Goal: Information Seeking & Learning: Learn about a topic

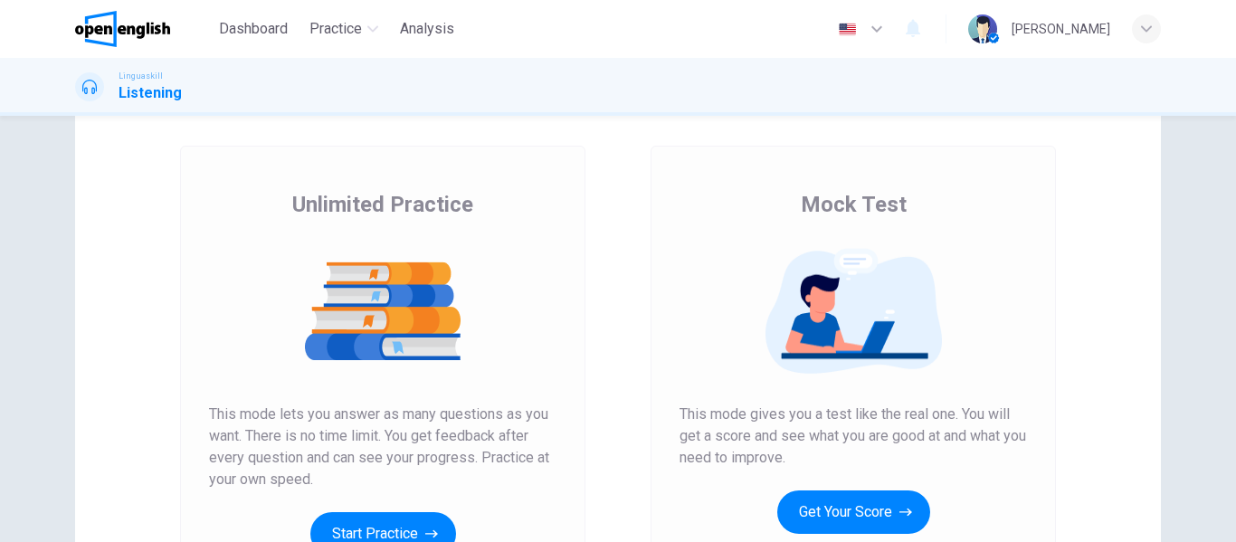
scroll to position [181, 0]
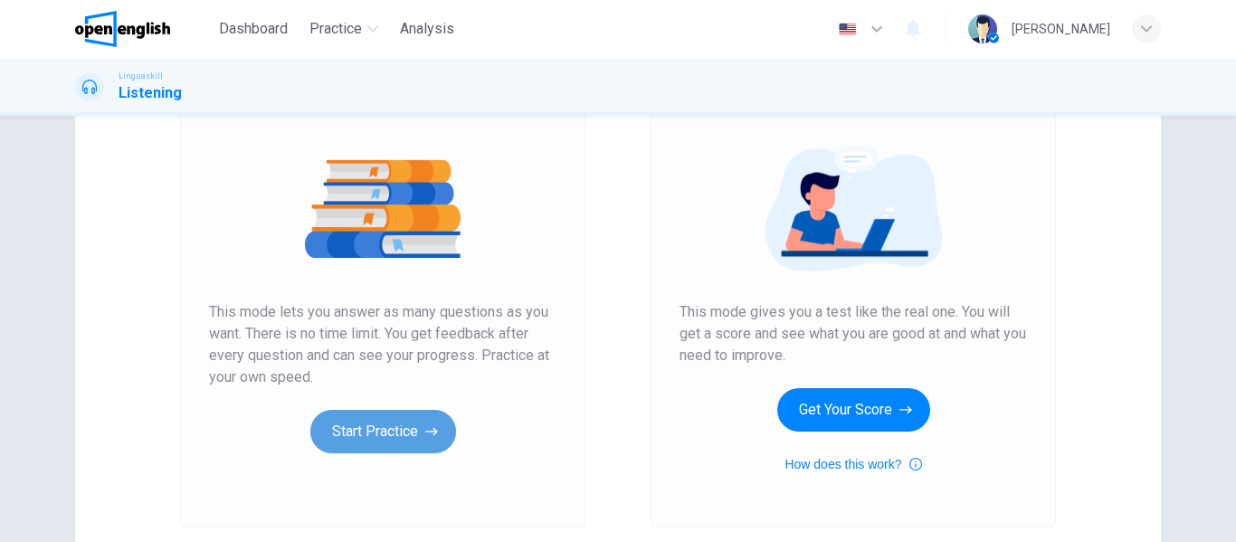
click at [393, 427] on button "Start Practice" at bounding box center [383, 431] width 146 height 43
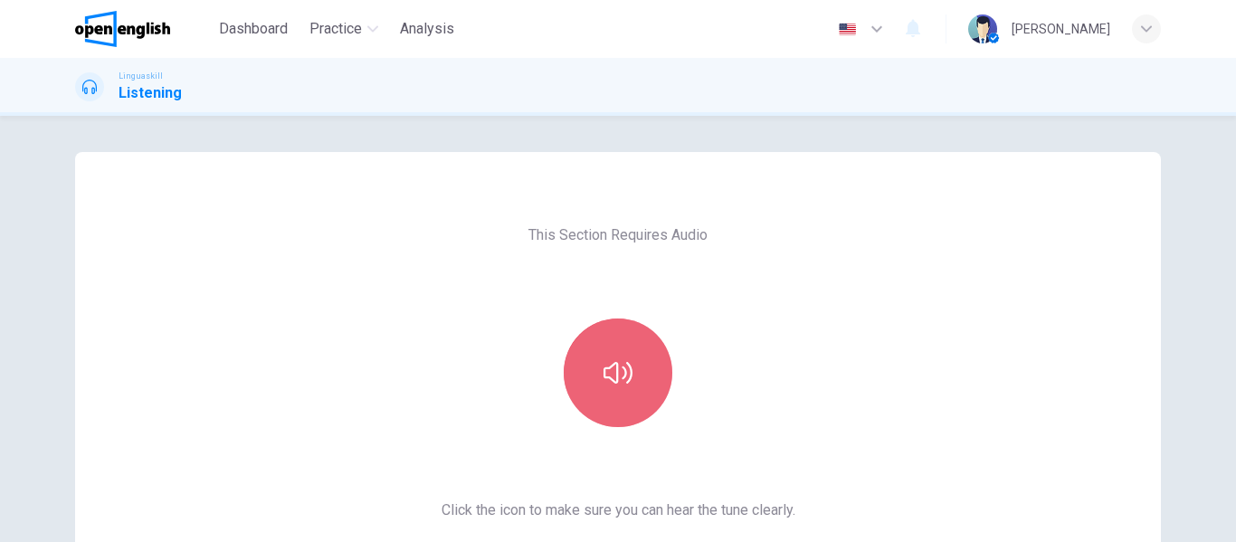
click at [609, 366] on icon "button" at bounding box center [617, 373] width 29 height 22
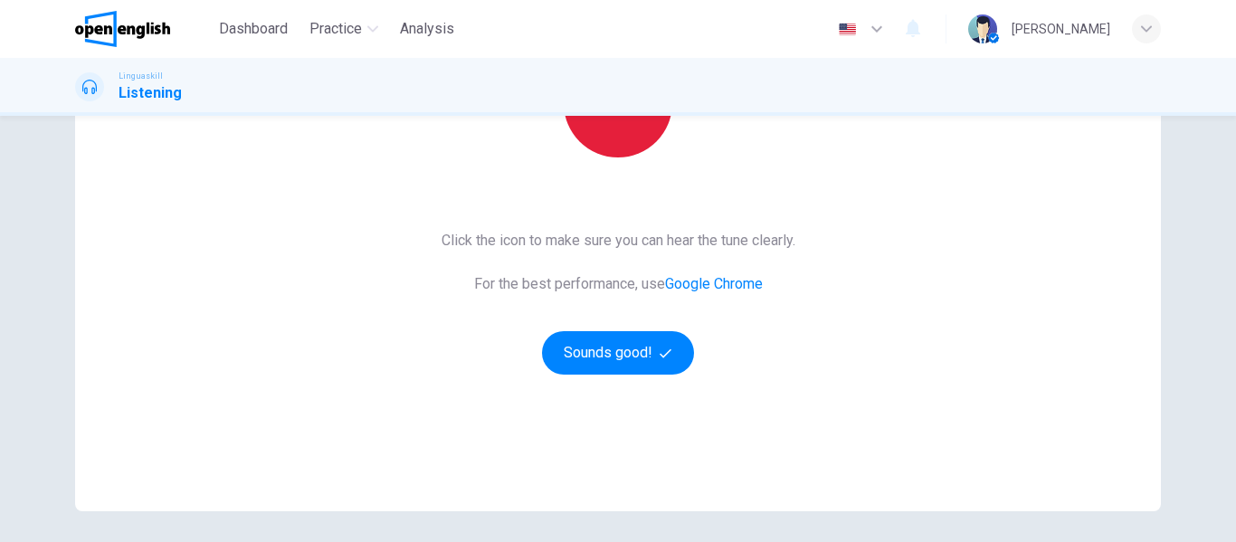
scroll to position [271, 0]
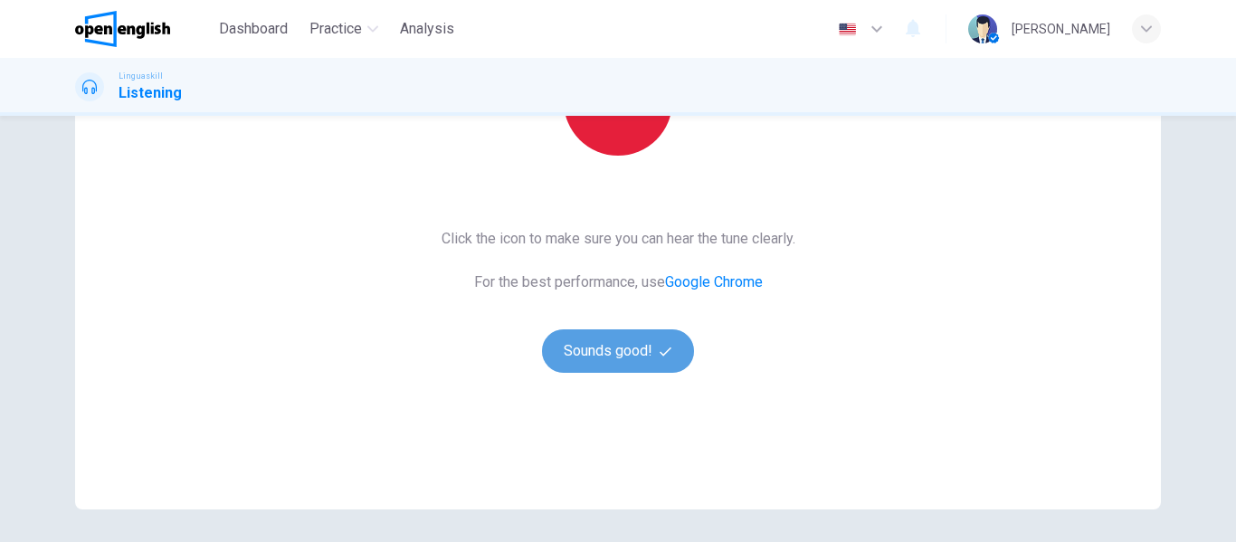
click at [595, 353] on button "Sounds good!" at bounding box center [618, 350] width 152 height 43
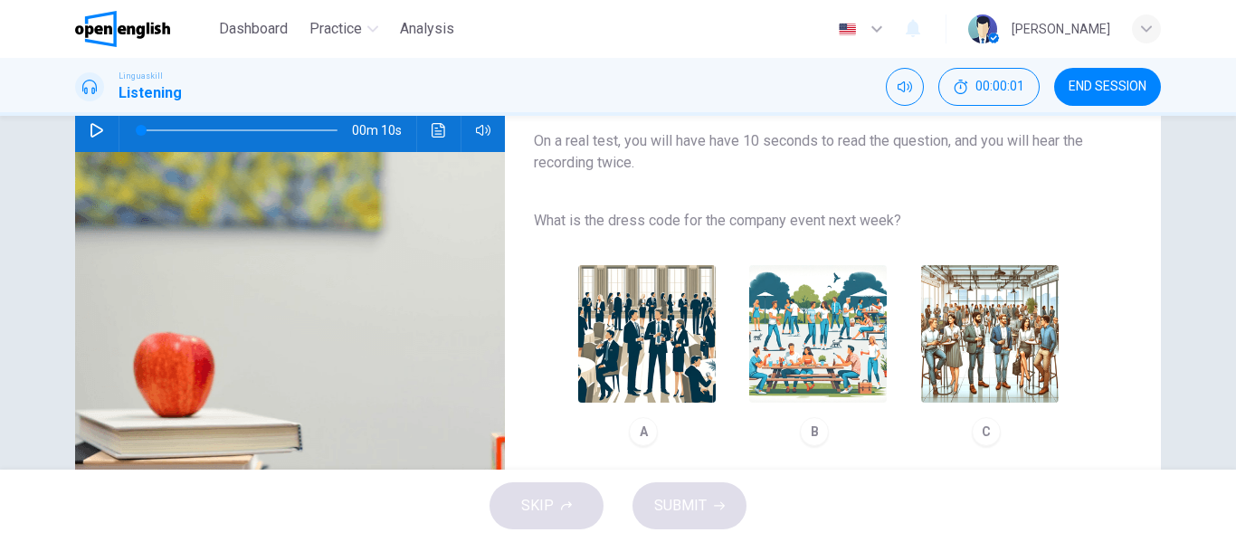
scroll to position [90, 0]
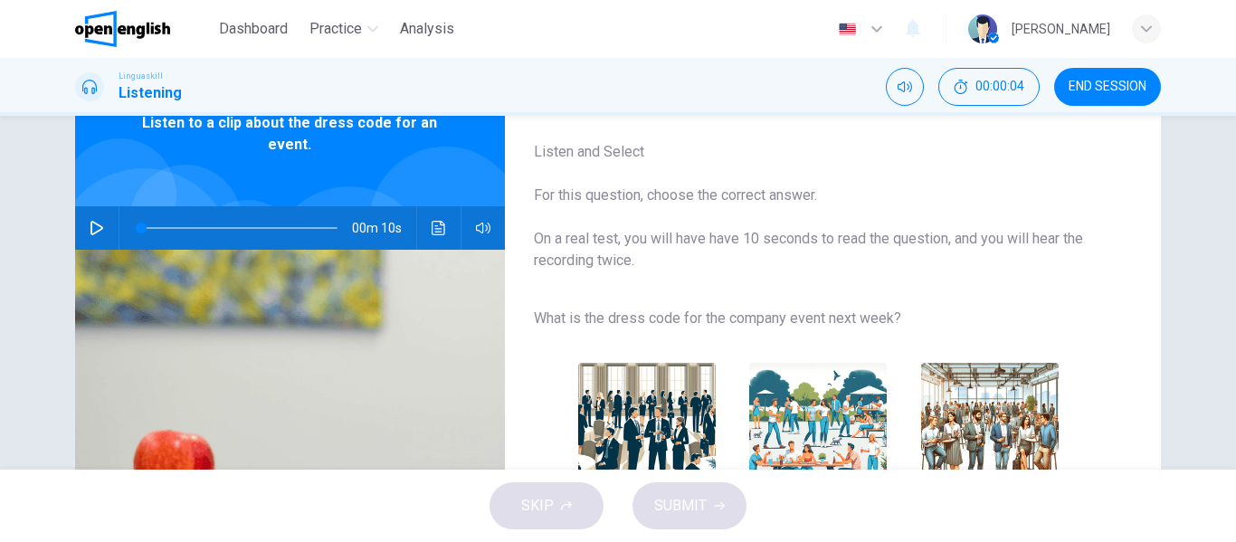
click at [90, 223] on icon "button" at bounding box center [97, 228] width 14 height 14
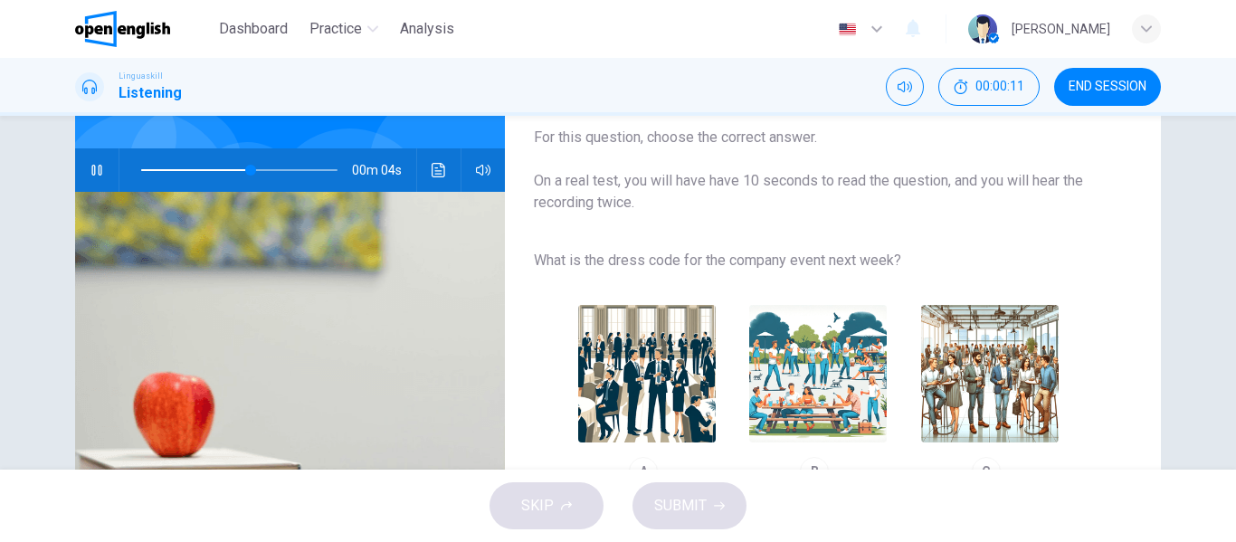
scroll to position [181, 0]
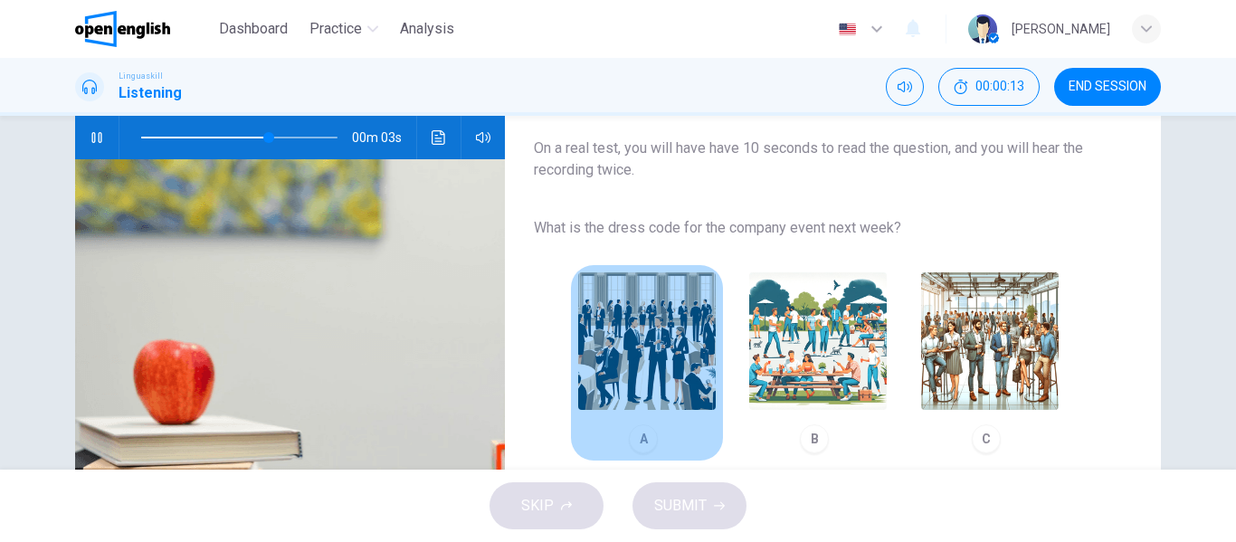
click at [634, 365] on img "button" at bounding box center [647, 341] width 138 height 138
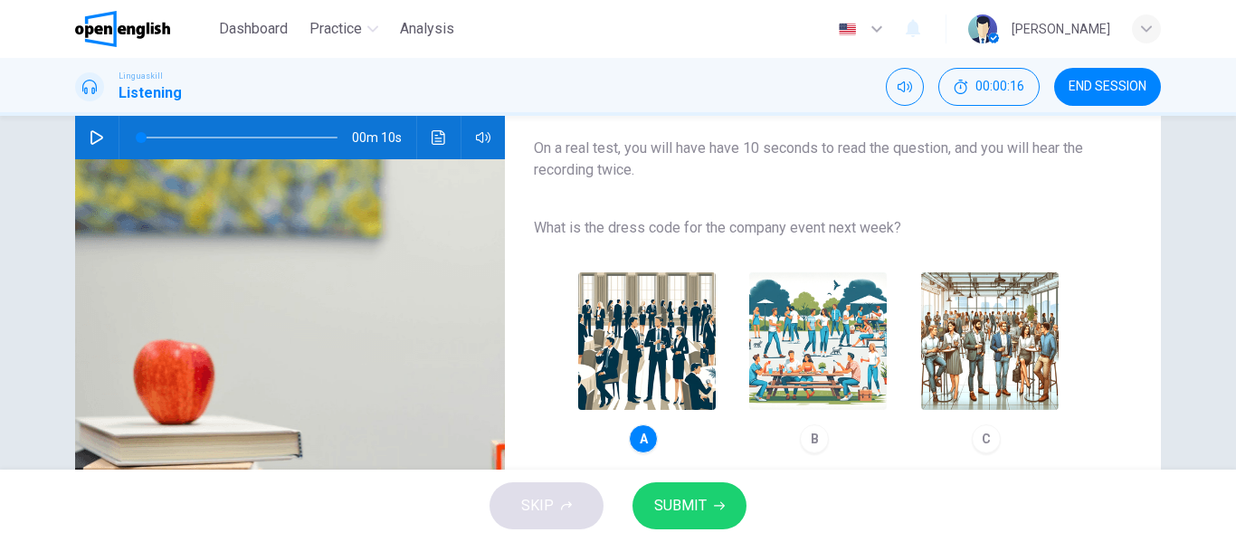
click at [707, 492] on button "SUBMIT" at bounding box center [689, 505] width 114 height 47
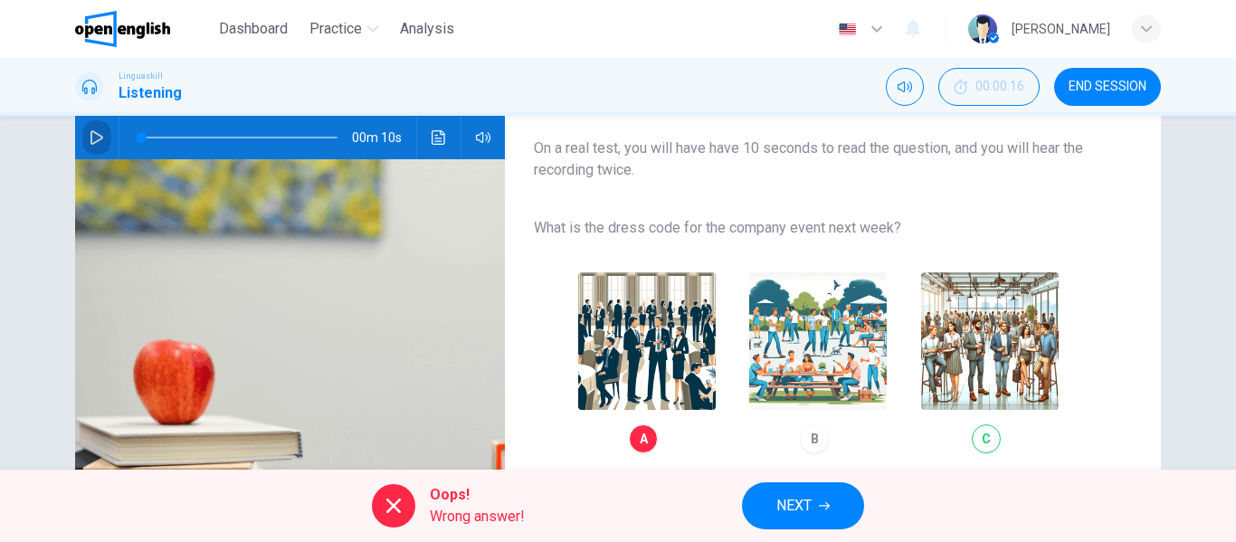
click at [100, 143] on button "button" at bounding box center [96, 137] width 29 height 43
click at [989, 377] on div "A B C" at bounding box center [818, 363] width 569 height 204
type input "**"
click at [811, 516] on span "NEXT" at bounding box center [793, 505] width 35 height 25
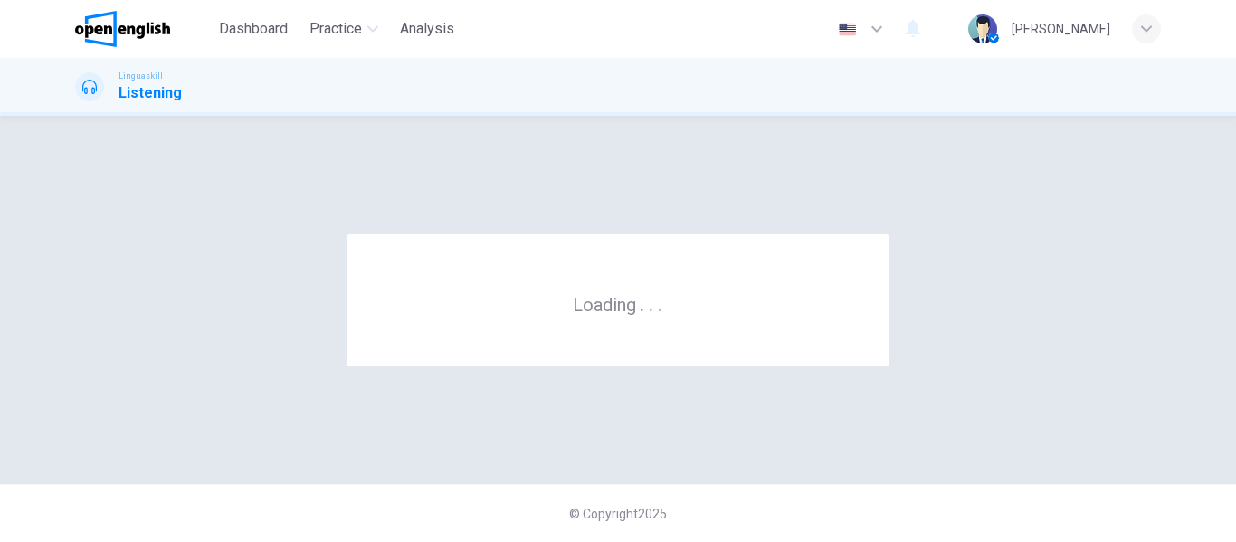
scroll to position [0, 0]
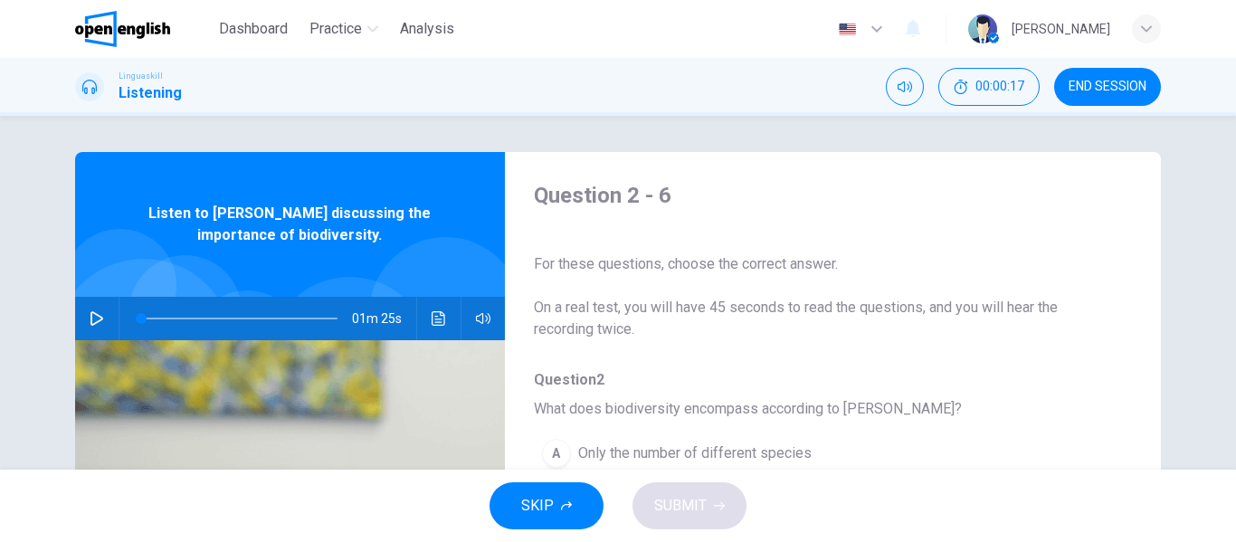
click at [101, 314] on button "button" at bounding box center [96, 318] width 29 height 43
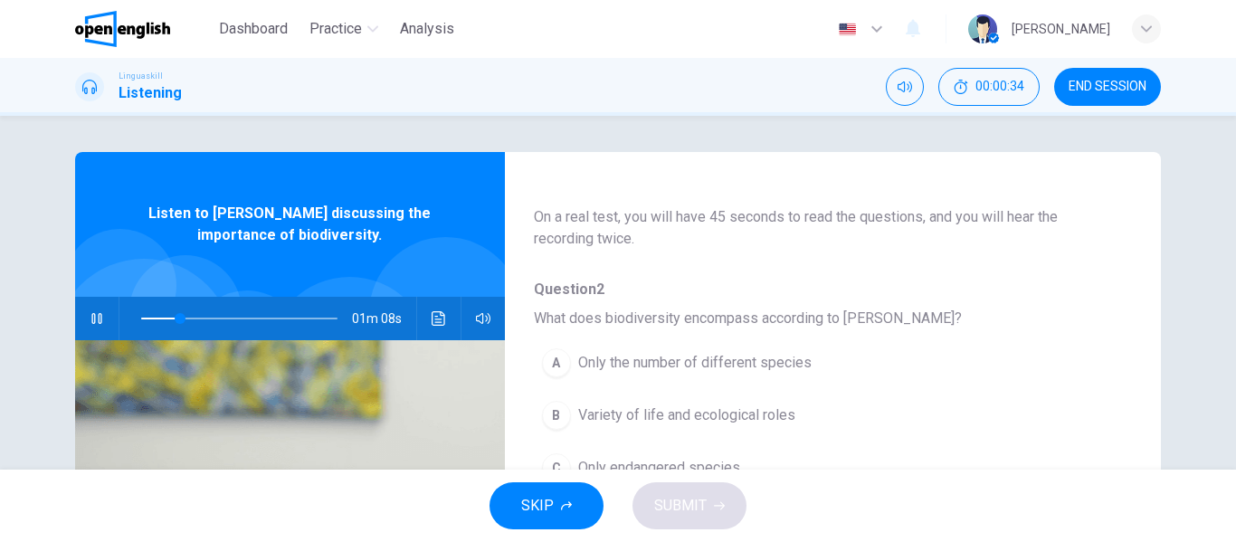
scroll to position [181, 0]
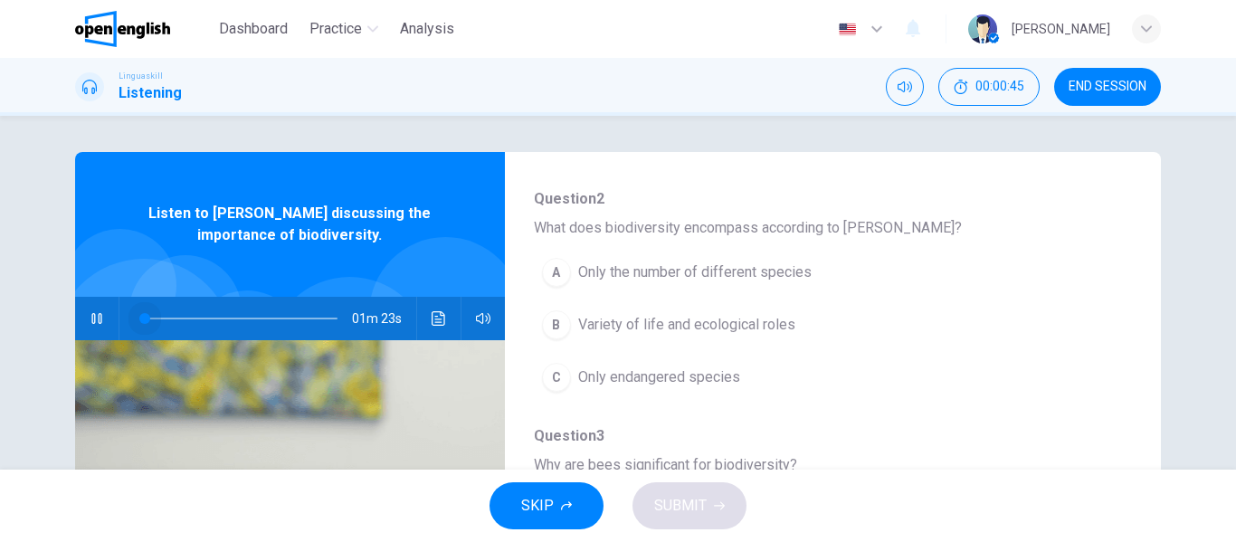
drag, startPoint x: 202, startPoint y: 319, endPoint x: 140, endPoint y: 320, distance: 61.5
click at [140, 320] on span at bounding box center [144, 318] width 11 height 11
click at [141, 319] on span at bounding box center [144, 318] width 11 height 11
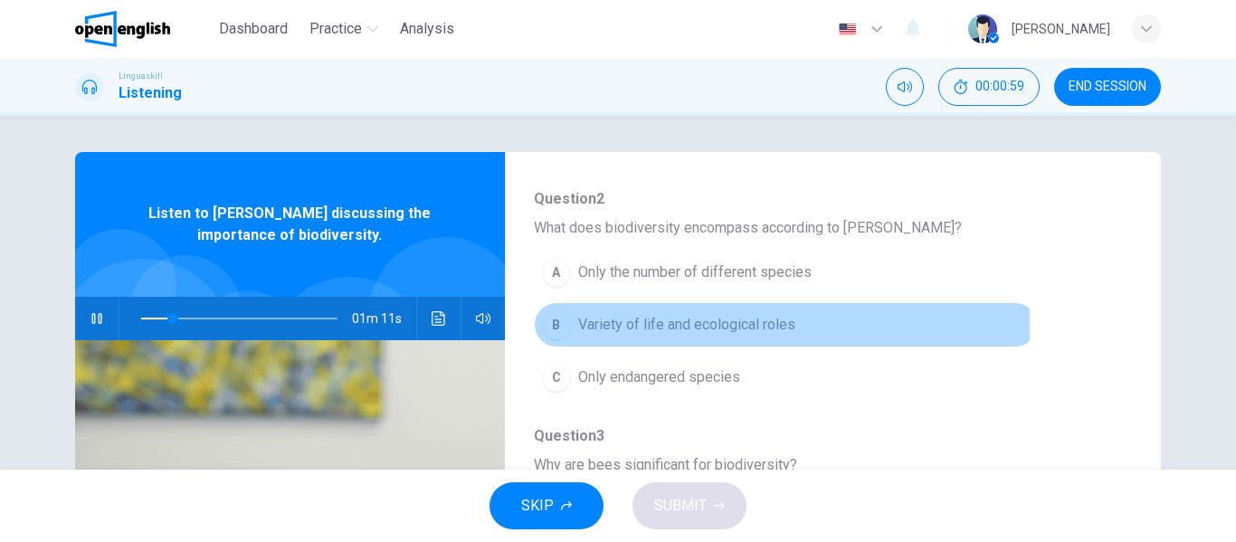
click at [597, 326] on span "Variety of life and ecological roles" at bounding box center [686, 325] width 217 height 22
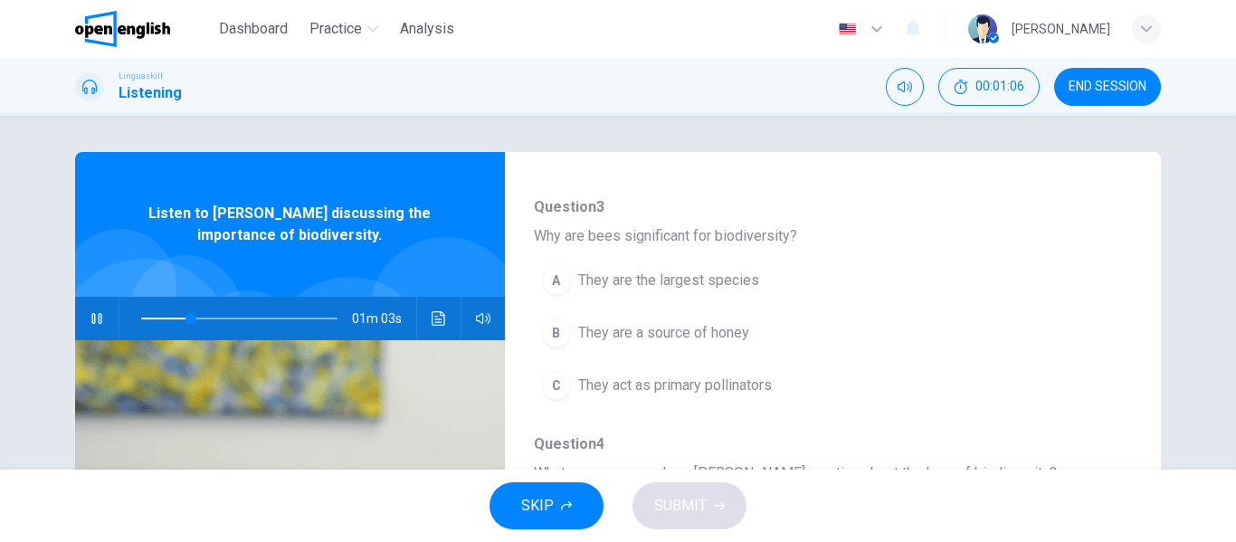
scroll to position [452, 0]
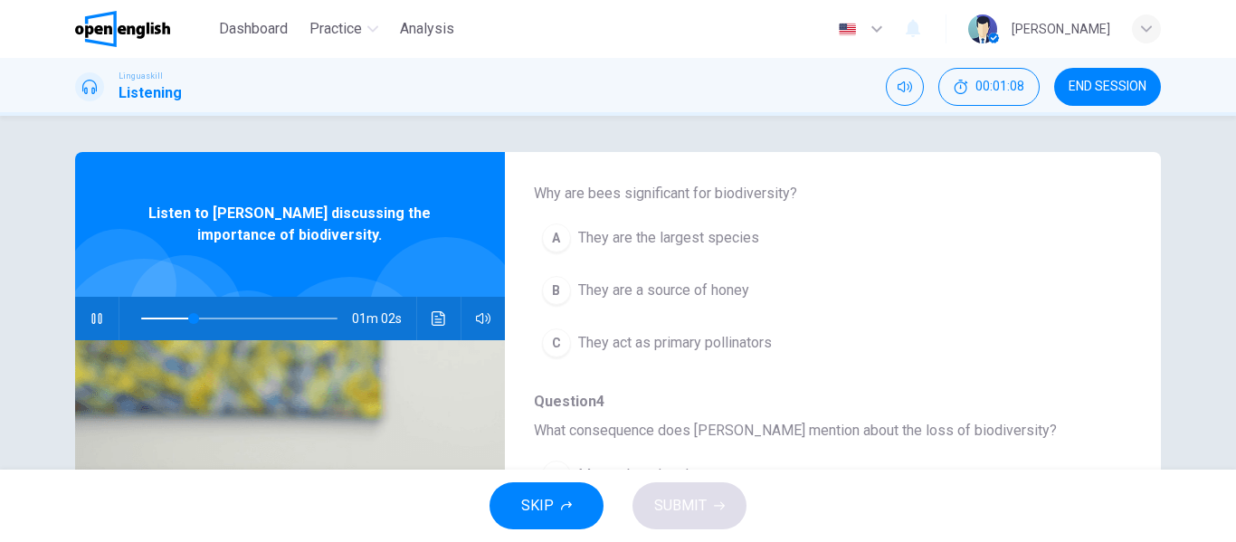
click at [629, 236] on span "They are the largest species" at bounding box center [668, 238] width 181 height 22
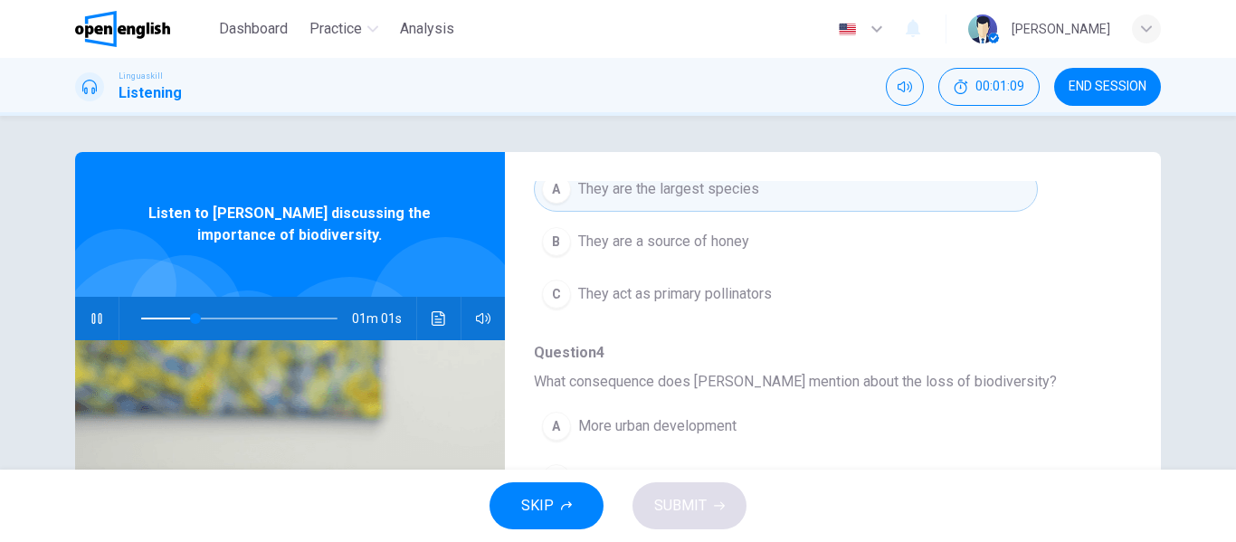
scroll to position [633, 0]
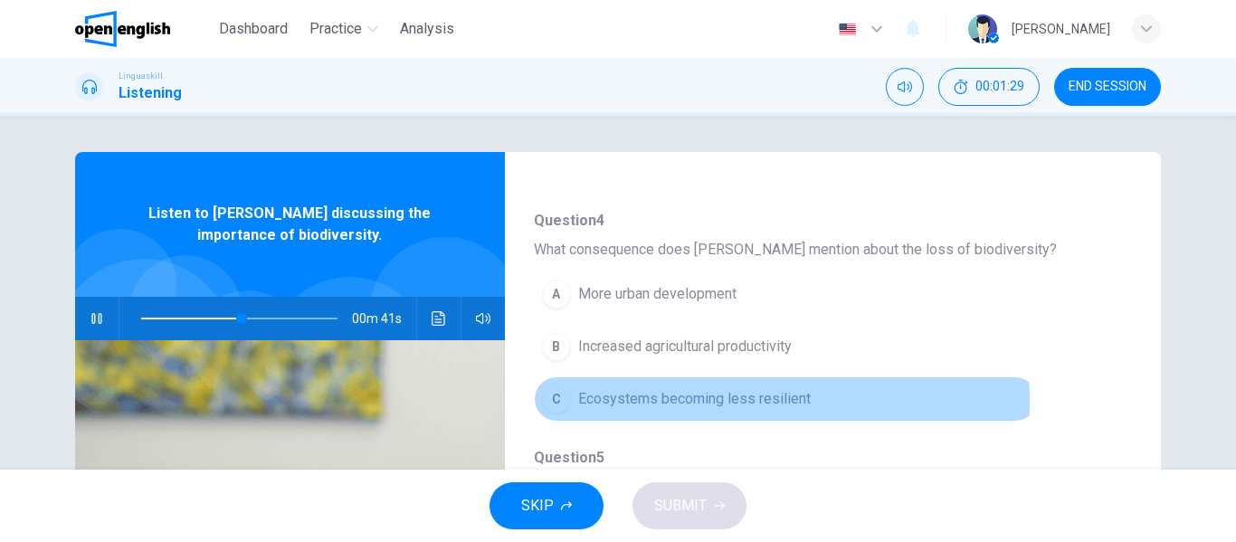
click at [656, 401] on span "Ecosystems becoming less resilient" at bounding box center [694, 399] width 233 height 22
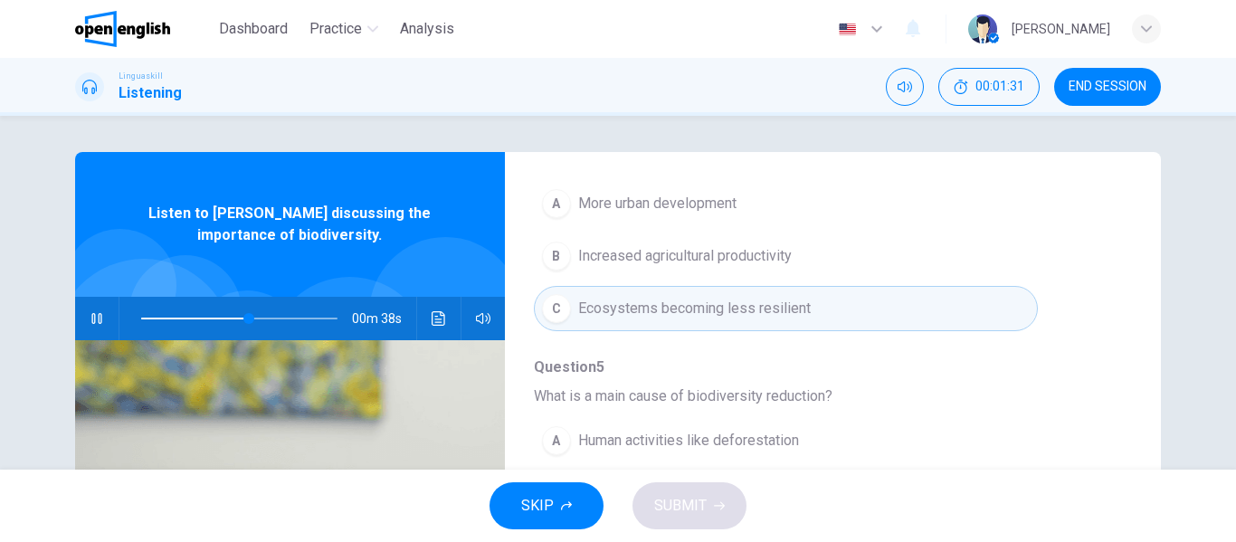
scroll to position [781, 0]
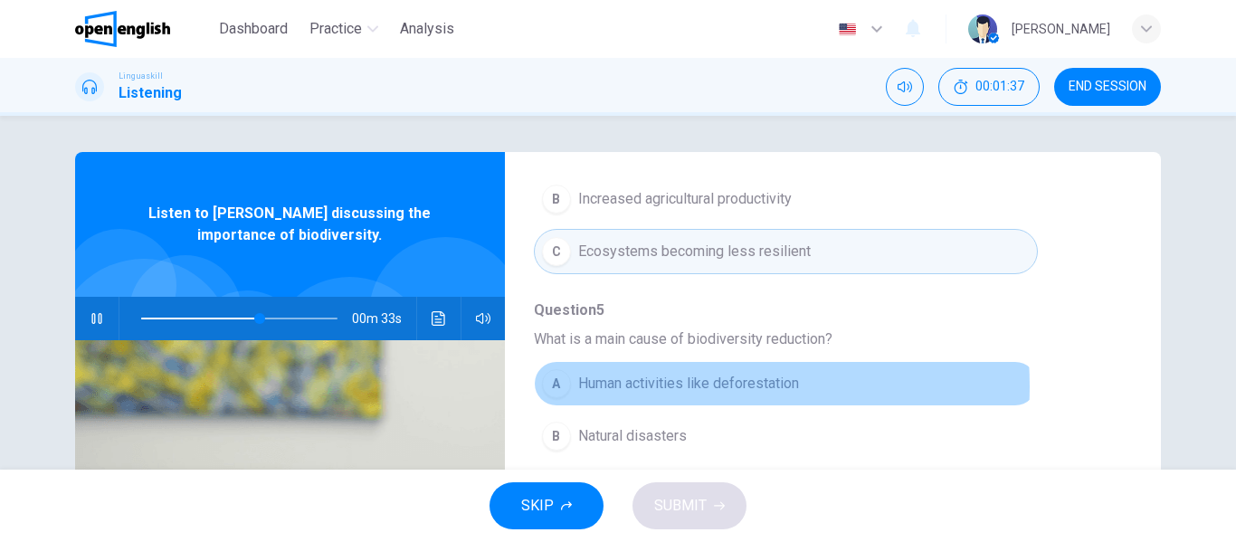
click at [639, 386] on span "Human activities like deforestation" at bounding box center [688, 384] width 221 height 22
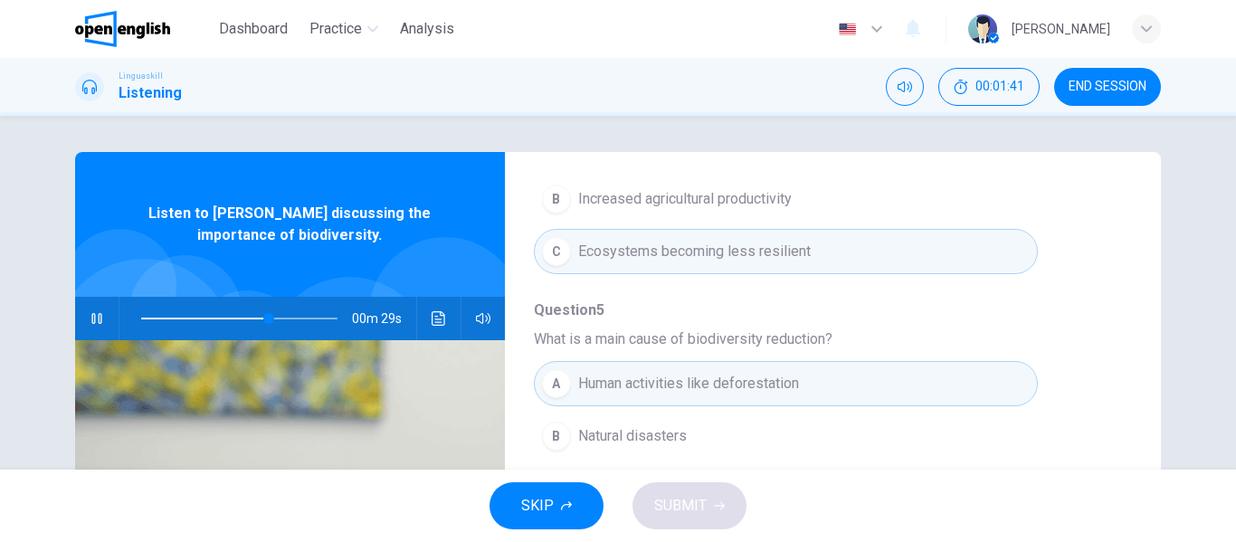
click at [562, 506] on icon "button" at bounding box center [566, 505] width 11 height 9
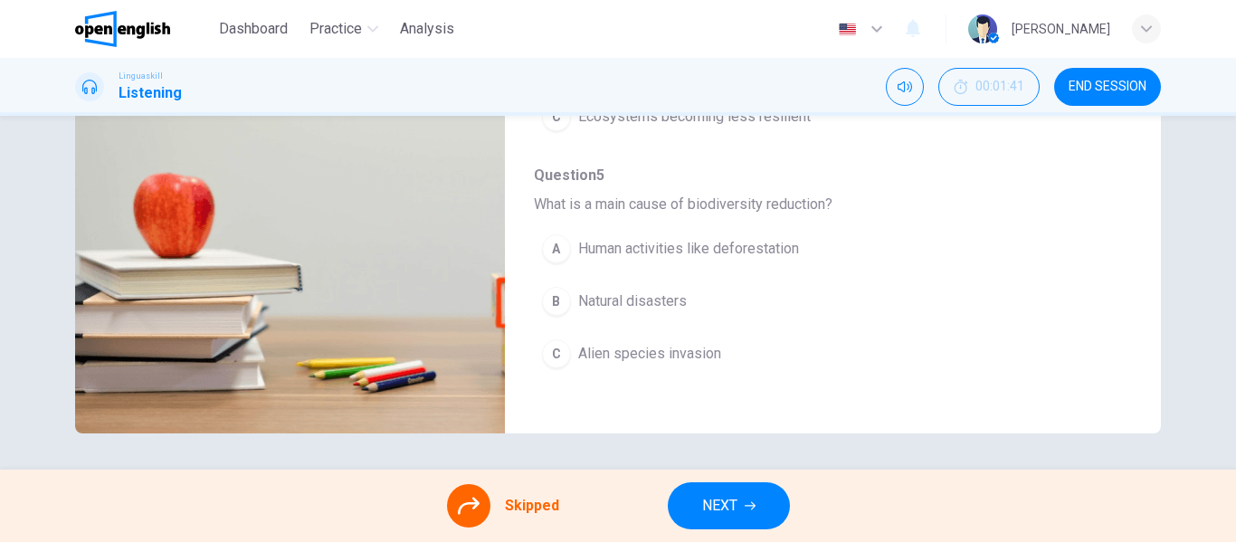
scroll to position [600, 0]
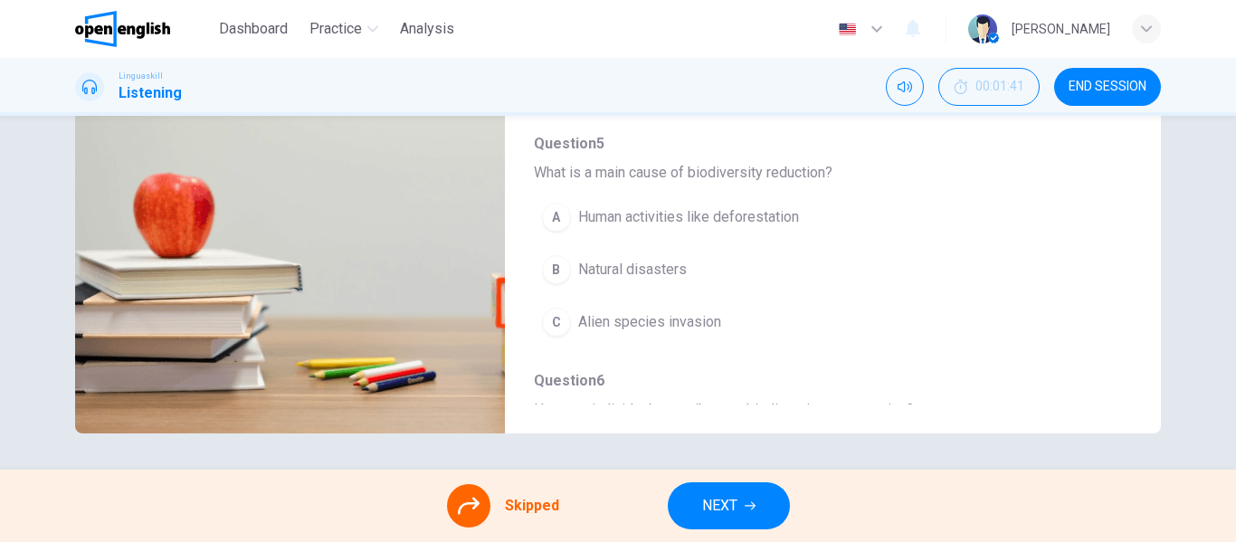
click at [622, 219] on div "A Human activities like deforestation B Natural disasters C Alien species invas…" at bounding box center [818, 269] width 569 height 157
type input "**"
click at [717, 518] on button "NEXT" at bounding box center [729, 505] width 122 height 47
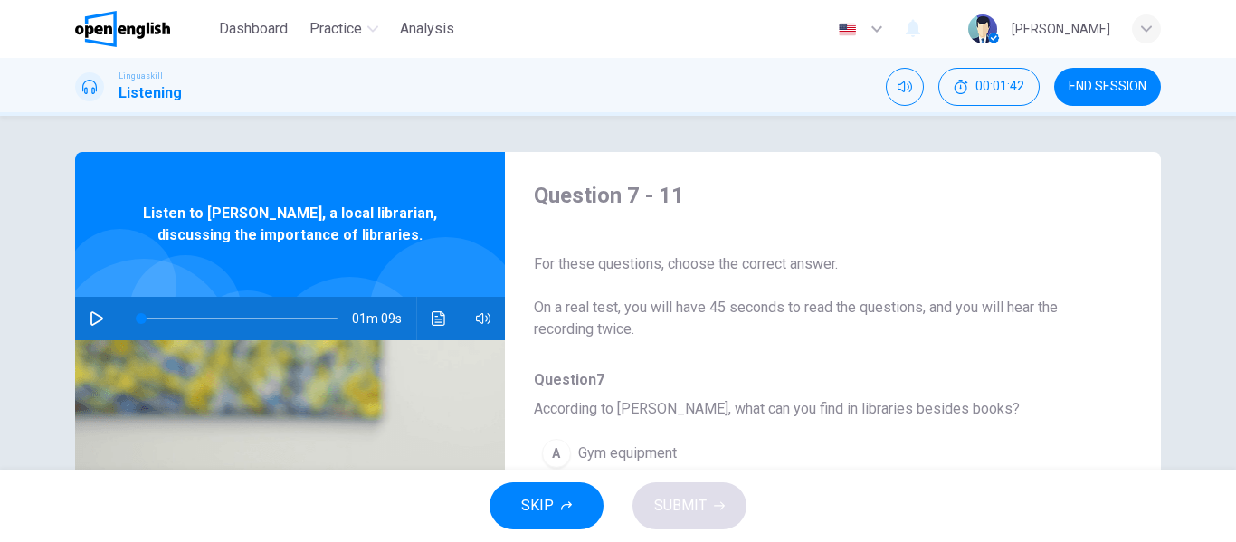
click at [90, 318] on icon "button" at bounding box center [97, 318] width 14 height 14
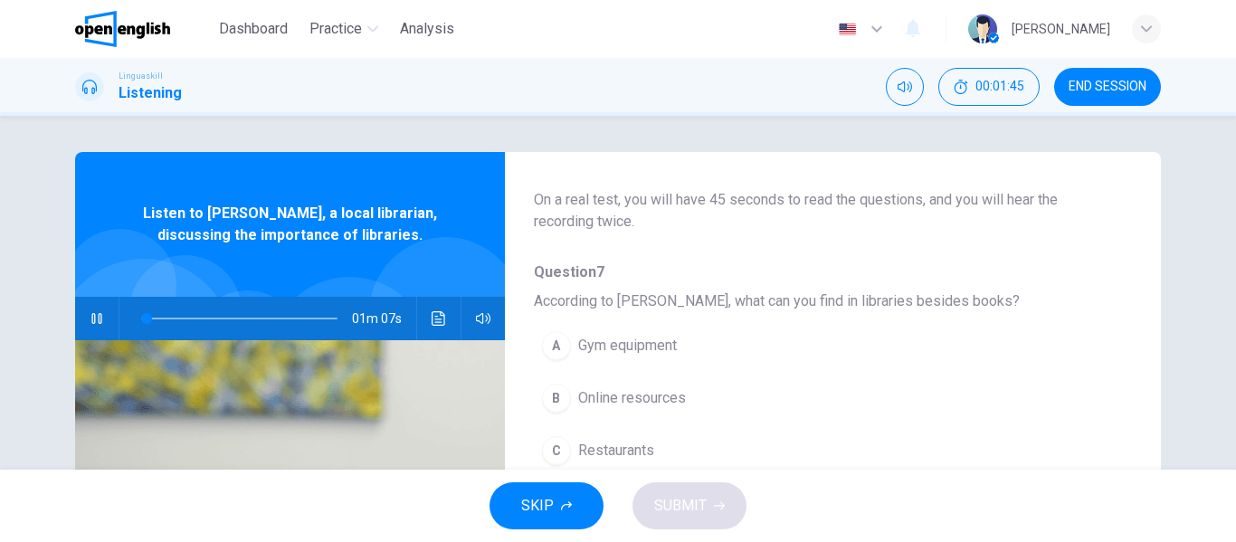
scroll to position [181, 0]
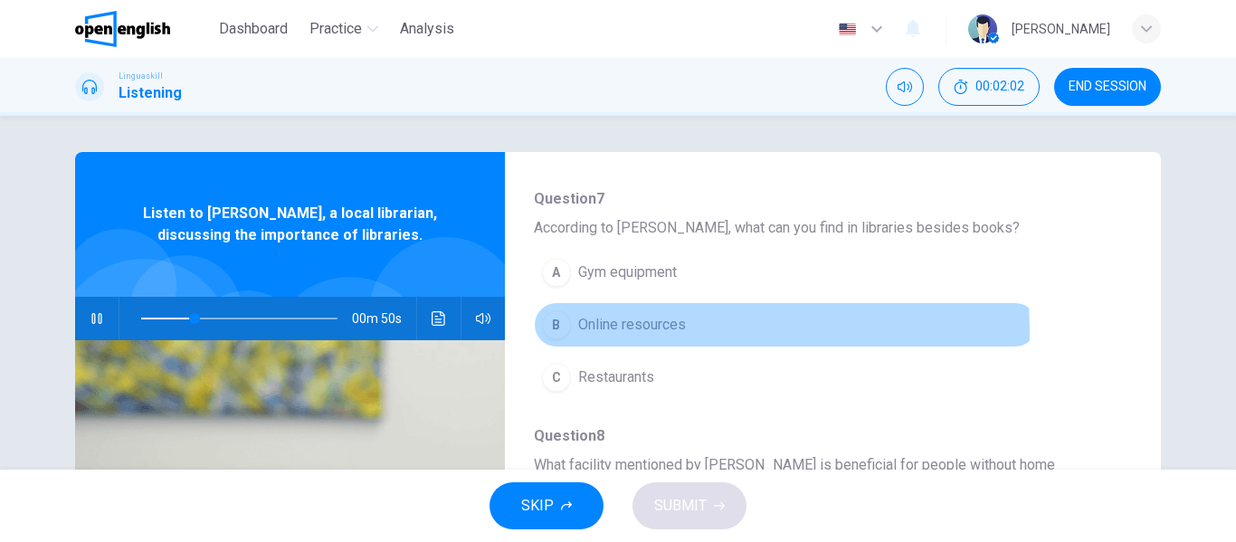
click at [644, 331] on span "Online resources" at bounding box center [632, 325] width 108 height 22
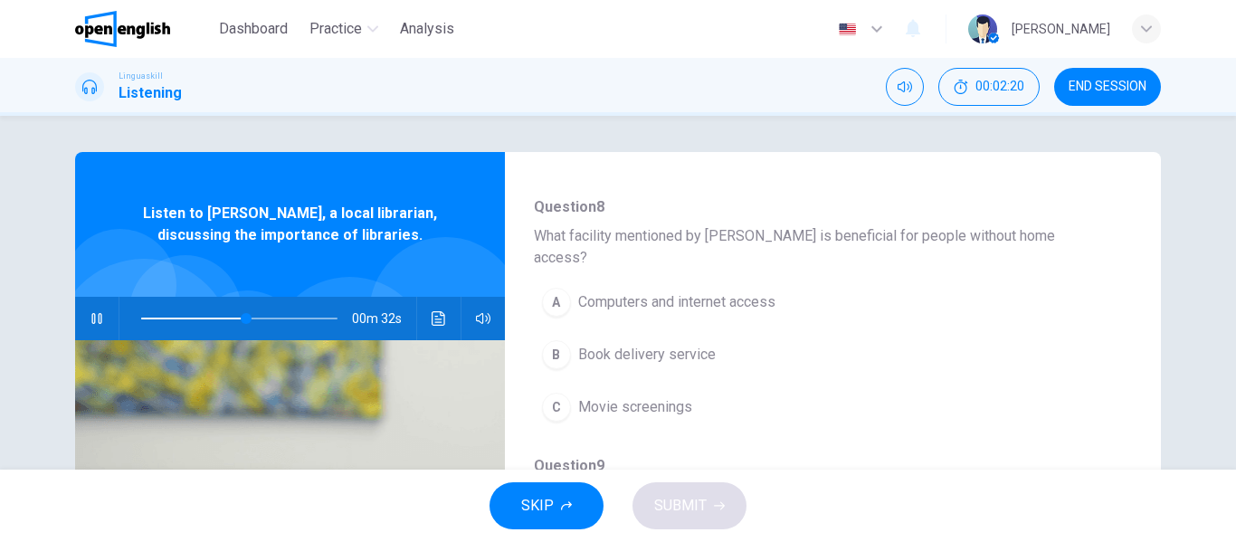
scroll to position [452, 0]
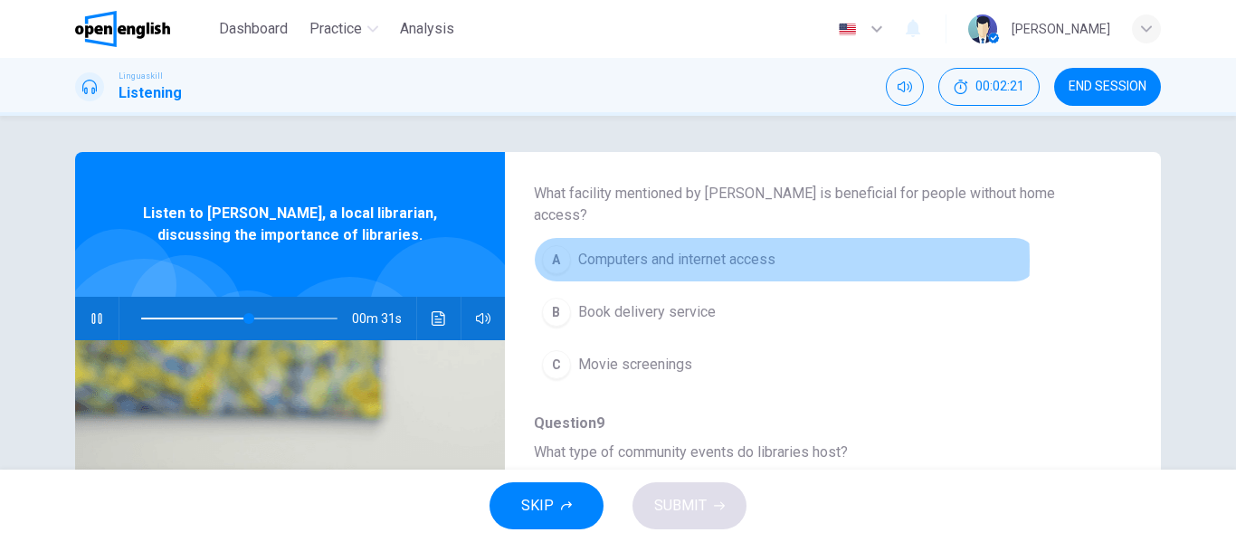
click at [624, 249] on span "Computers and internet access" at bounding box center [676, 260] width 197 height 22
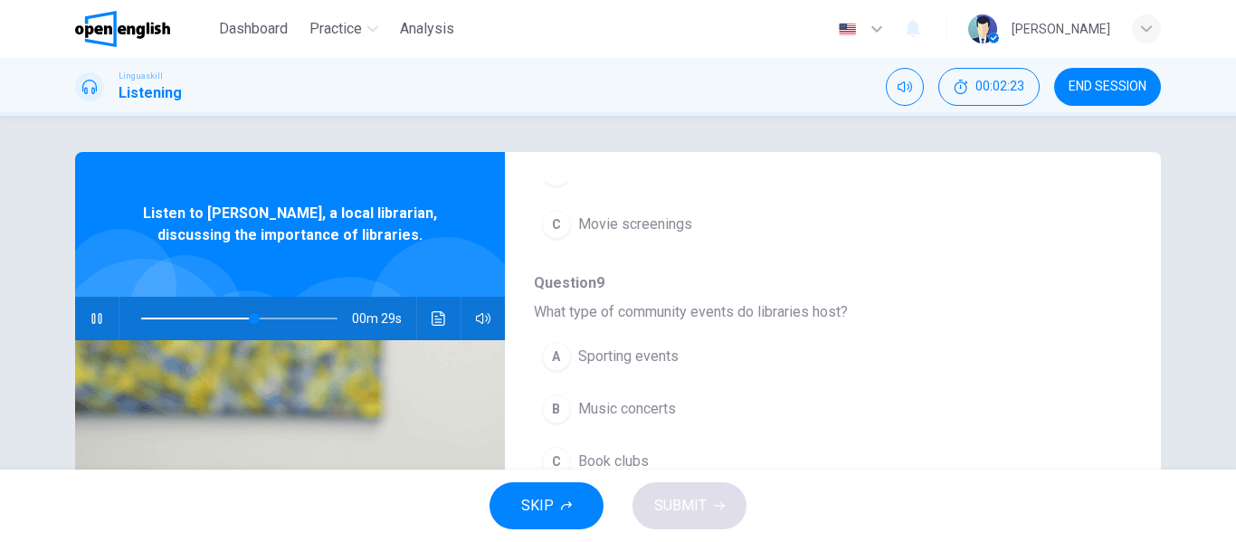
scroll to position [633, 0]
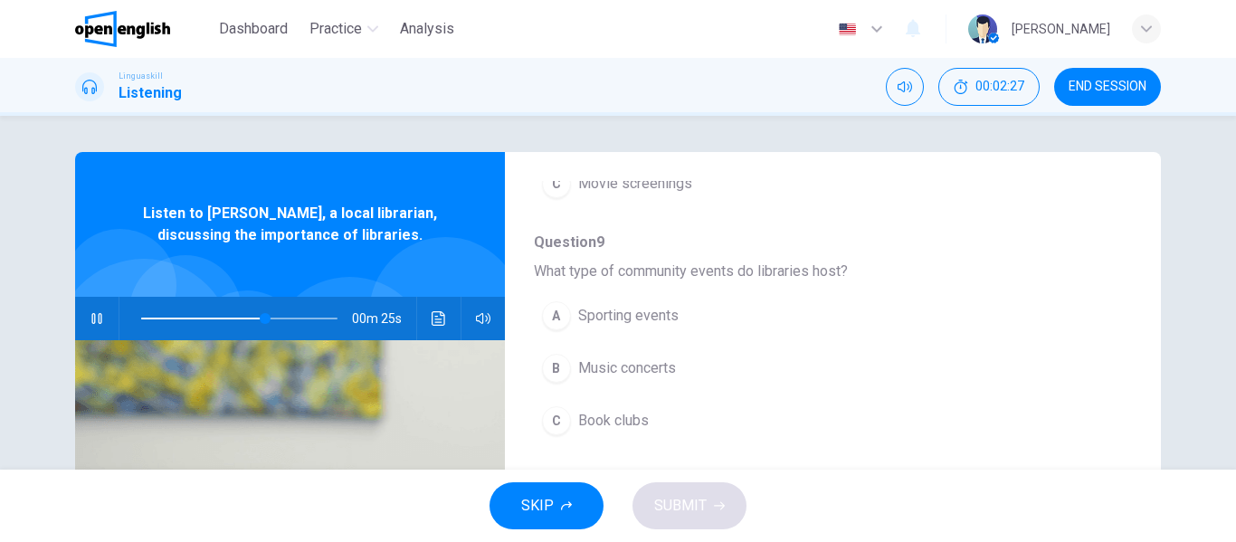
click at [622, 410] on span "Book clubs" at bounding box center [613, 421] width 71 height 22
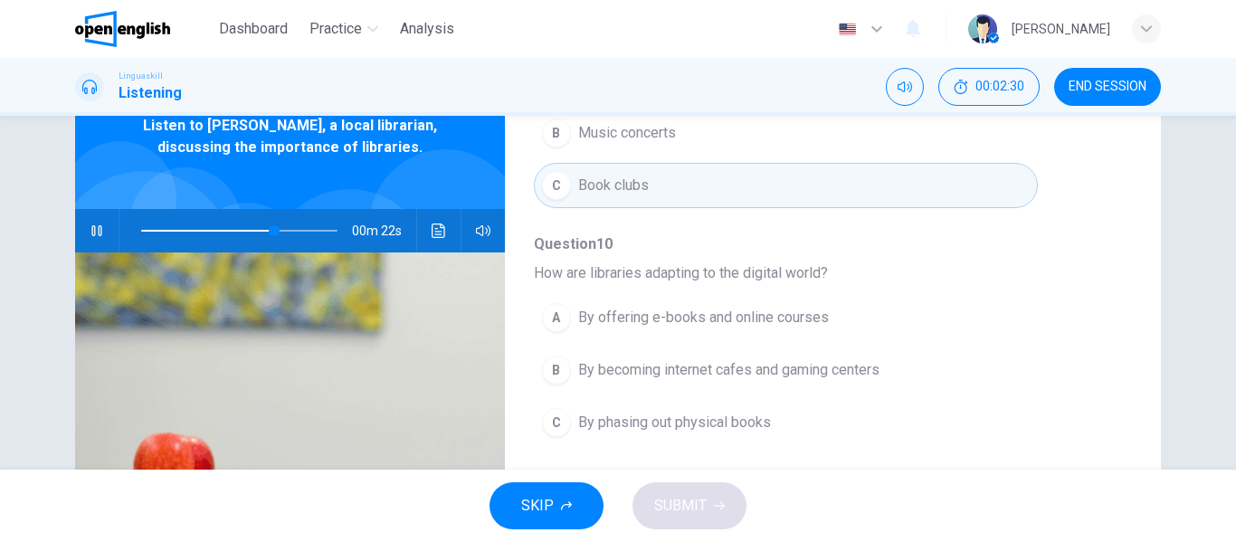
scroll to position [90, 0]
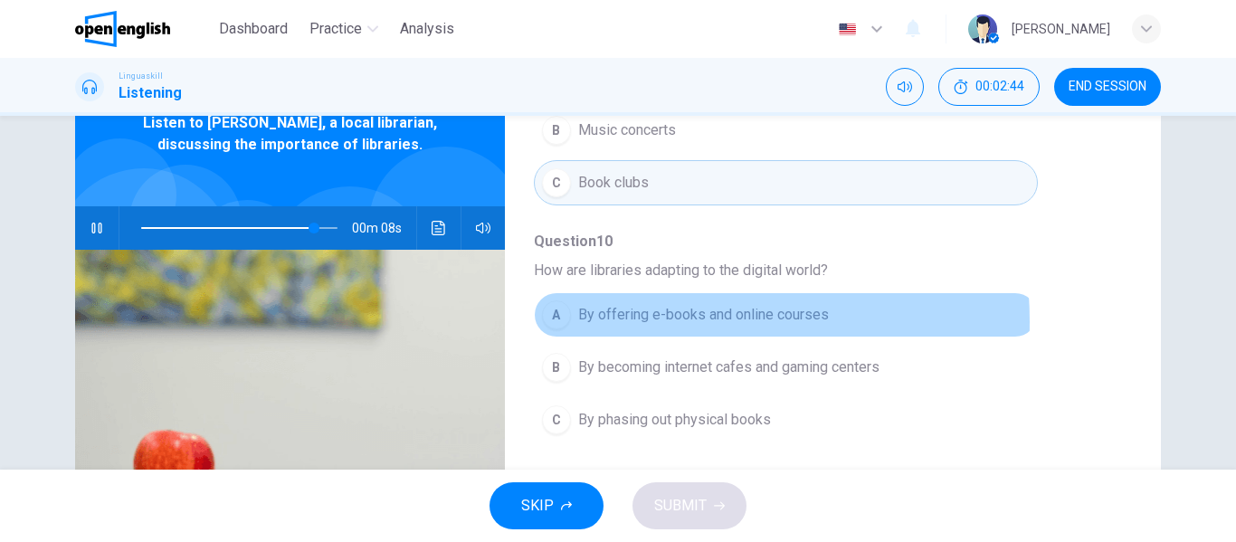
click at [643, 304] on span "By offering e-books and online courses" at bounding box center [703, 315] width 251 height 22
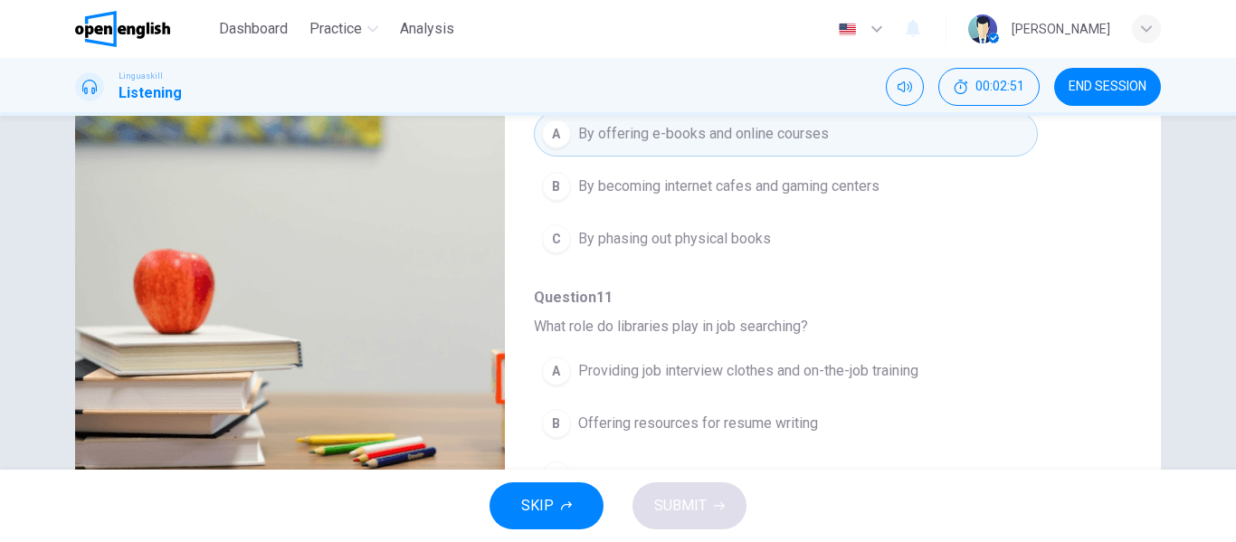
scroll to position [347, 0]
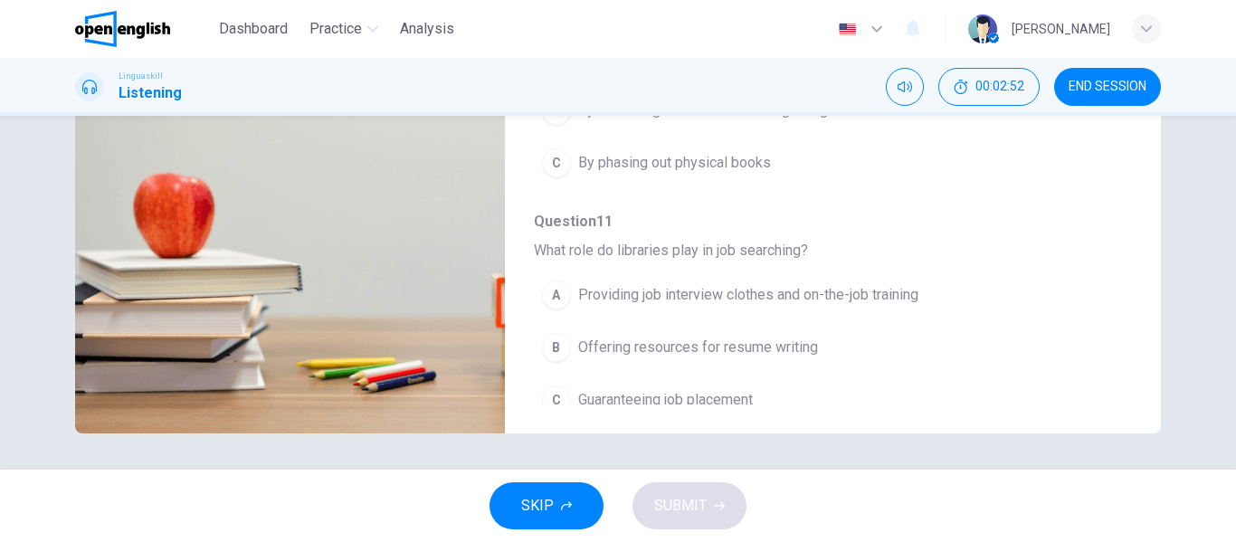
type input "*"
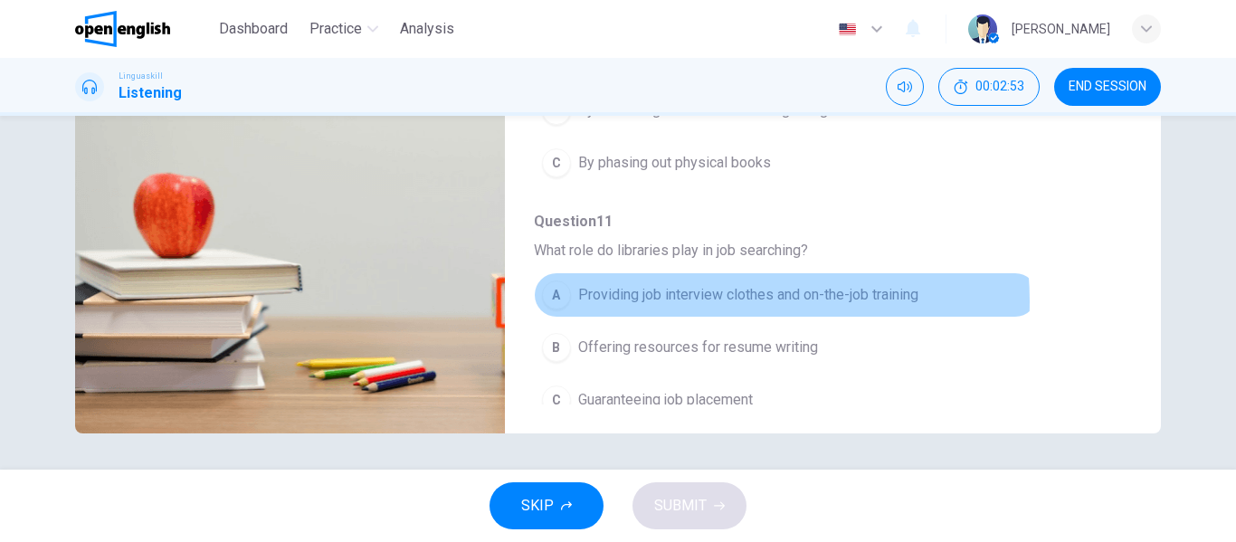
click at [684, 284] on span "Providing job interview clothes and on-the-job training" at bounding box center [748, 295] width 340 height 22
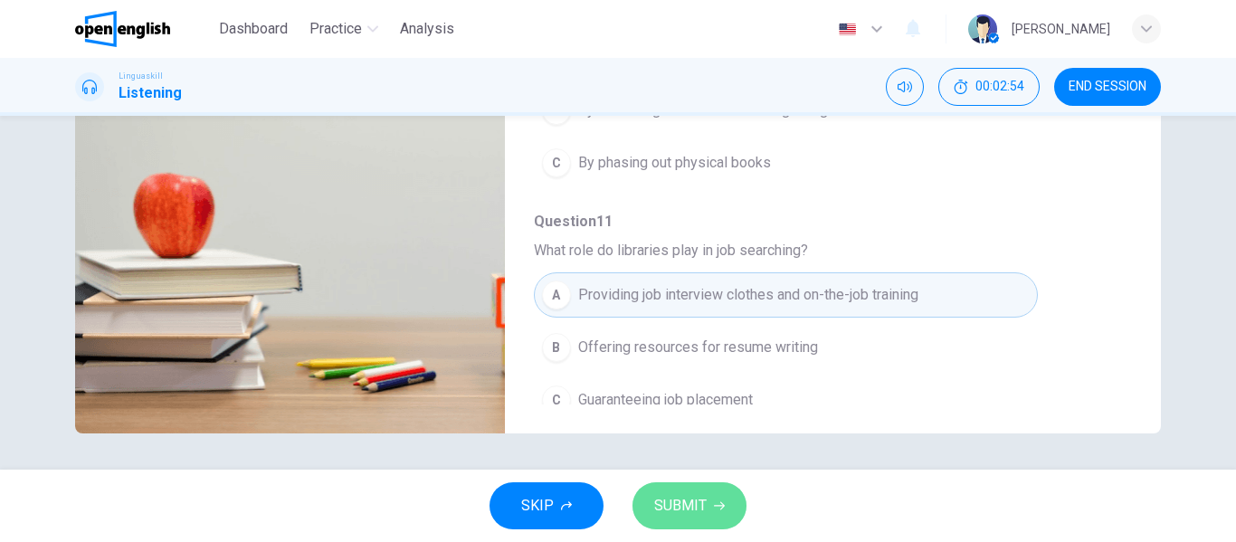
click at [689, 514] on span "SUBMIT" at bounding box center [680, 505] width 52 height 25
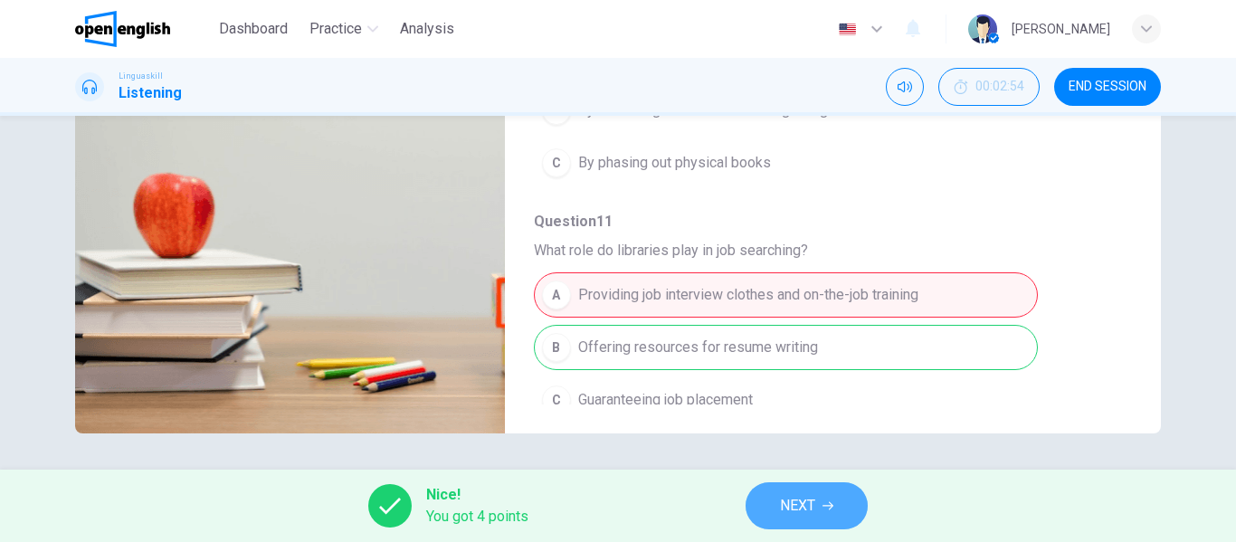
click at [802, 507] on span "NEXT" at bounding box center [797, 505] width 35 height 25
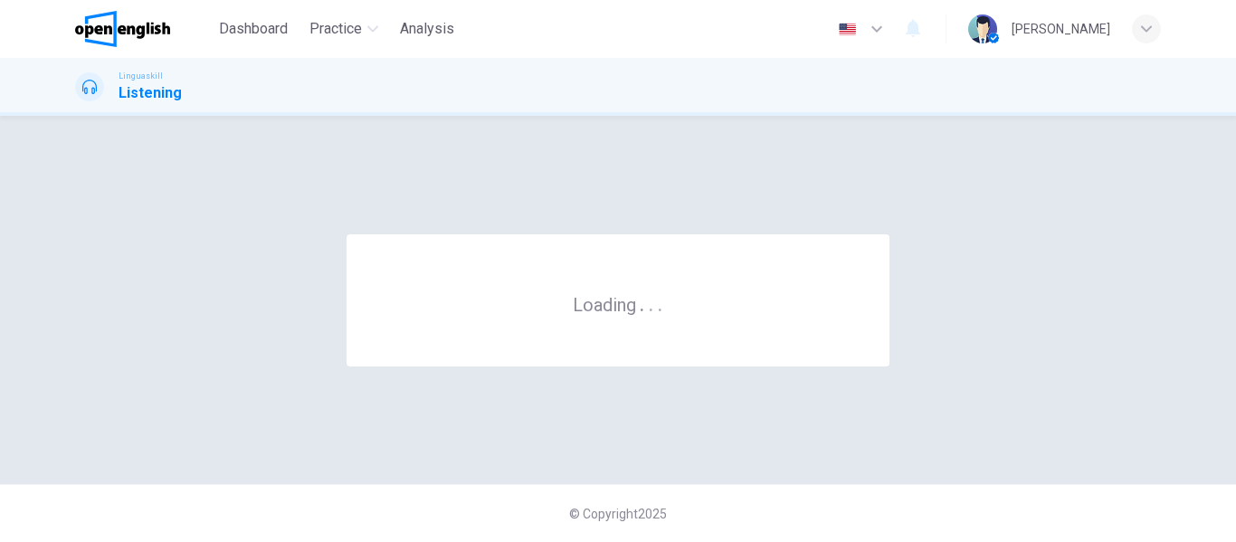
scroll to position [0, 0]
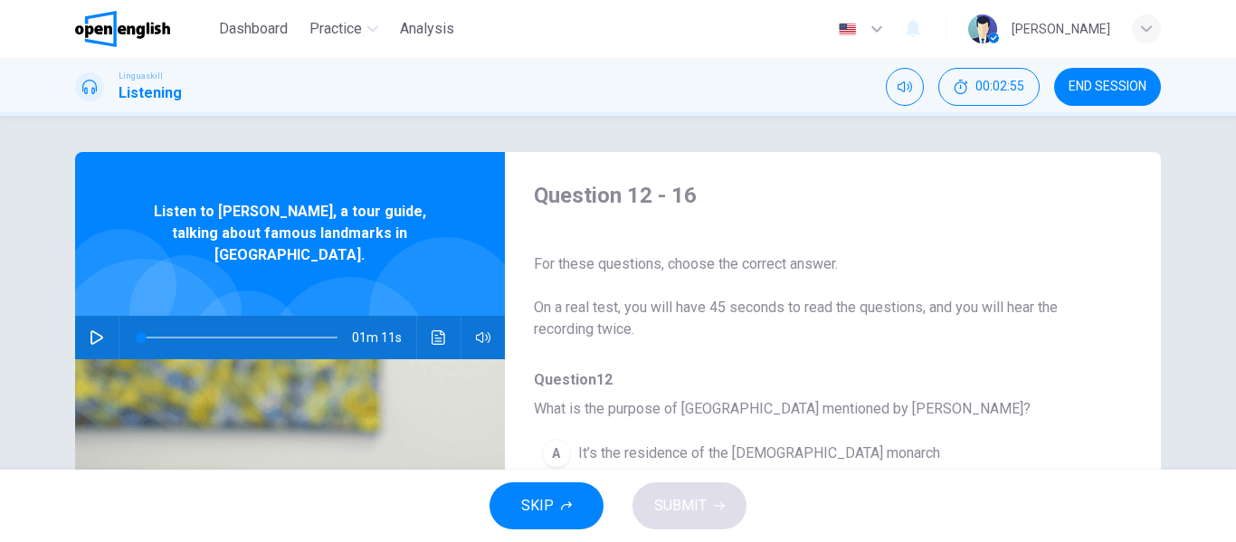
click at [94, 330] on icon "button" at bounding box center [97, 337] width 14 height 14
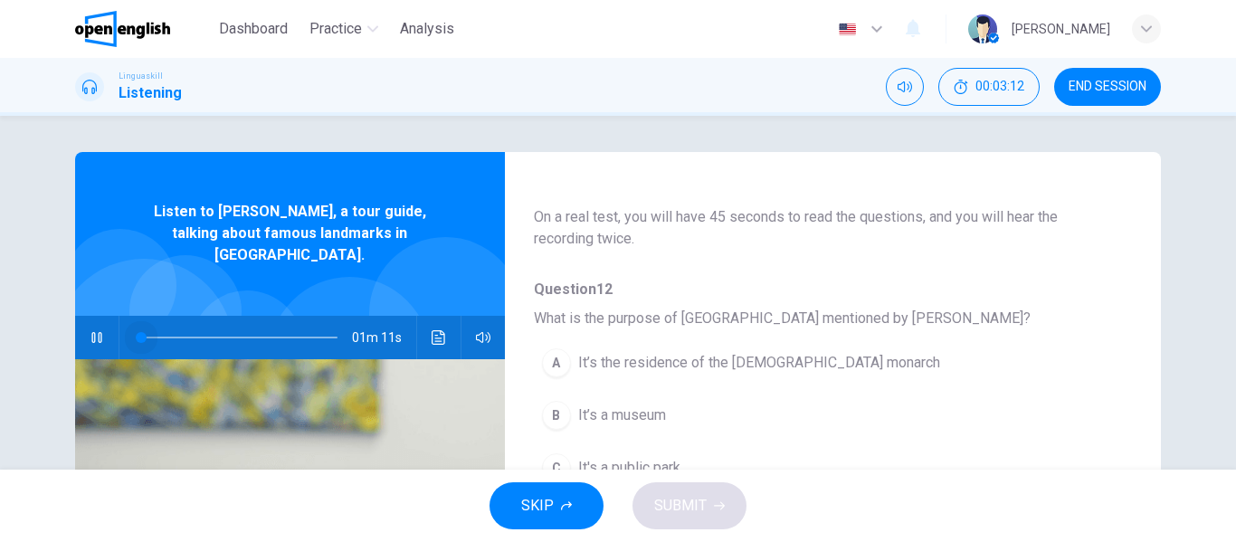
drag, startPoint x: 179, startPoint y: 319, endPoint x: 129, endPoint y: 326, distance: 50.2
click at [136, 332] on span at bounding box center [141, 337] width 11 height 11
click at [643, 363] on span "It’s the residence of the [DEMOGRAPHIC_DATA] monarch" at bounding box center [759, 363] width 362 height 22
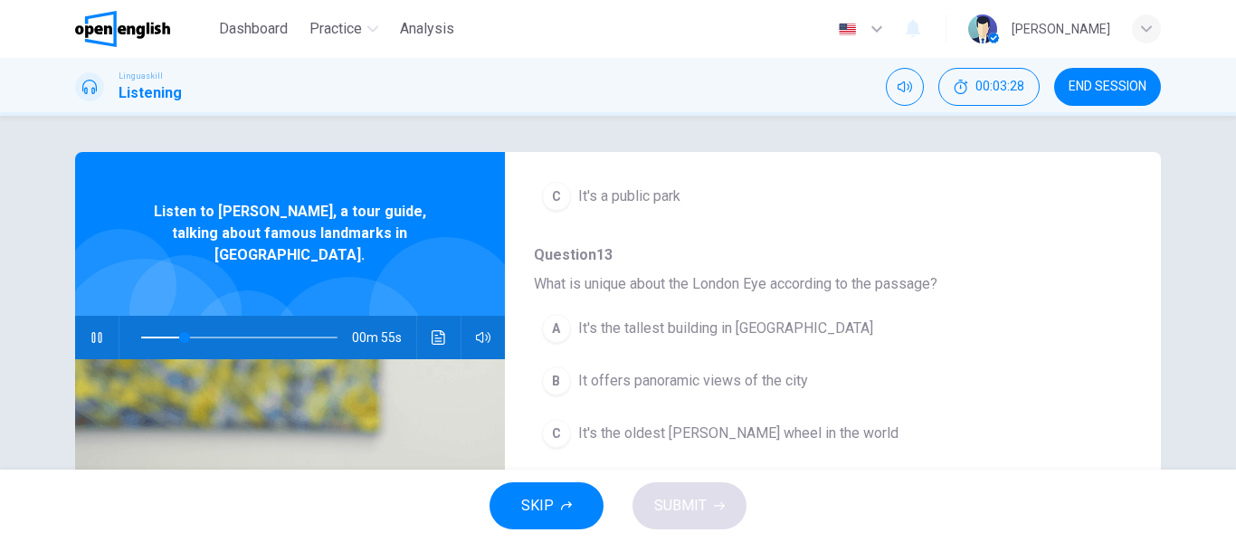
scroll to position [452, 0]
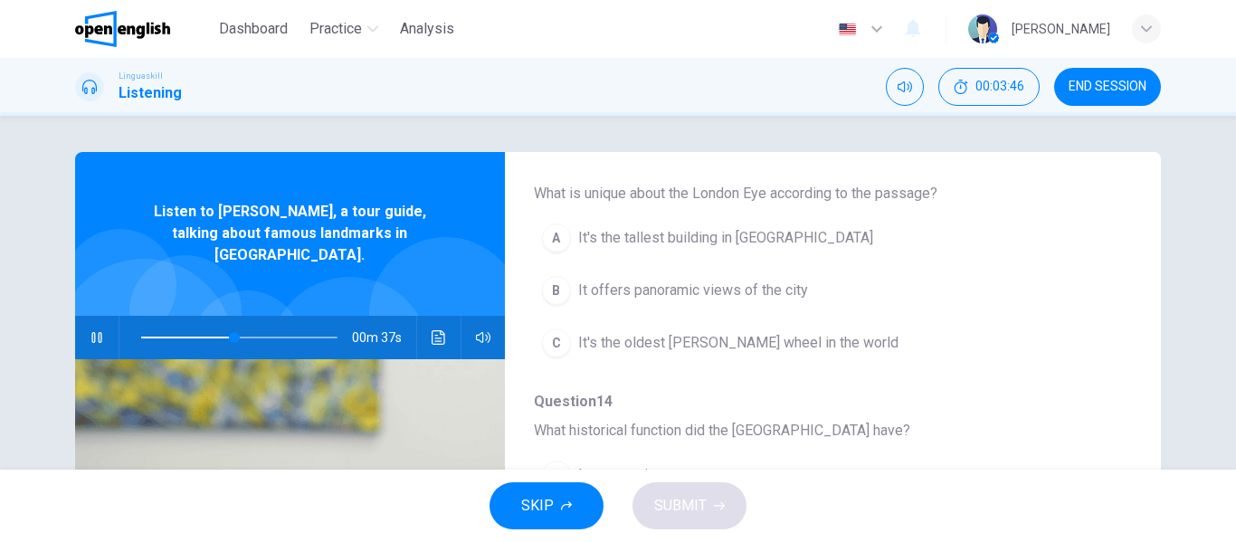
click at [706, 294] on span "It offers panoramic views of the city" at bounding box center [693, 291] width 230 height 22
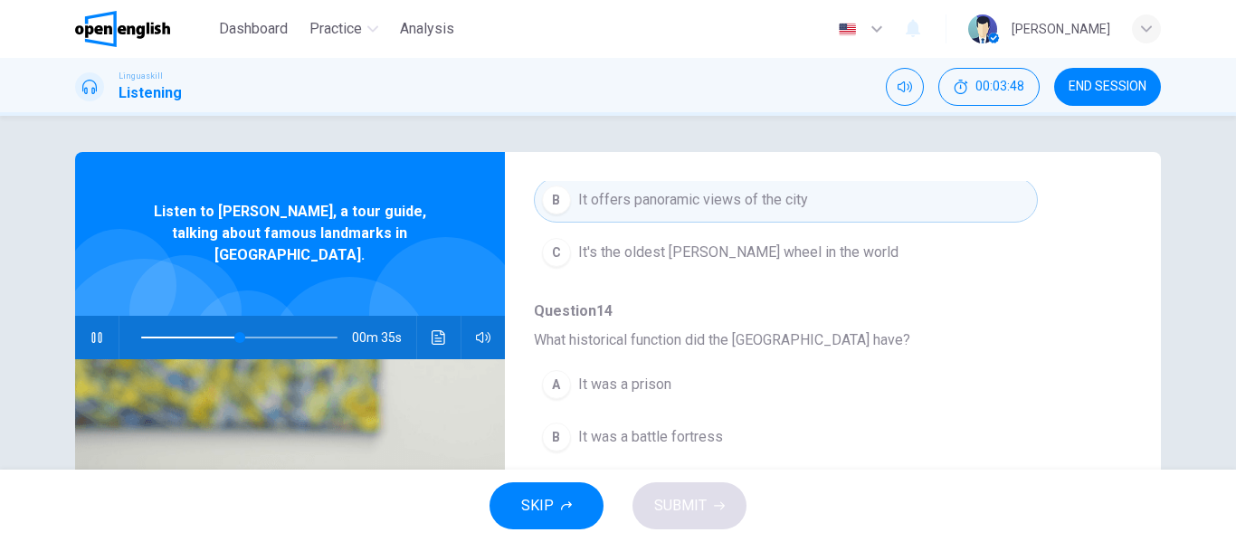
scroll to position [633, 0]
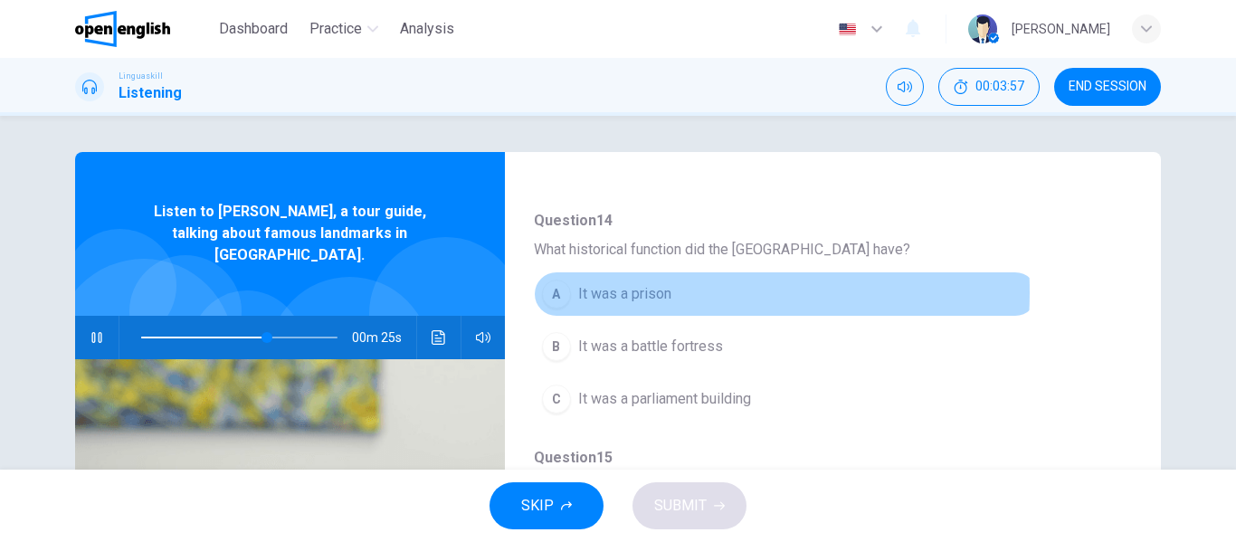
click at [605, 292] on span "It was a prison" at bounding box center [624, 294] width 93 height 22
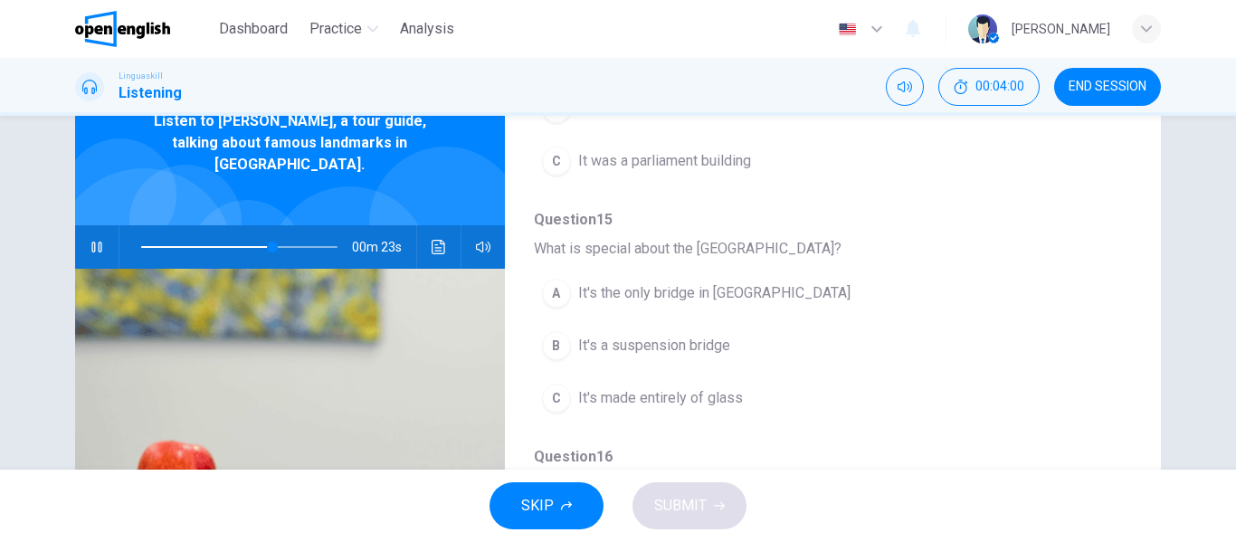
scroll to position [181, 0]
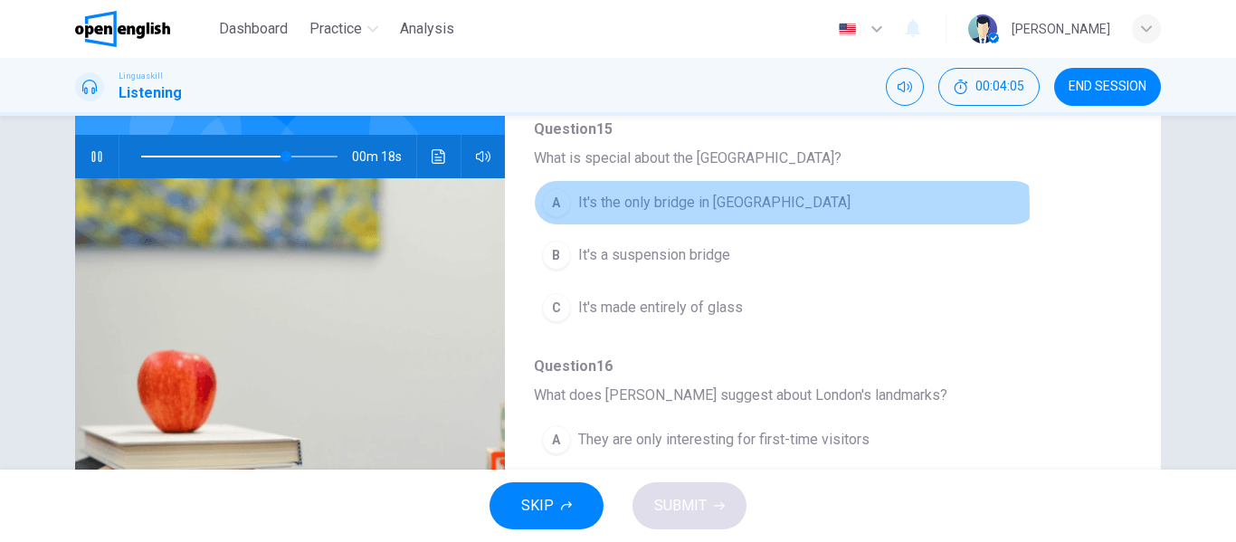
click at [665, 208] on span "It's the only bridge in [GEOGRAPHIC_DATA]" at bounding box center [714, 203] width 272 height 22
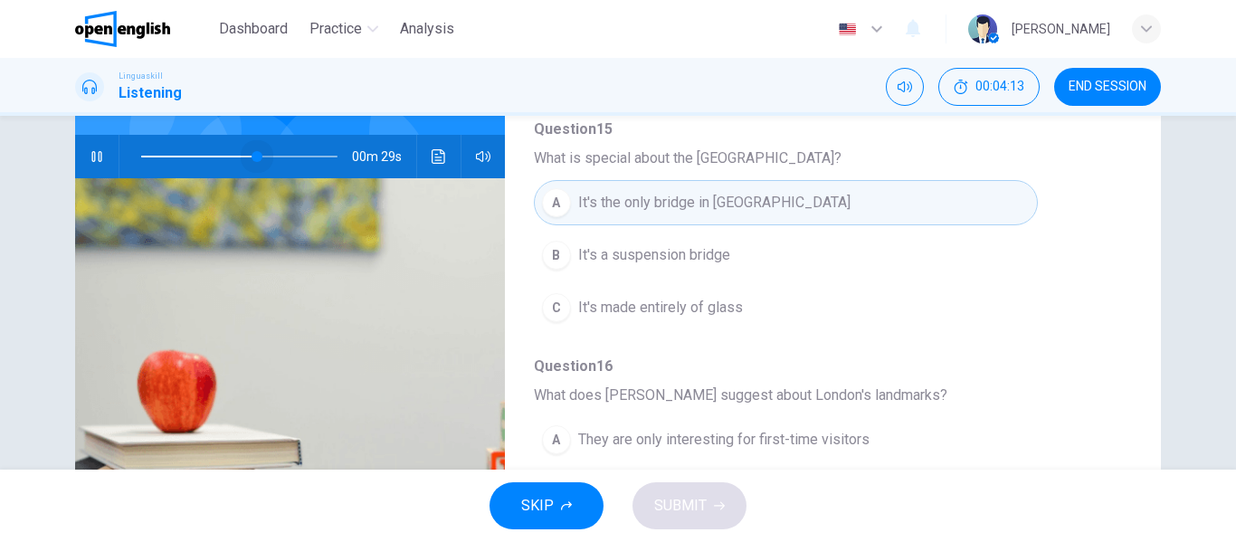
click at [253, 144] on span at bounding box center [239, 156] width 196 height 25
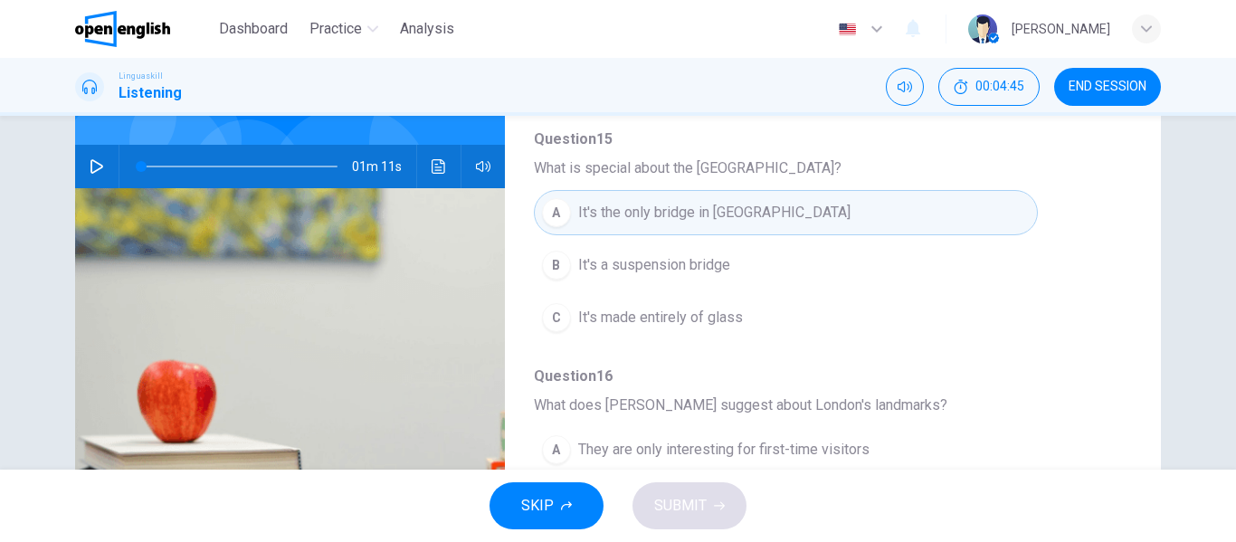
scroll to position [166, 0]
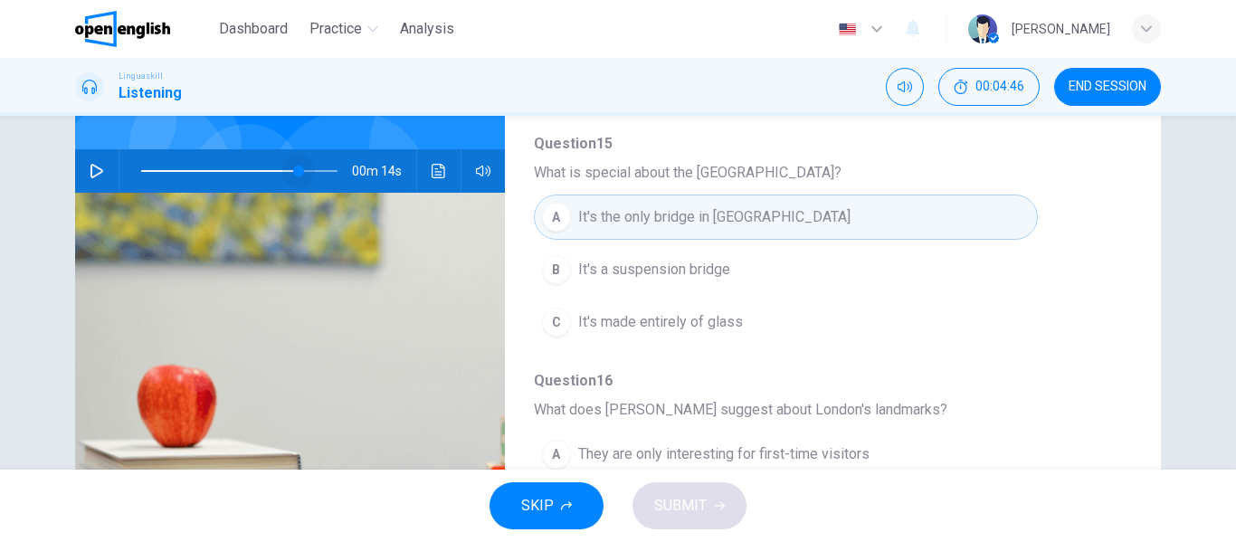
click at [295, 158] on span at bounding box center [239, 170] width 196 height 25
click at [95, 164] on icon "button" at bounding box center [97, 171] width 14 height 14
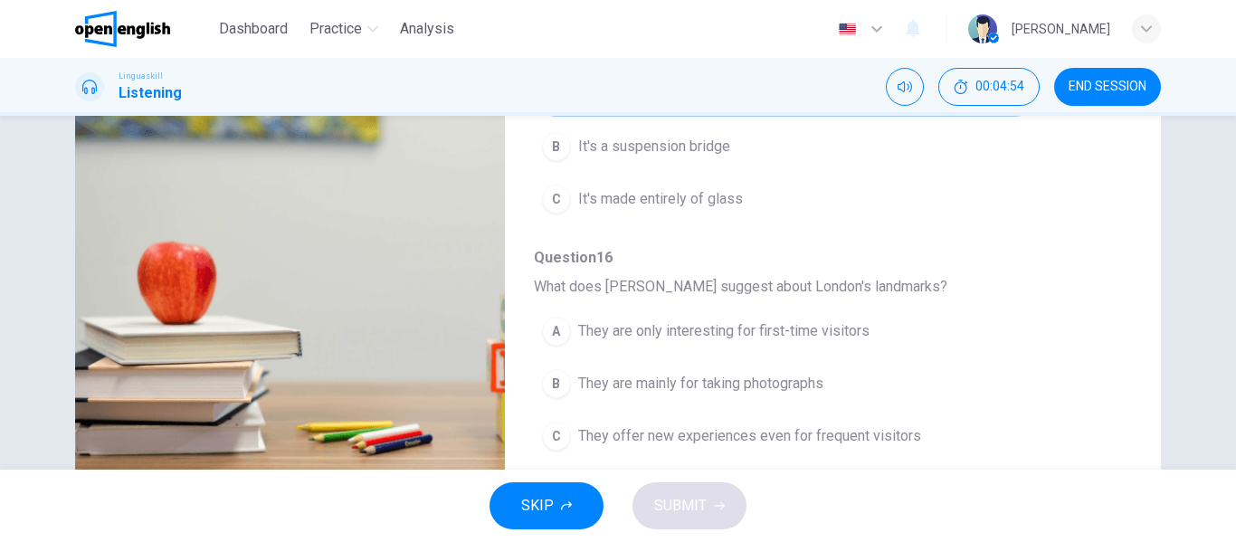
scroll to position [347, 0]
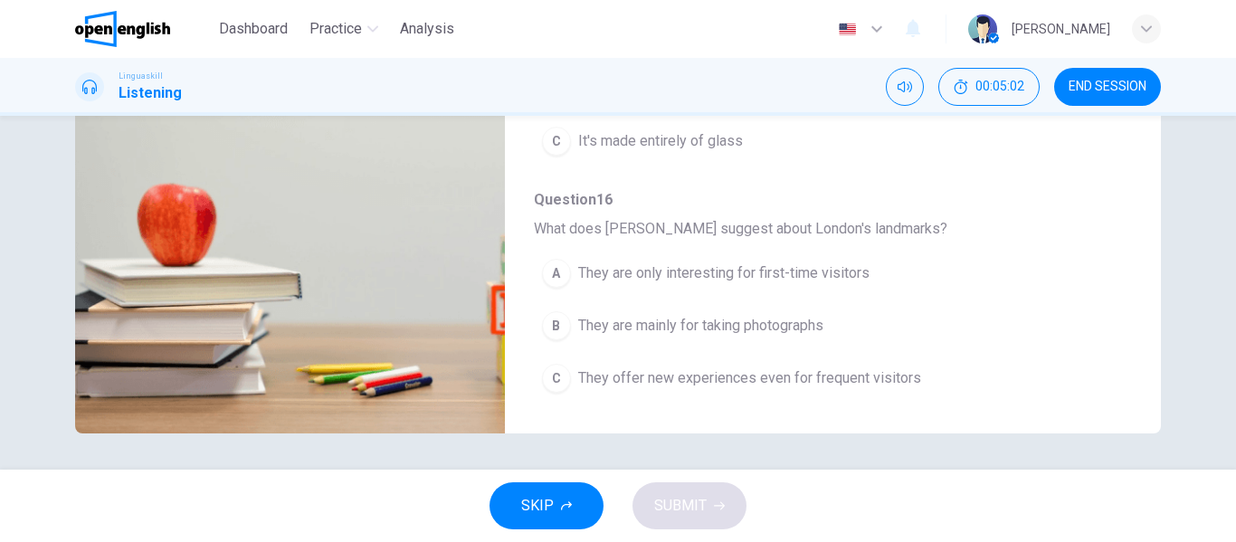
type input "*"
click at [632, 381] on span "They offer new experiences even for frequent visitors" at bounding box center [749, 378] width 343 height 22
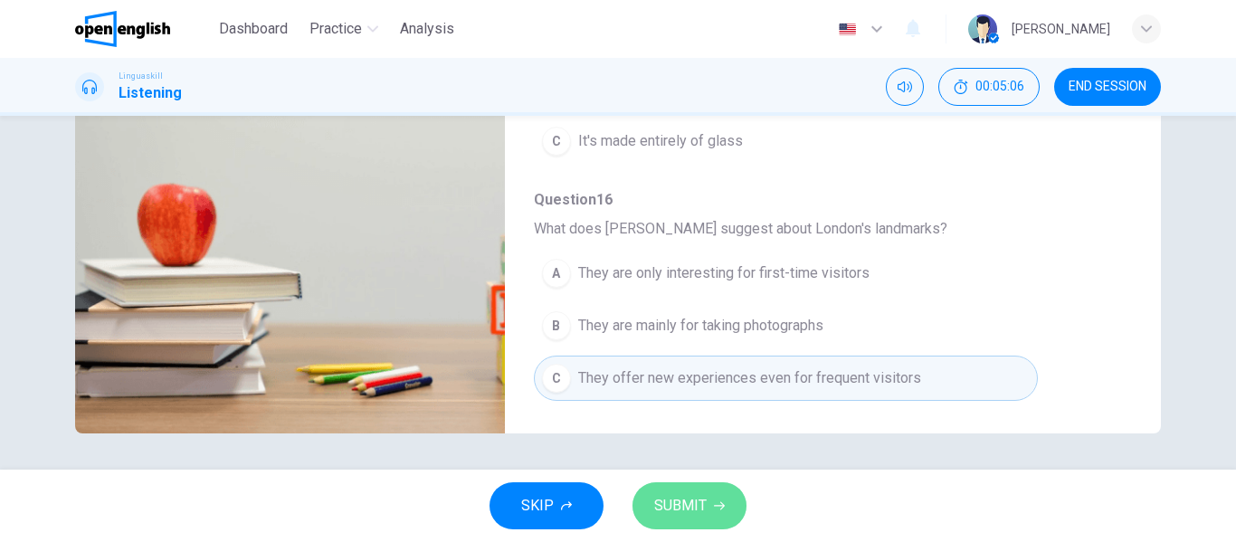
click at [698, 522] on button "SUBMIT" at bounding box center [689, 505] width 114 height 47
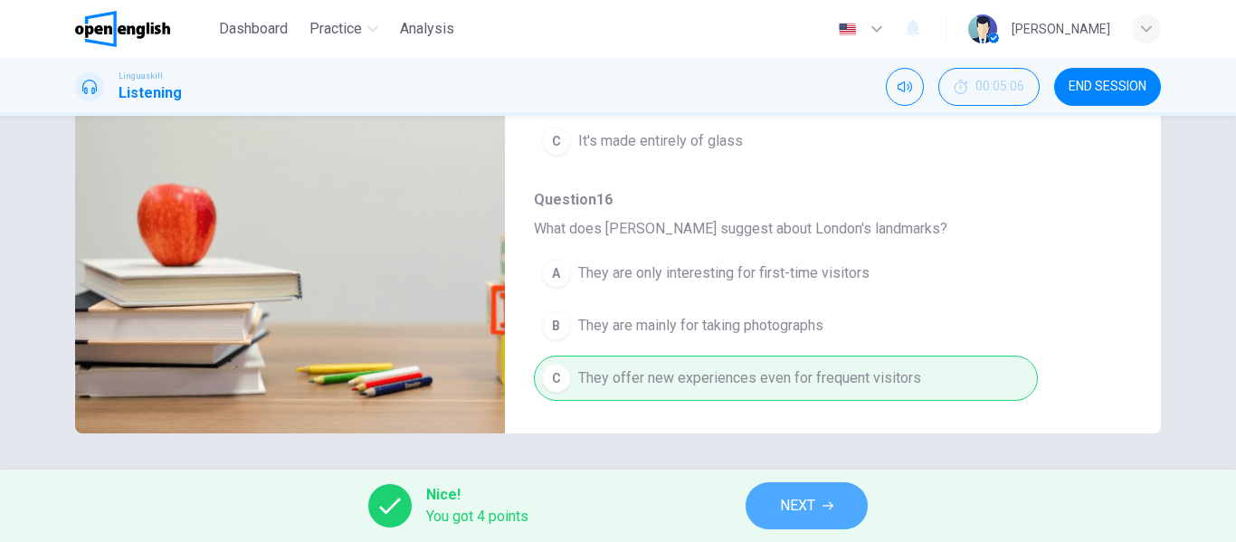
click at [802, 506] on span "NEXT" at bounding box center [797, 505] width 35 height 25
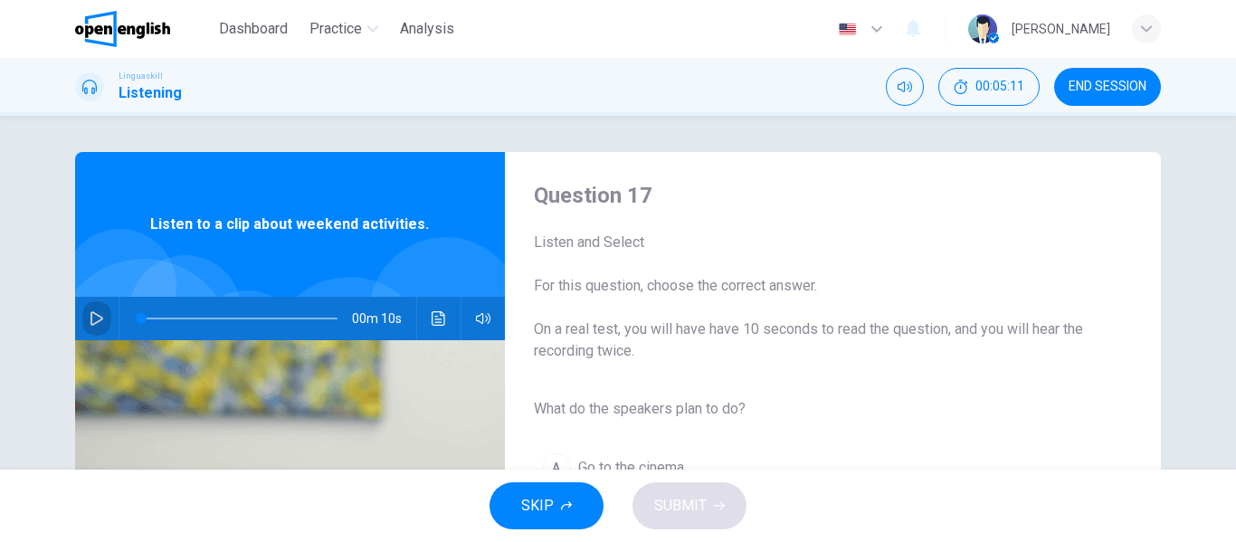
click at [100, 314] on button "button" at bounding box center [96, 318] width 29 height 43
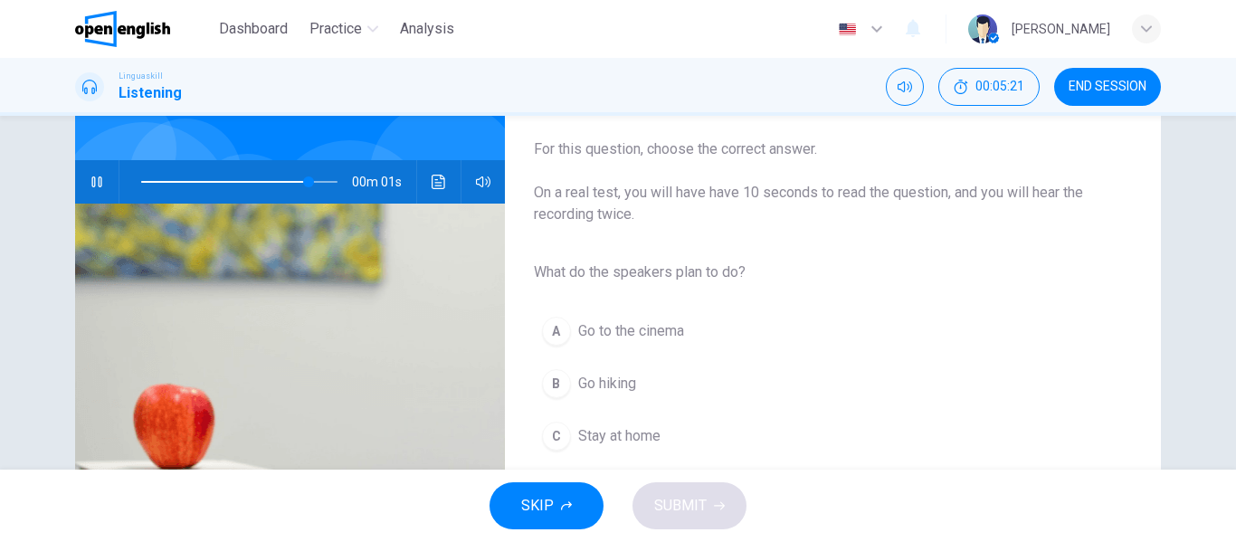
scroll to position [181, 0]
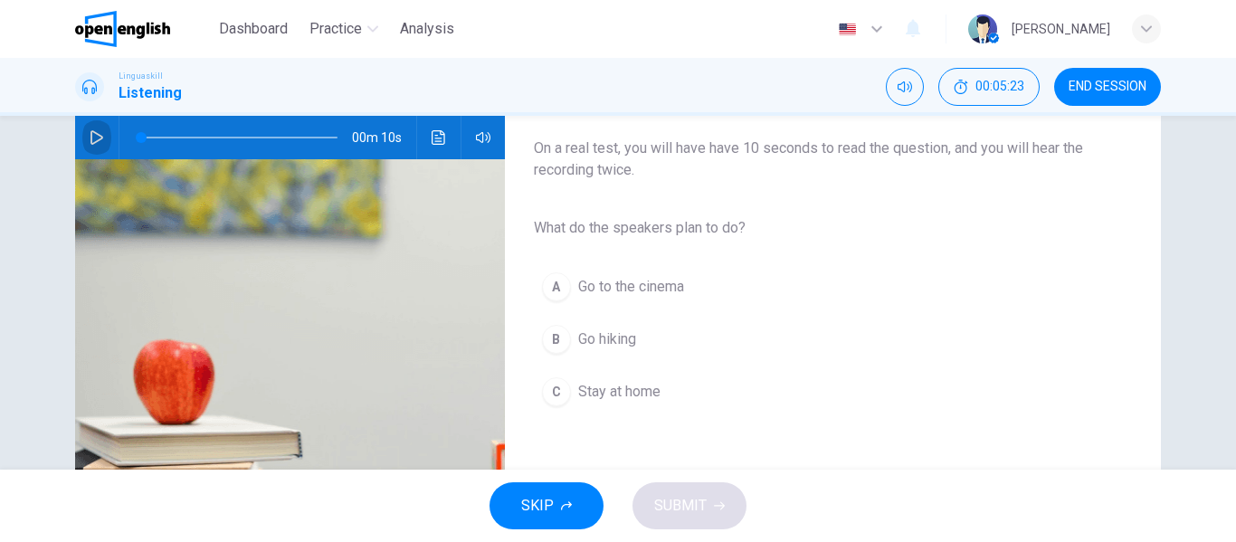
click at [90, 129] on button "button" at bounding box center [96, 137] width 29 height 43
click at [622, 340] on span "Go hiking" at bounding box center [607, 339] width 58 height 22
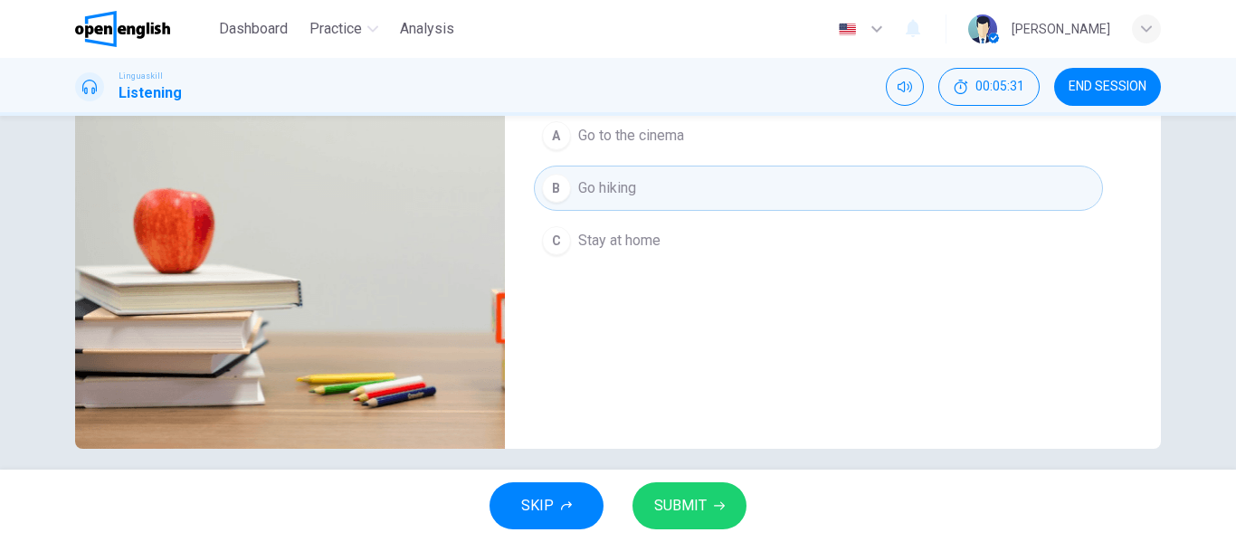
scroll to position [347, 0]
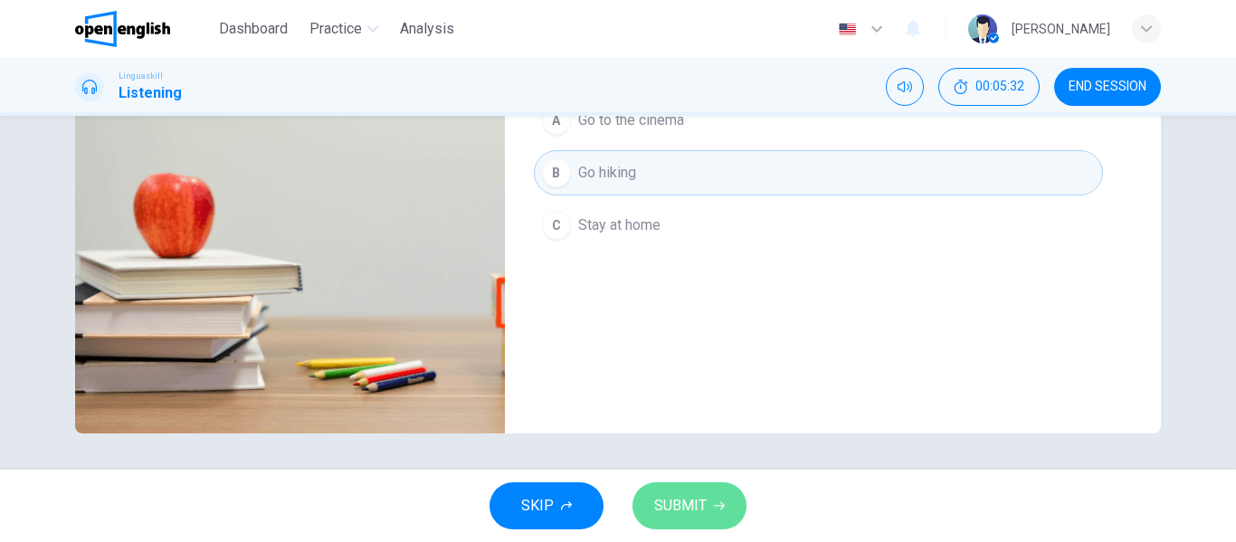
click at [677, 496] on span "SUBMIT" at bounding box center [680, 505] width 52 height 25
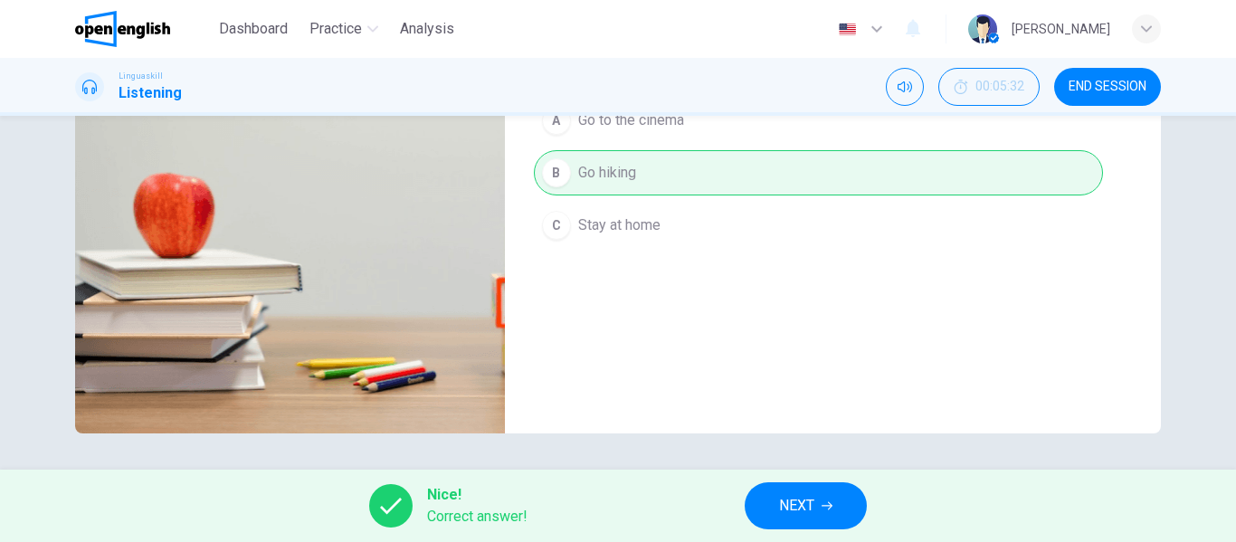
type input "*"
click at [801, 506] on span "NEXT" at bounding box center [796, 505] width 35 height 25
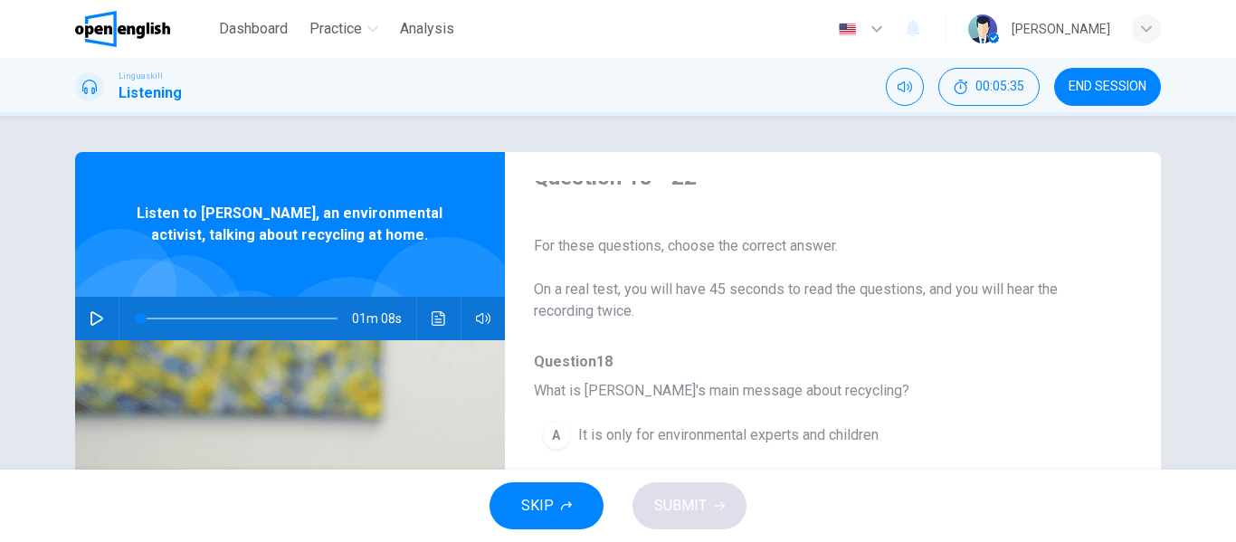
scroll to position [0, 0]
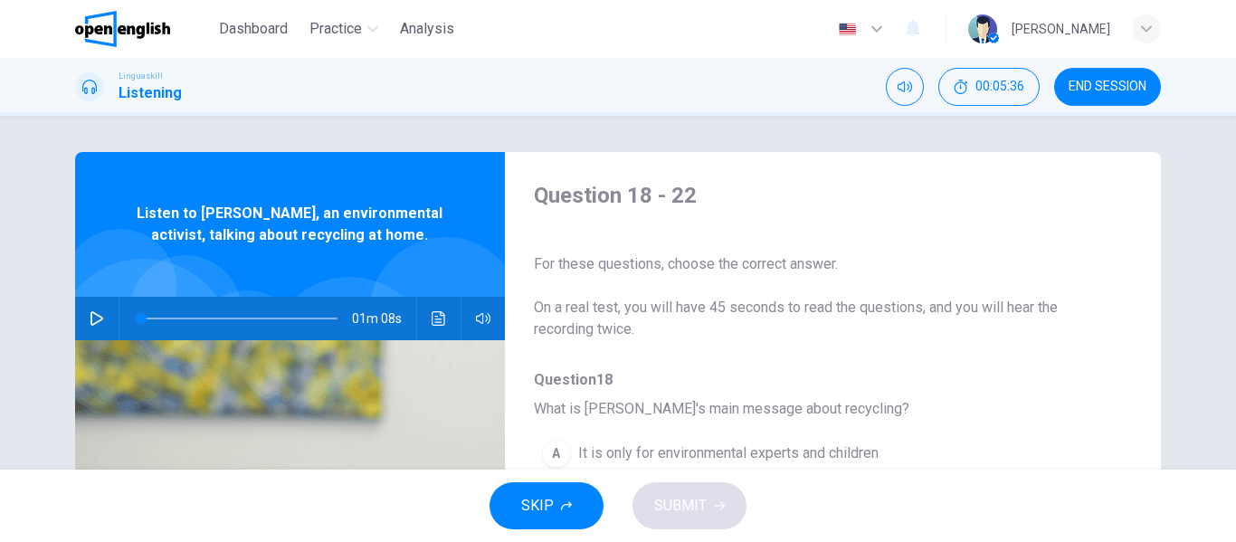
click at [93, 312] on icon "button" at bounding box center [97, 318] width 14 height 14
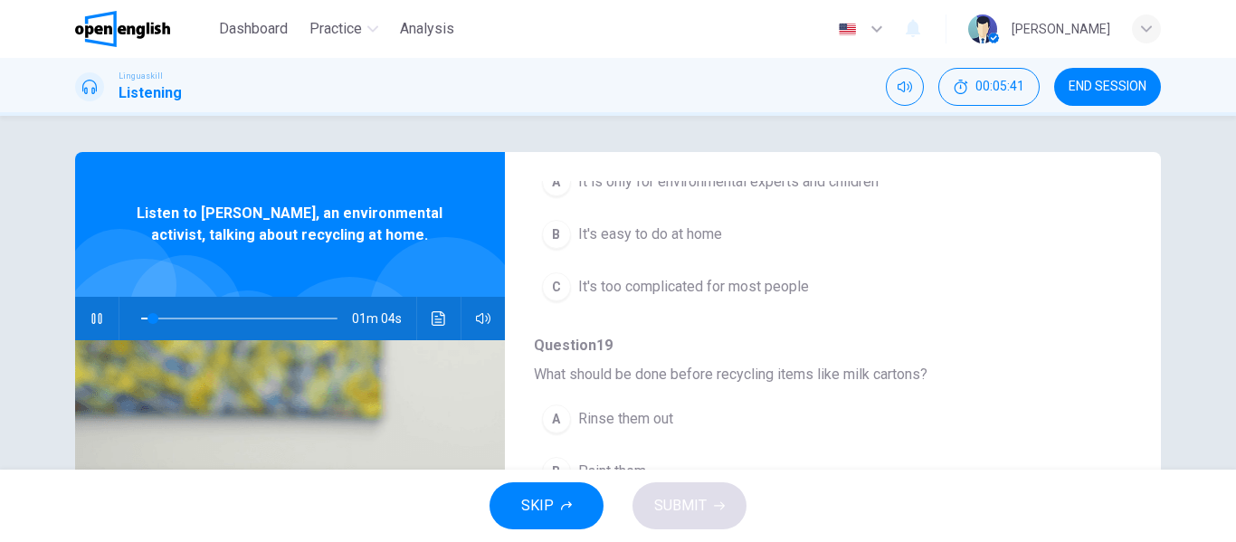
scroll to position [181, 0]
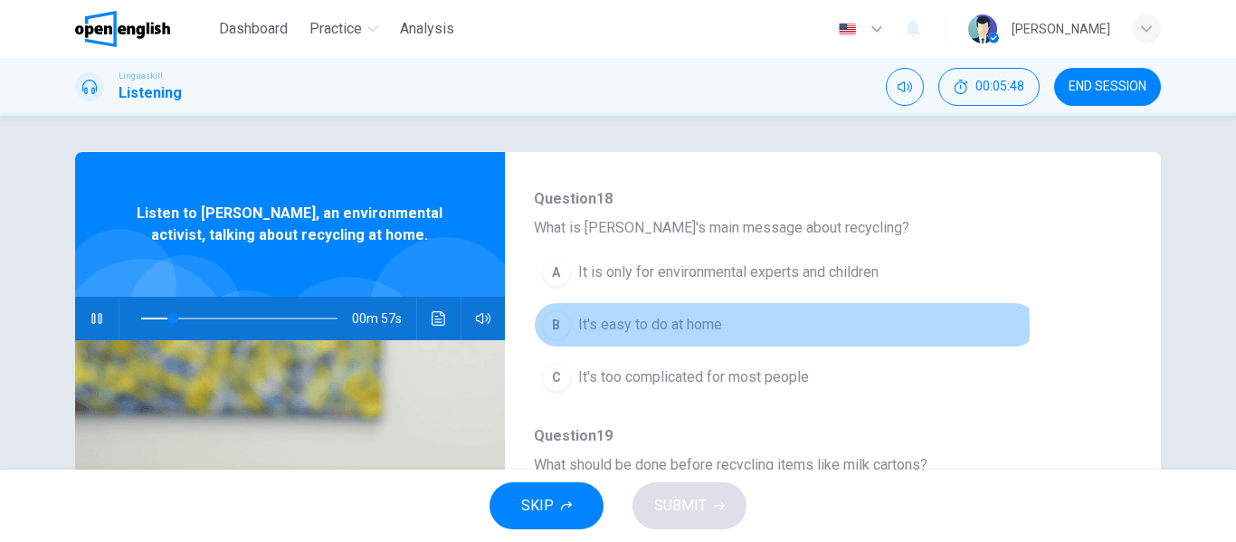
click at [619, 329] on span "It's easy to do at home" at bounding box center [650, 325] width 144 height 22
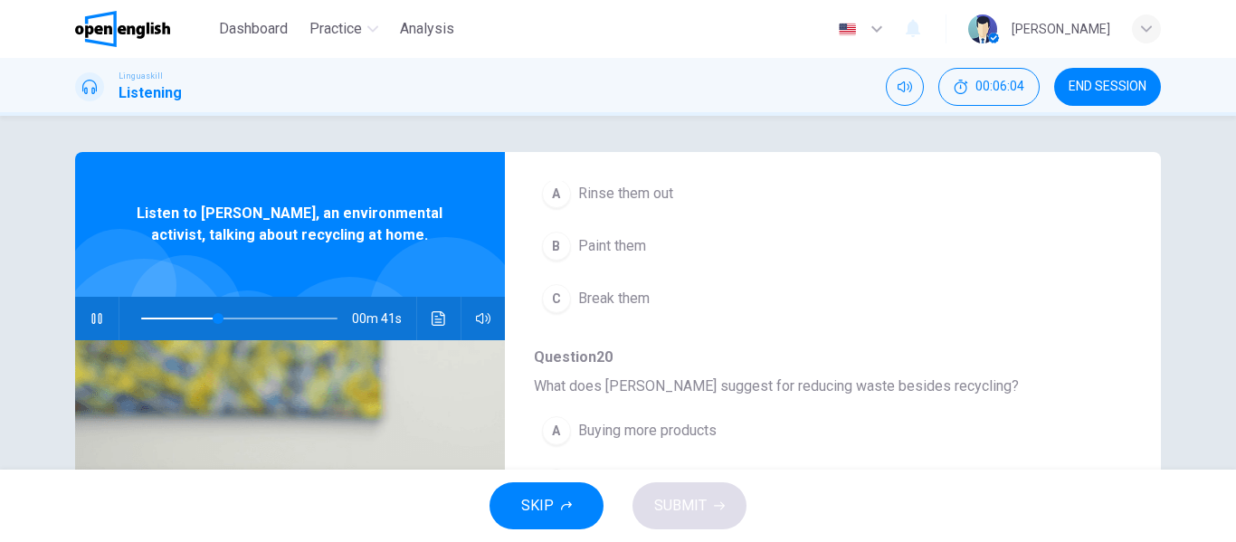
scroll to position [452, 0]
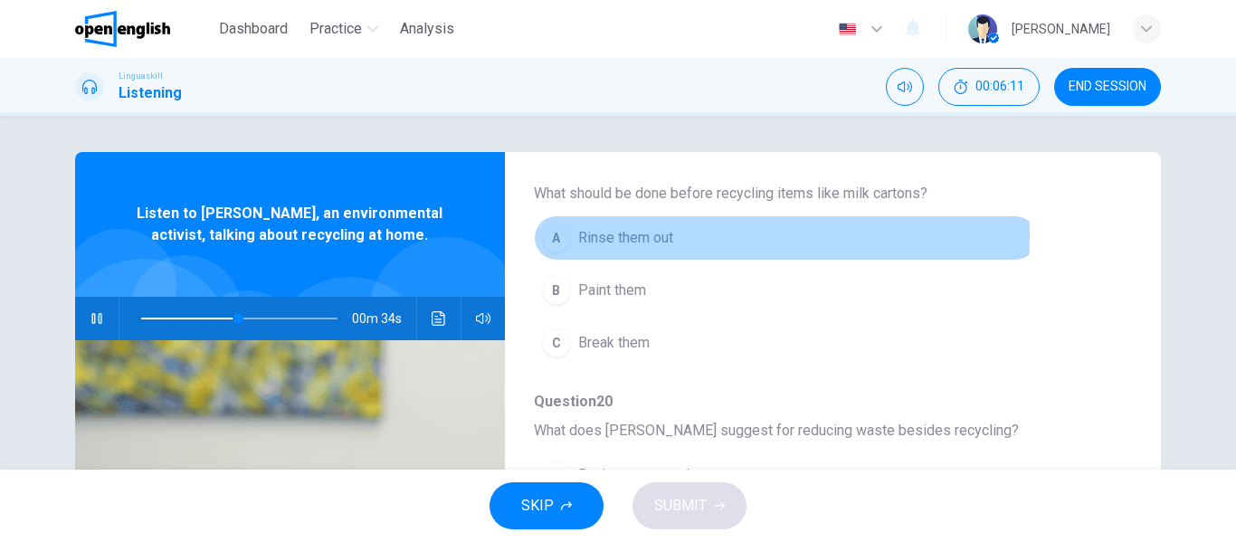
click at [610, 238] on span "Rinse them out" at bounding box center [625, 238] width 95 height 22
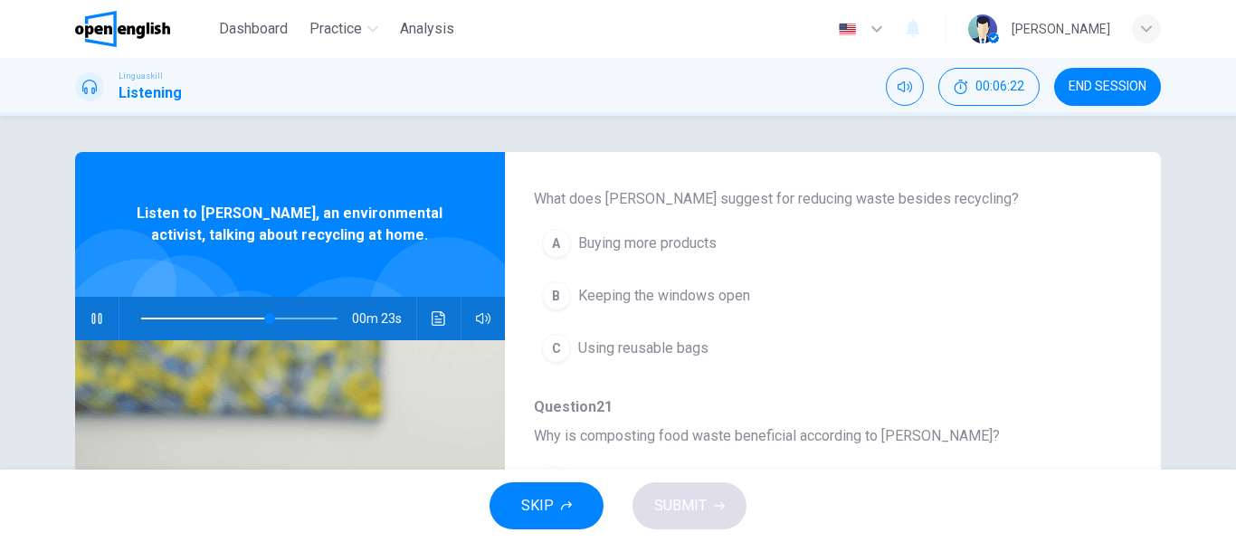
scroll to position [724, 0]
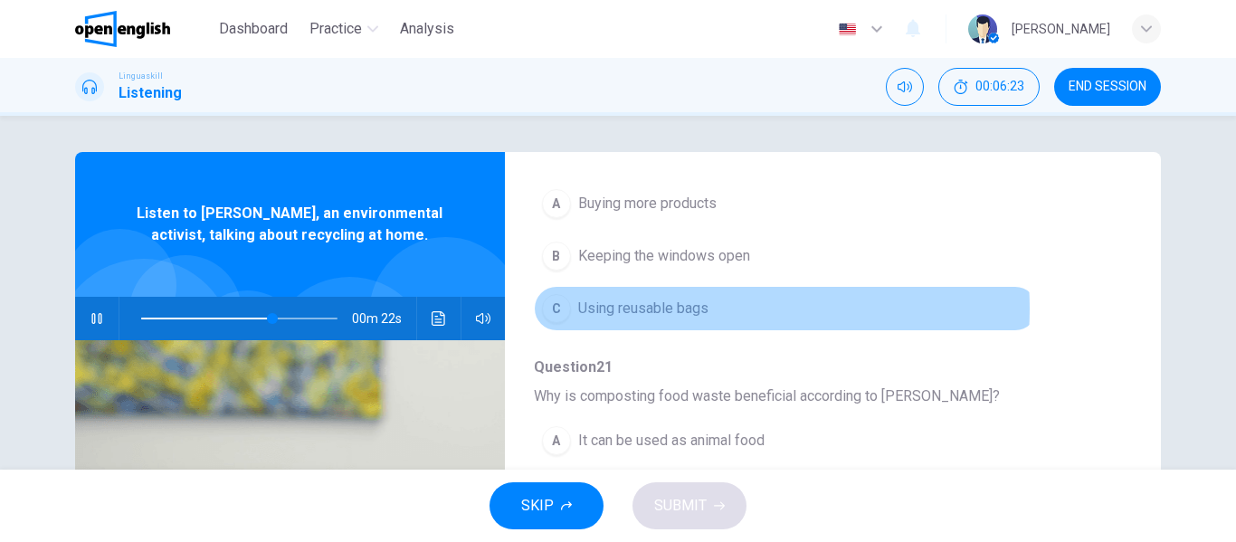
click at [668, 309] on span "Using reusable bags" at bounding box center [643, 309] width 130 height 22
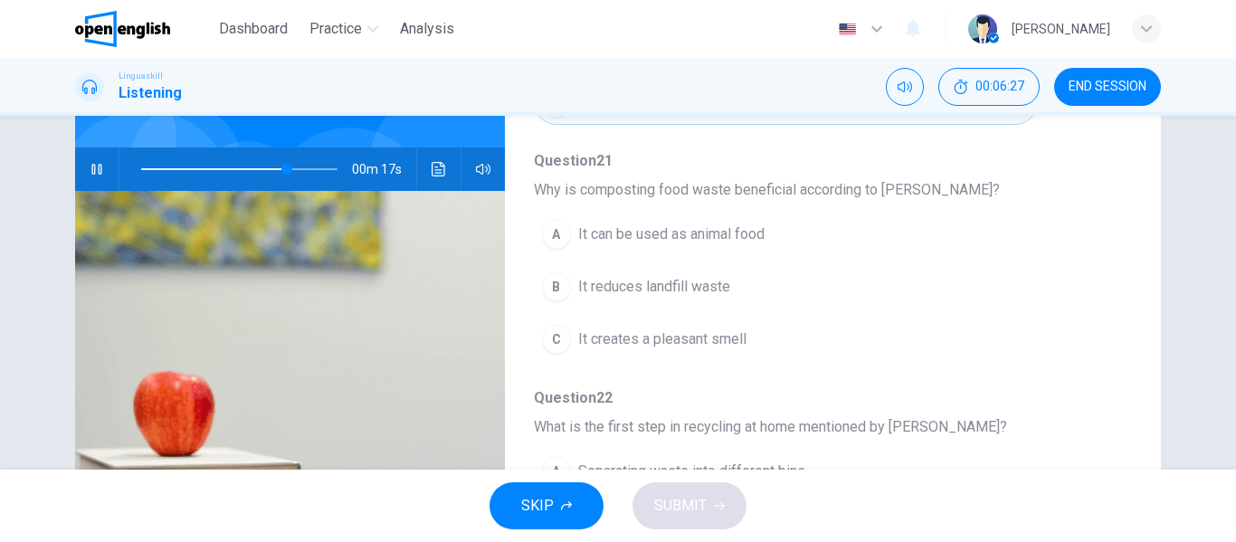
scroll to position [181, 0]
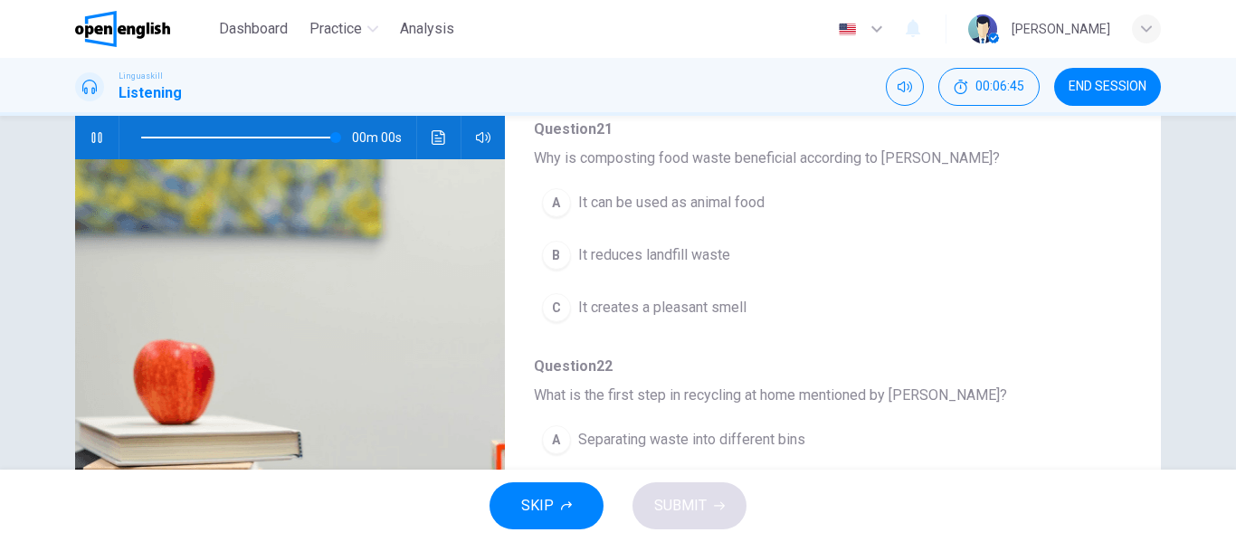
type input "*"
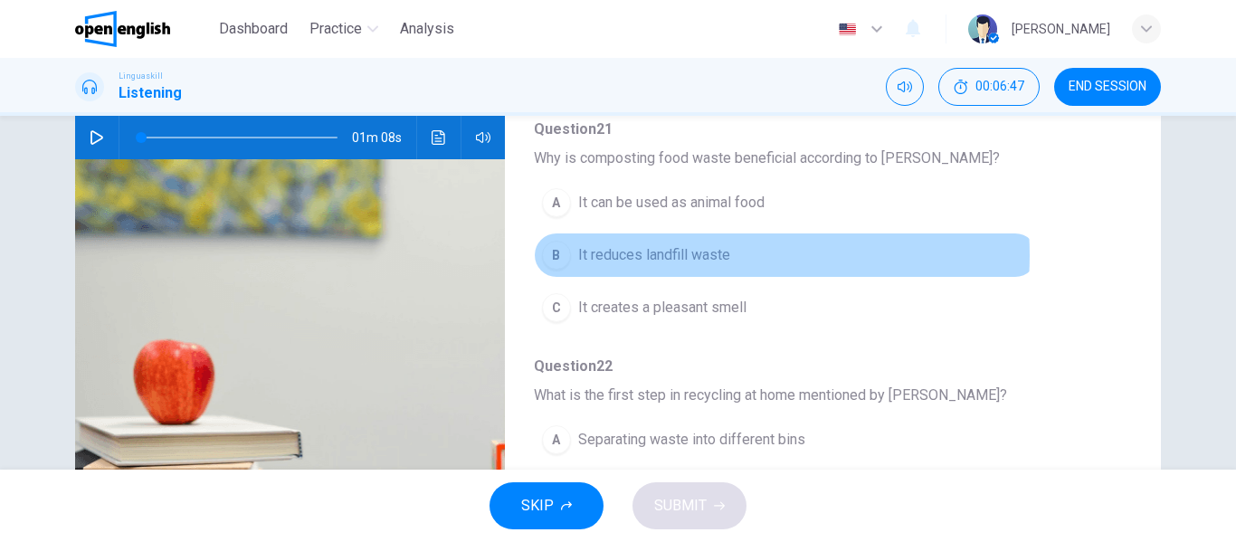
click at [698, 255] on span "It reduces landfill waste" at bounding box center [654, 255] width 152 height 22
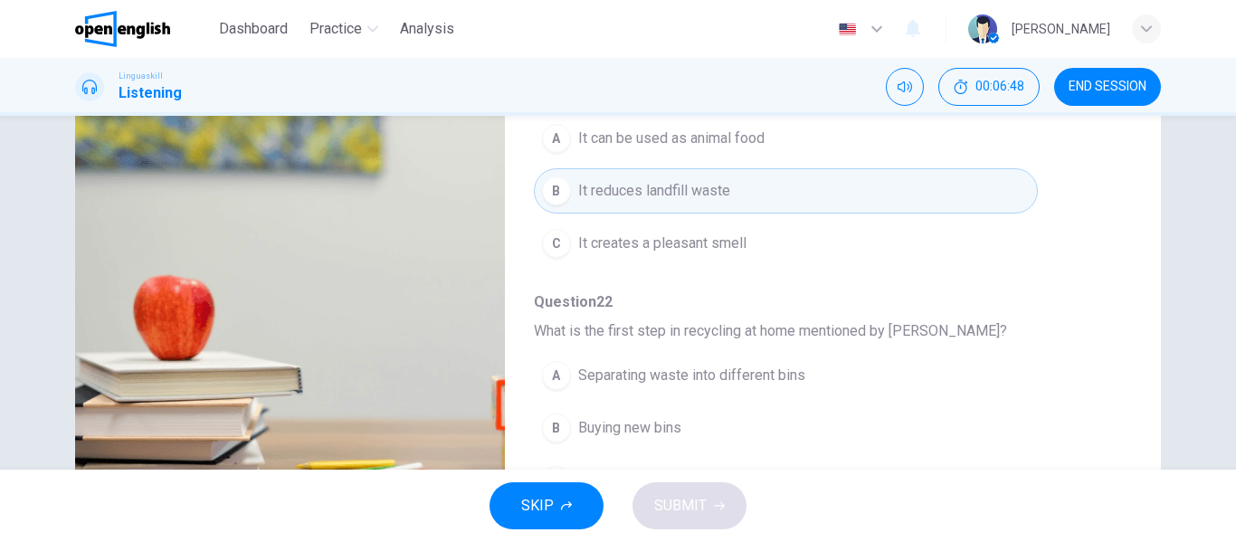
scroll to position [347, 0]
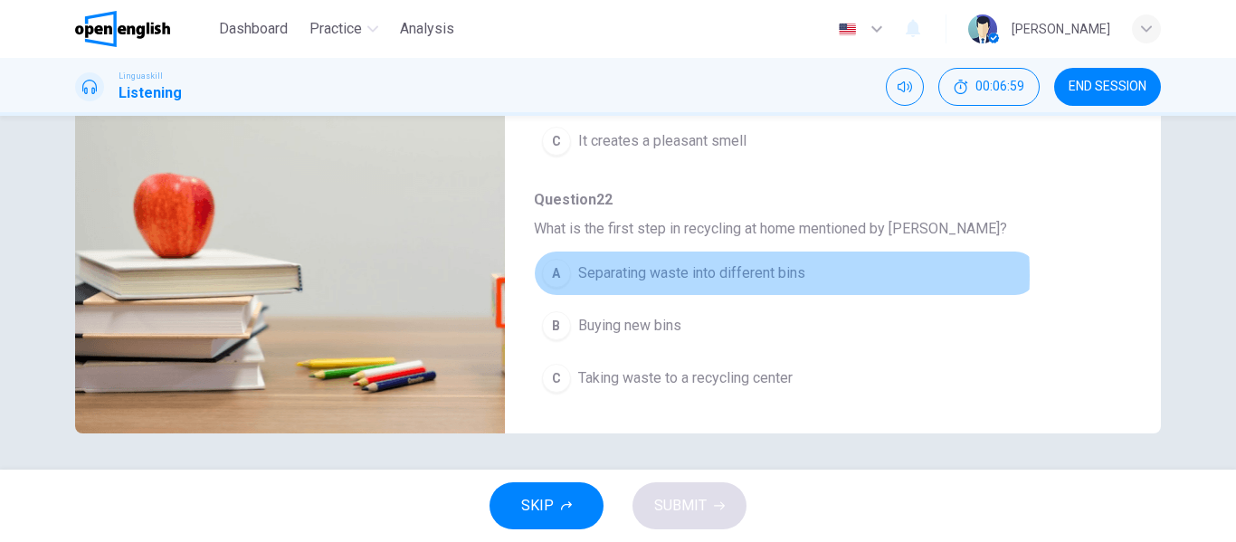
click at [676, 275] on span "Separating waste into different bins" at bounding box center [691, 273] width 227 height 22
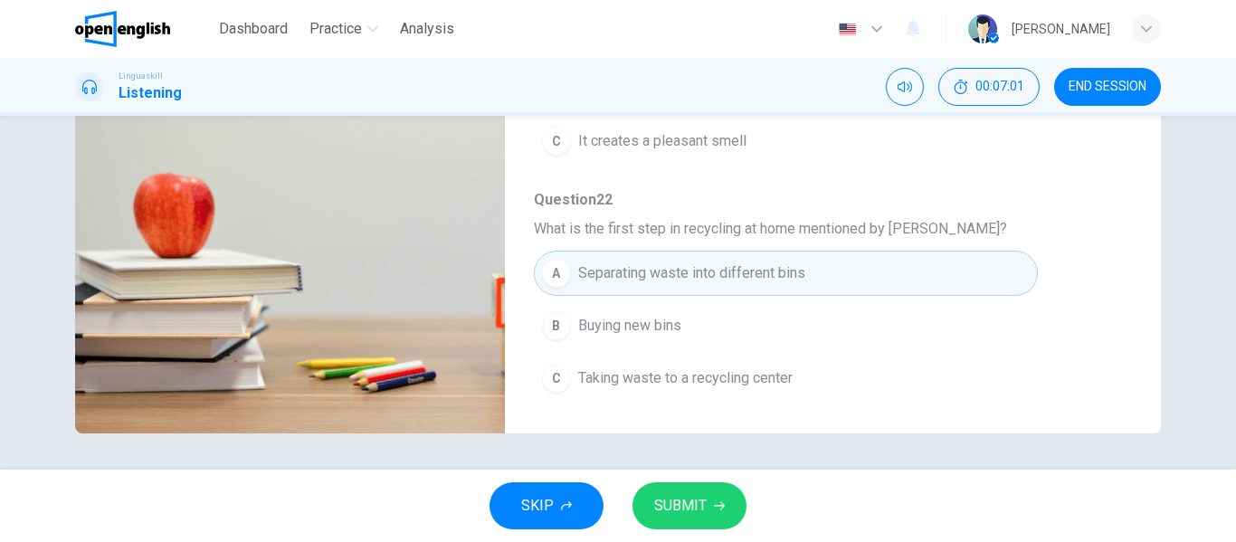
click at [697, 519] on button "SUBMIT" at bounding box center [689, 505] width 114 height 47
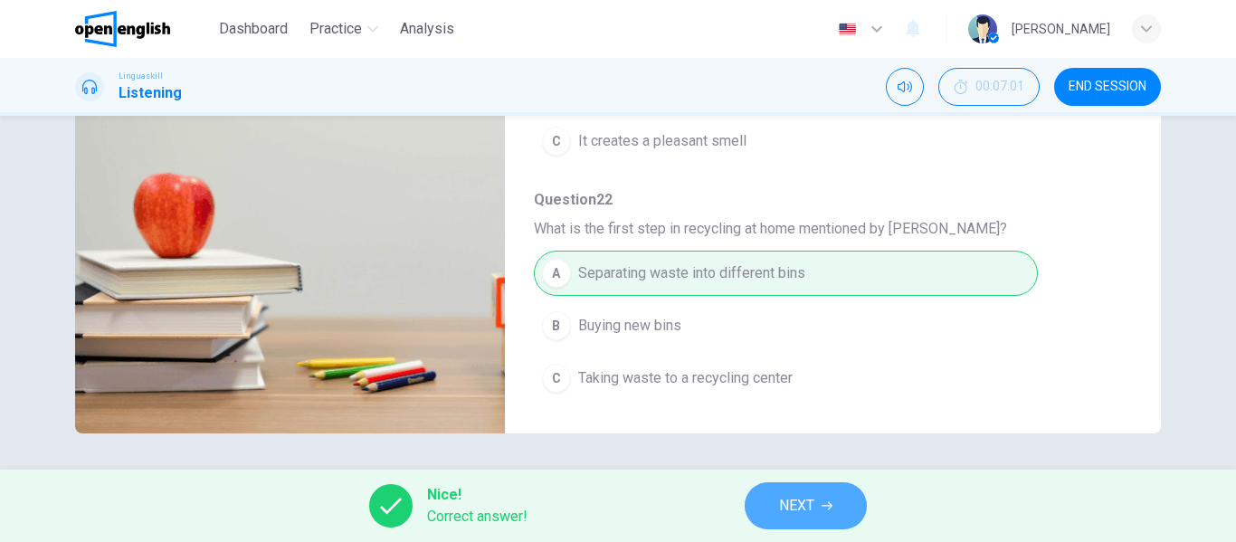
click at [830, 509] on icon "button" at bounding box center [827, 506] width 11 height 8
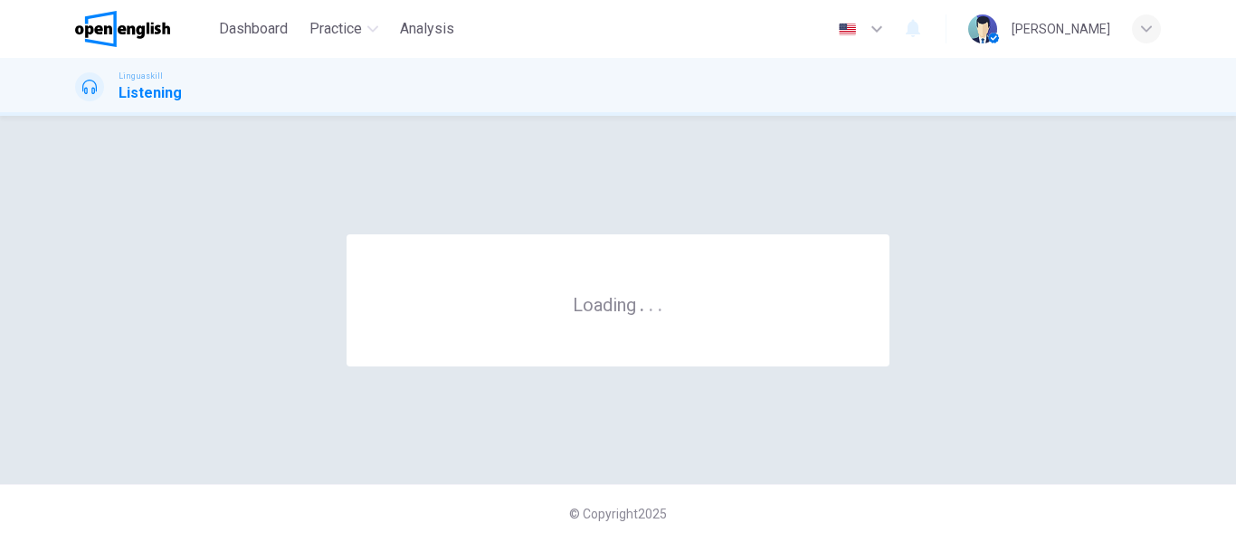
scroll to position [0, 0]
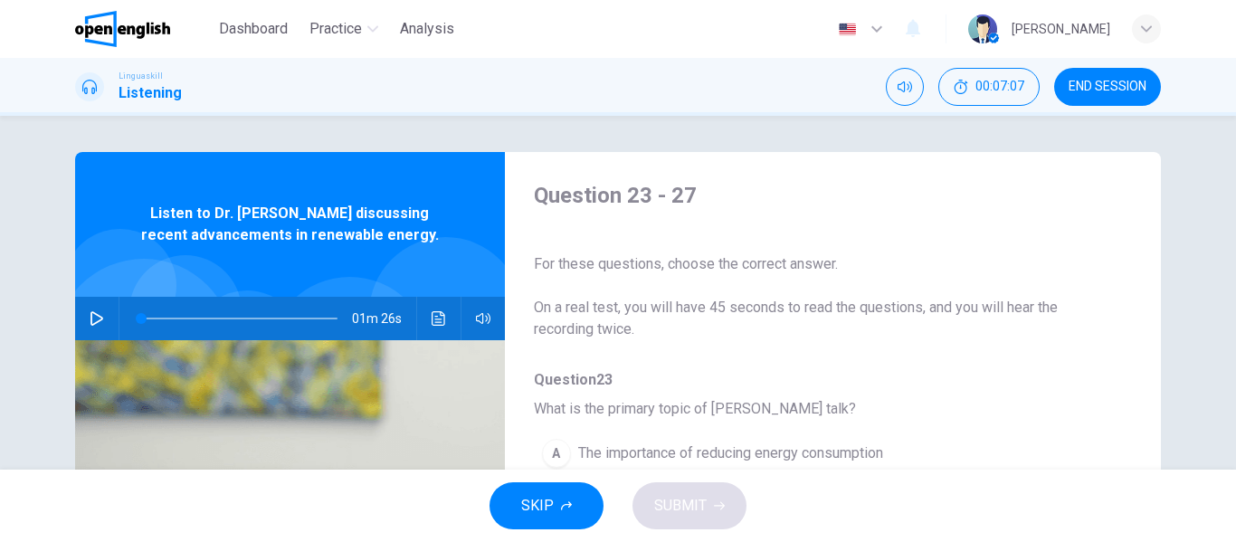
drag, startPoint x: 280, startPoint y: 27, endPoint x: 690, endPoint y: 119, distance: 419.9
click at [280, 27] on span "Dashboard" at bounding box center [253, 29] width 69 height 22
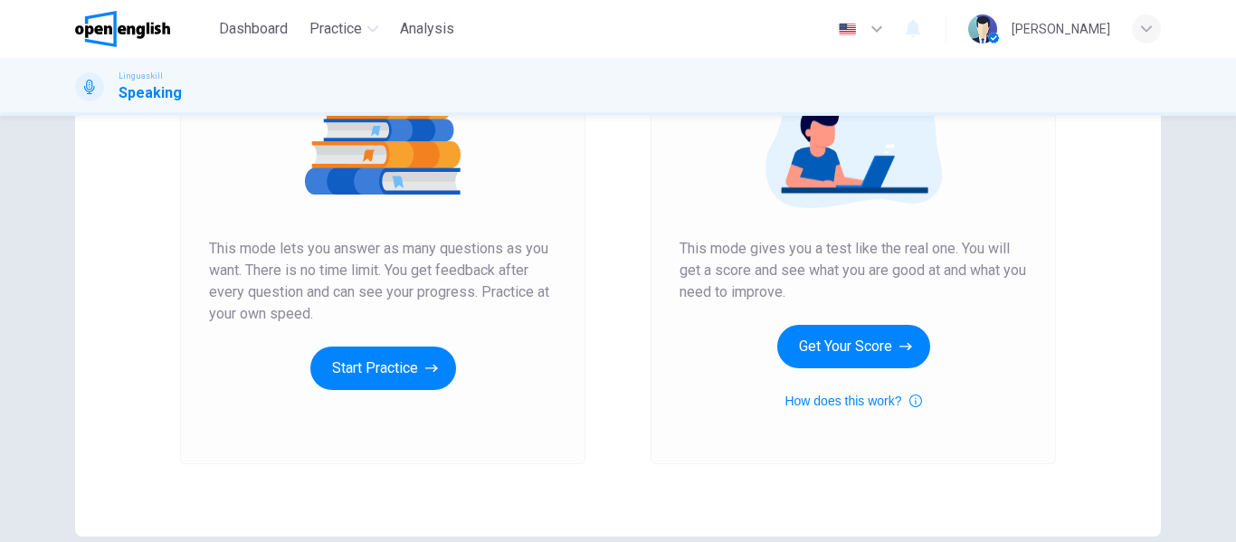
scroll to position [271, 0]
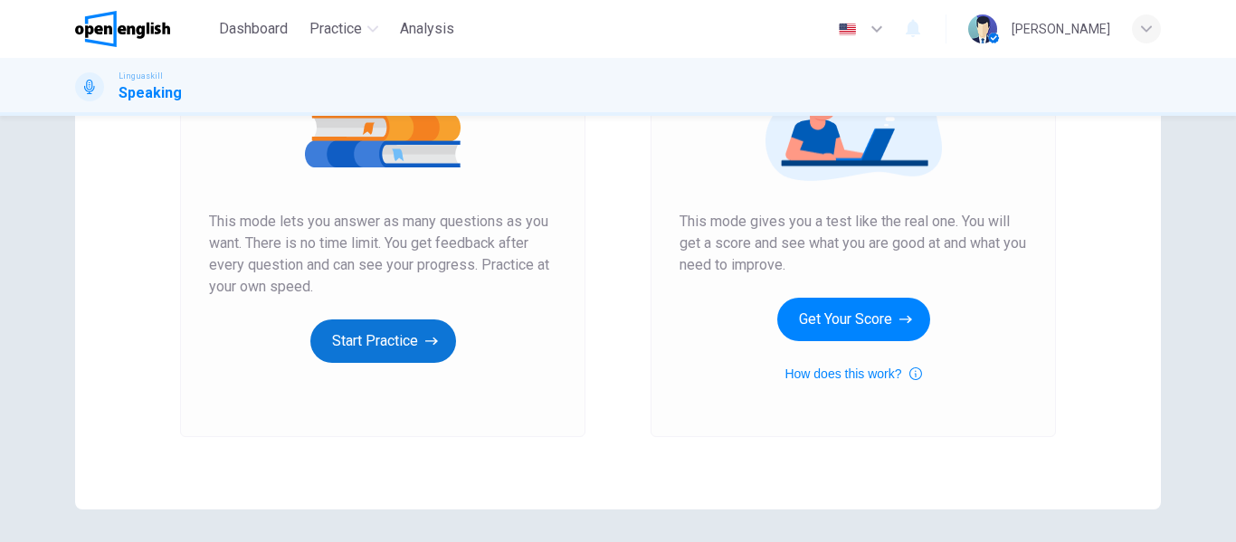
click at [336, 335] on button "Start Practice" at bounding box center [383, 340] width 146 height 43
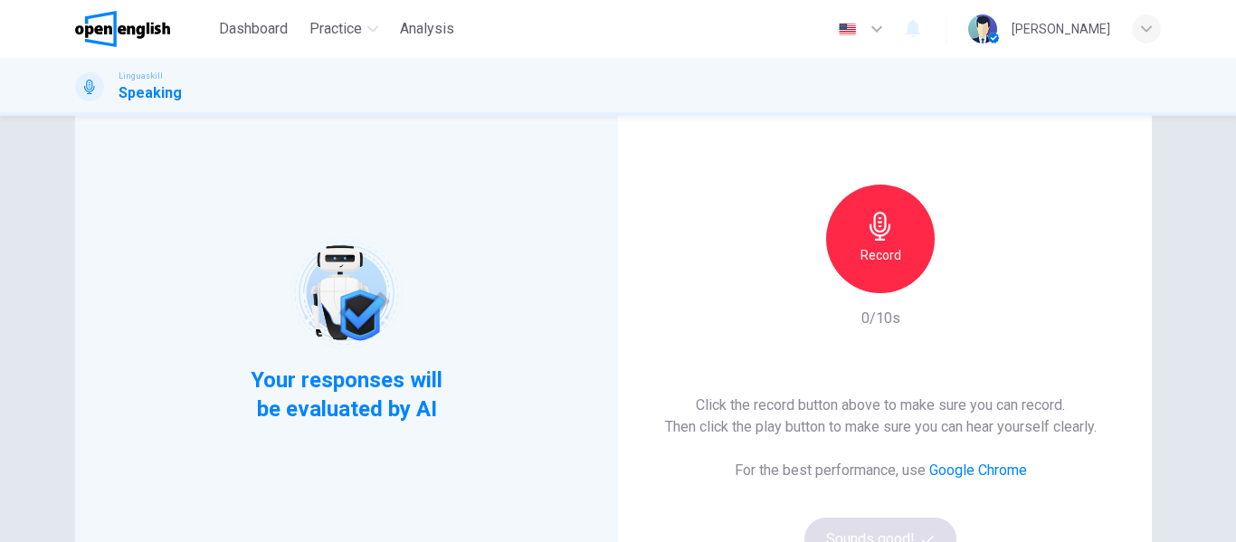
scroll to position [0, 0]
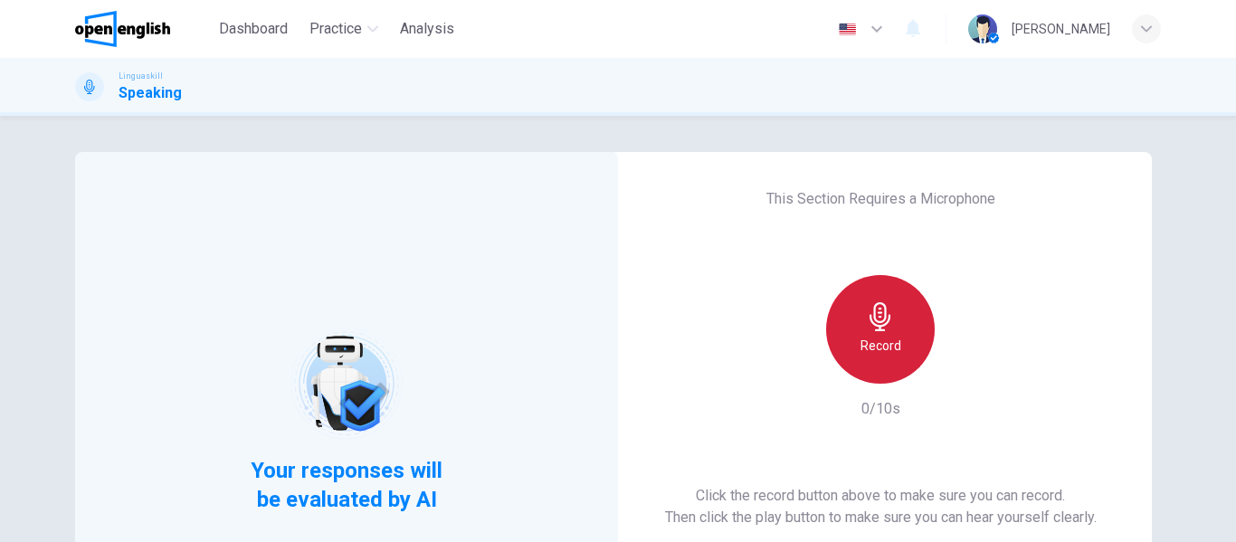
click at [874, 347] on h6 "Record" at bounding box center [880, 346] width 41 height 22
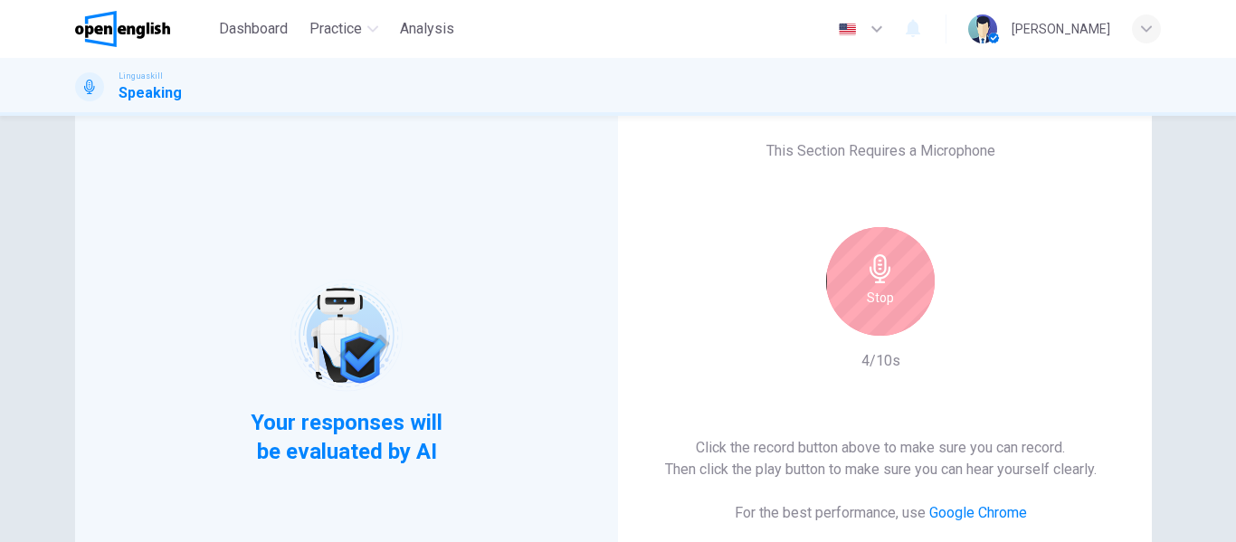
scroll to position [90, 0]
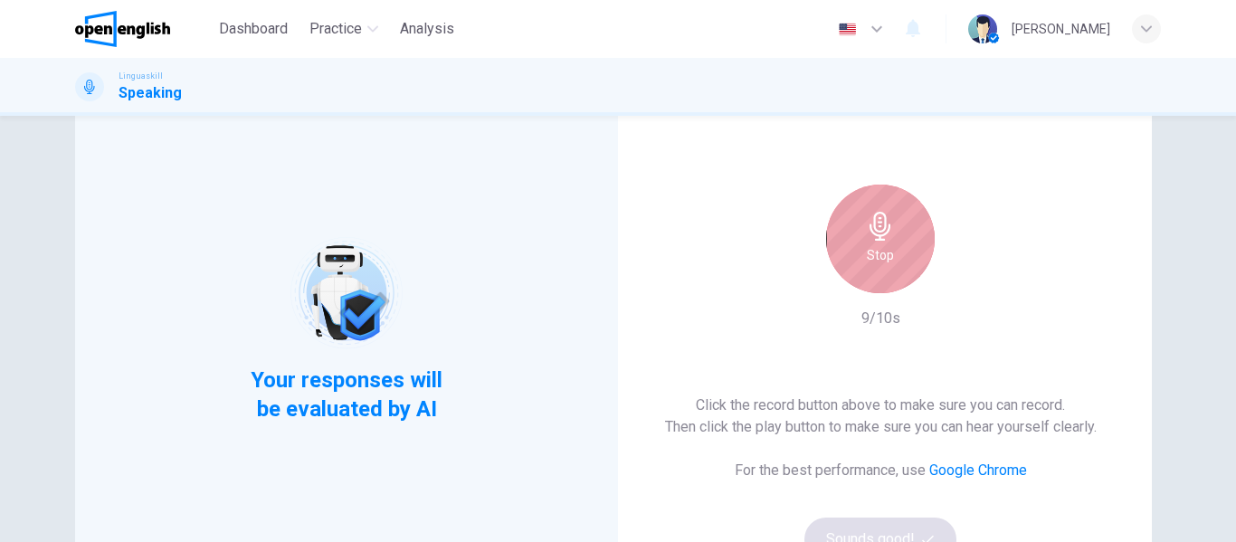
click at [879, 258] on h6 "Stop" at bounding box center [880, 255] width 27 height 22
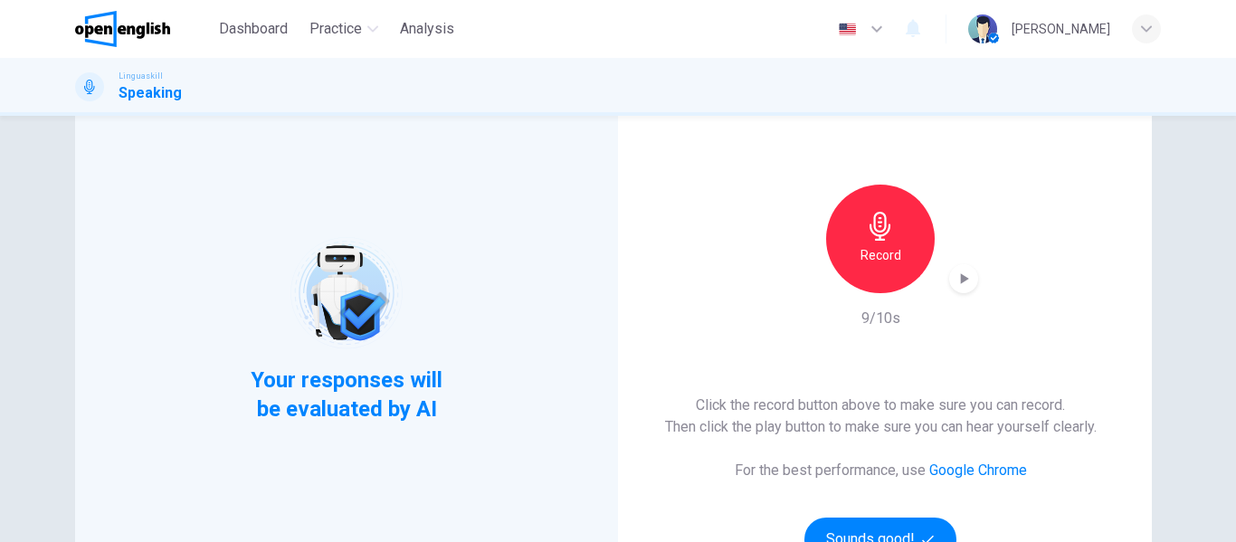
click at [1112, 214] on div "This Section Requires a Microphone Record 9/10s Click the record button above t…" at bounding box center [880, 330] width 543 height 536
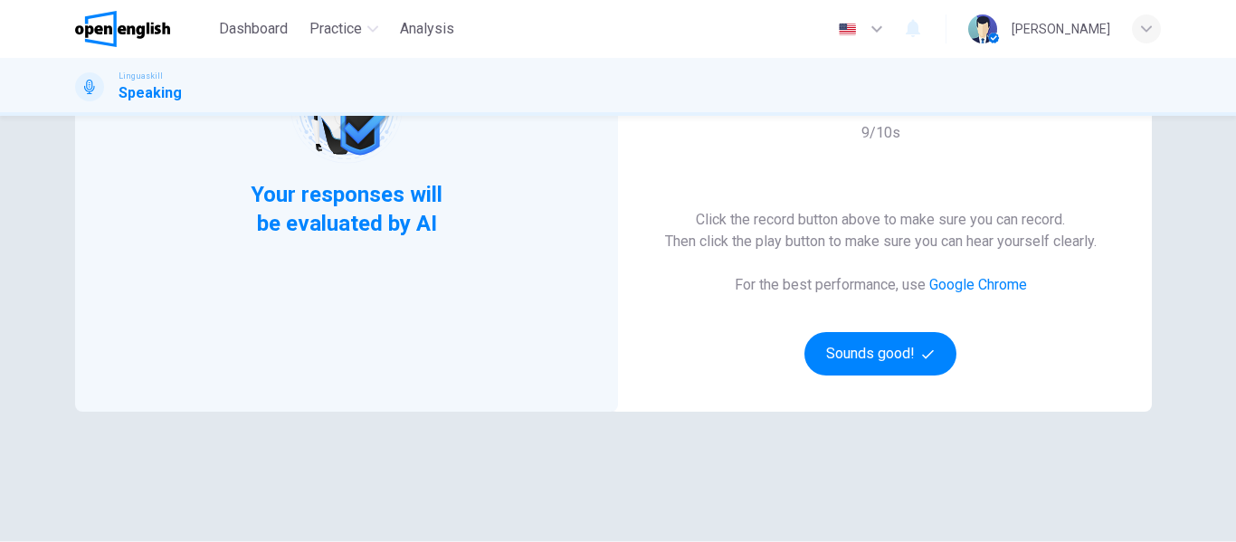
scroll to position [333, 0]
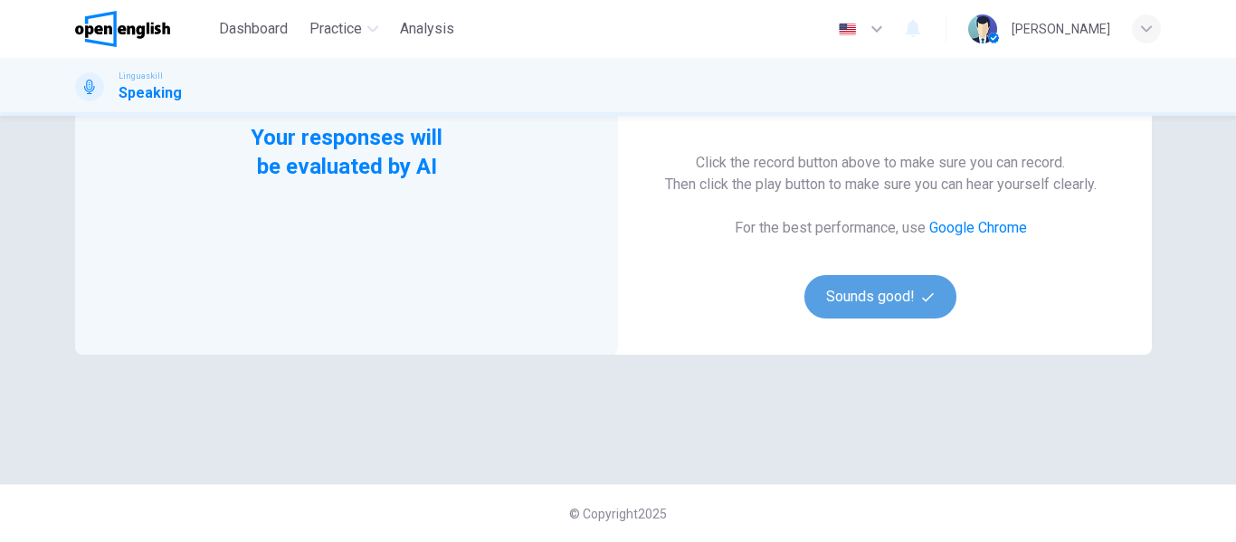
click at [868, 305] on button "Sounds good!" at bounding box center [880, 296] width 152 height 43
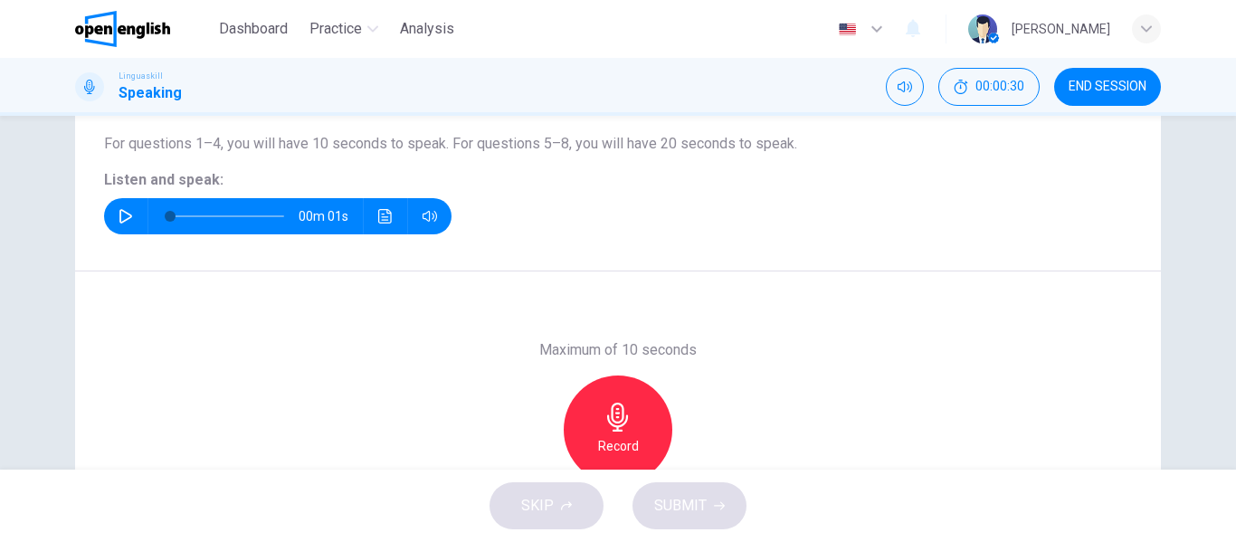
scroll to position [166, 0]
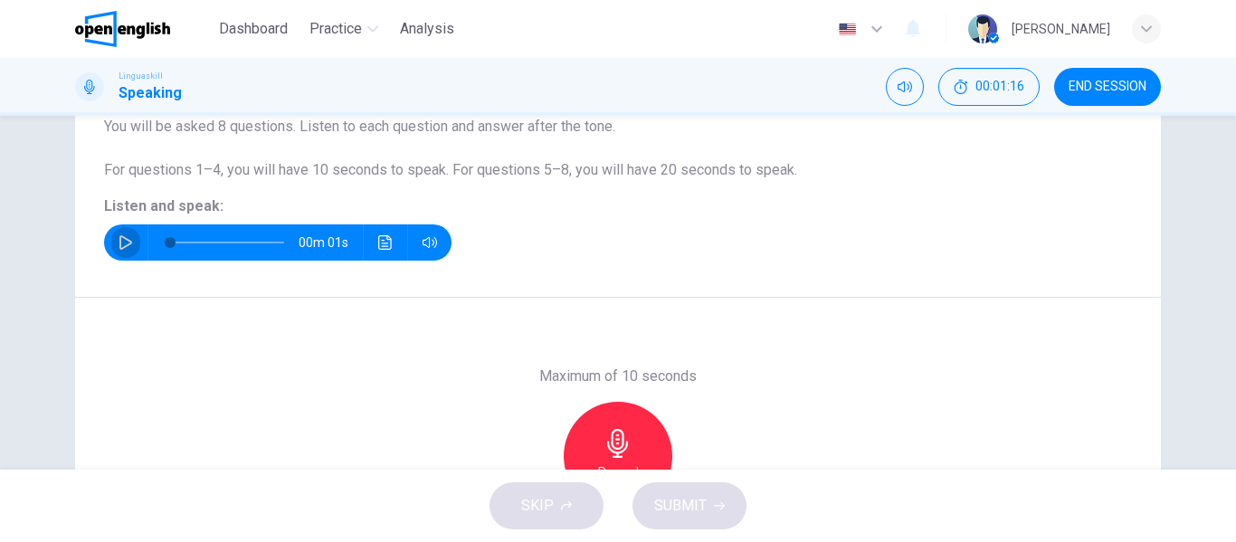
click at [123, 244] on icon "button" at bounding box center [126, 242] width 14 height 14
click at [606, 444] on icon "button" at bounding box center [617, 443] width 29 height 29
click at [611, 440] on icon "button" at bounding box center [617, 443] width 29 height 29
click at [690, 516] on span "SUBMIT" at bounding box center [680, 505] width 52 height 25
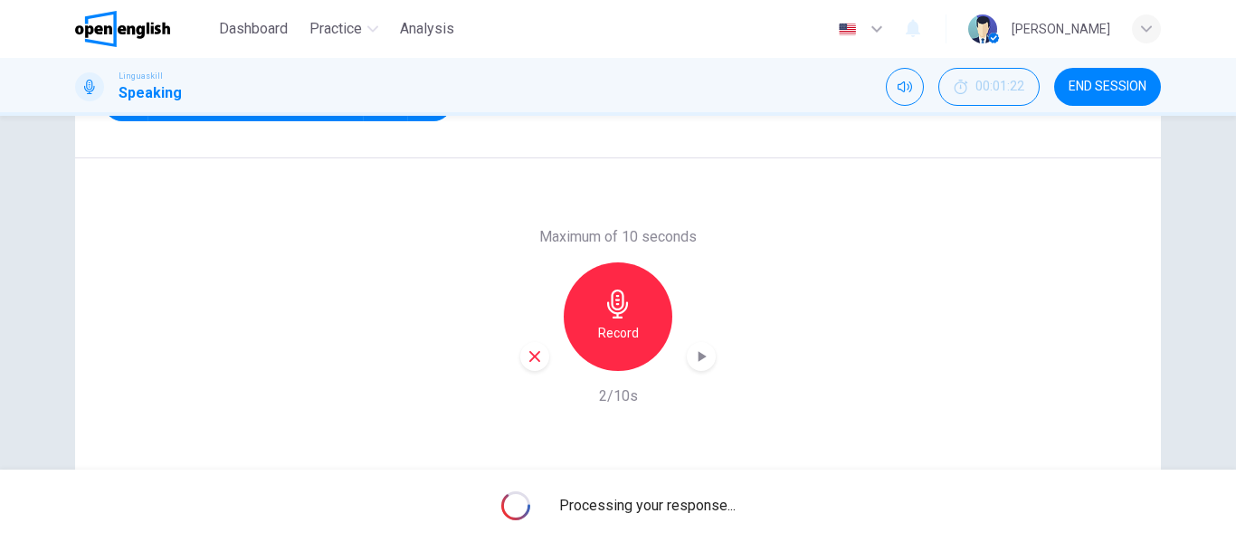
scroll to position [347, 0]
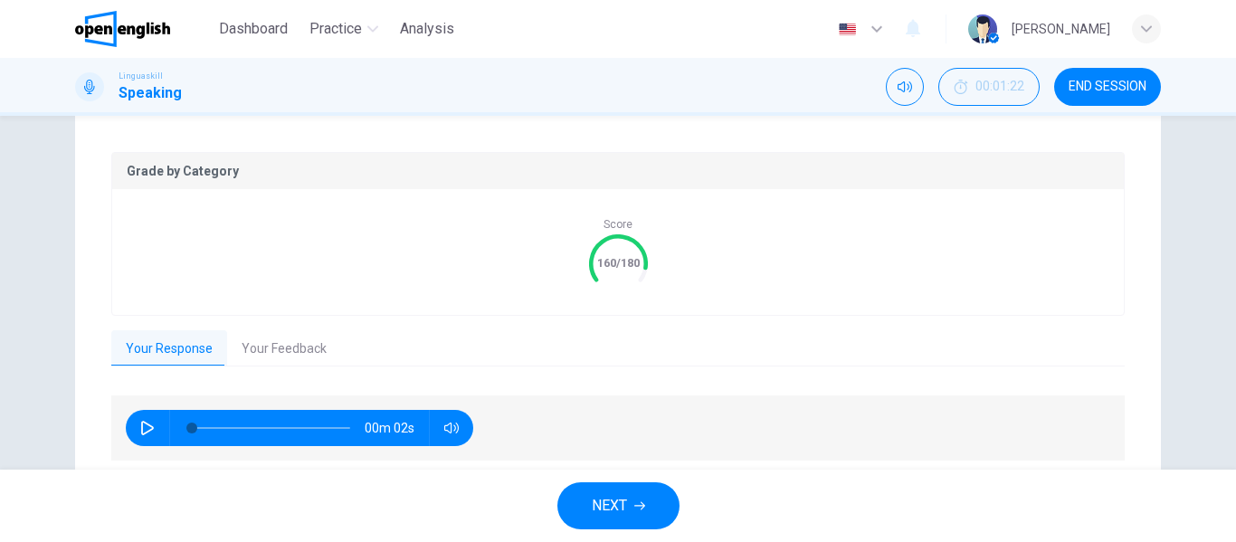
click at [271, 349] on button "Your Feedback" at bounding box center [284, 349] width 114 height 38
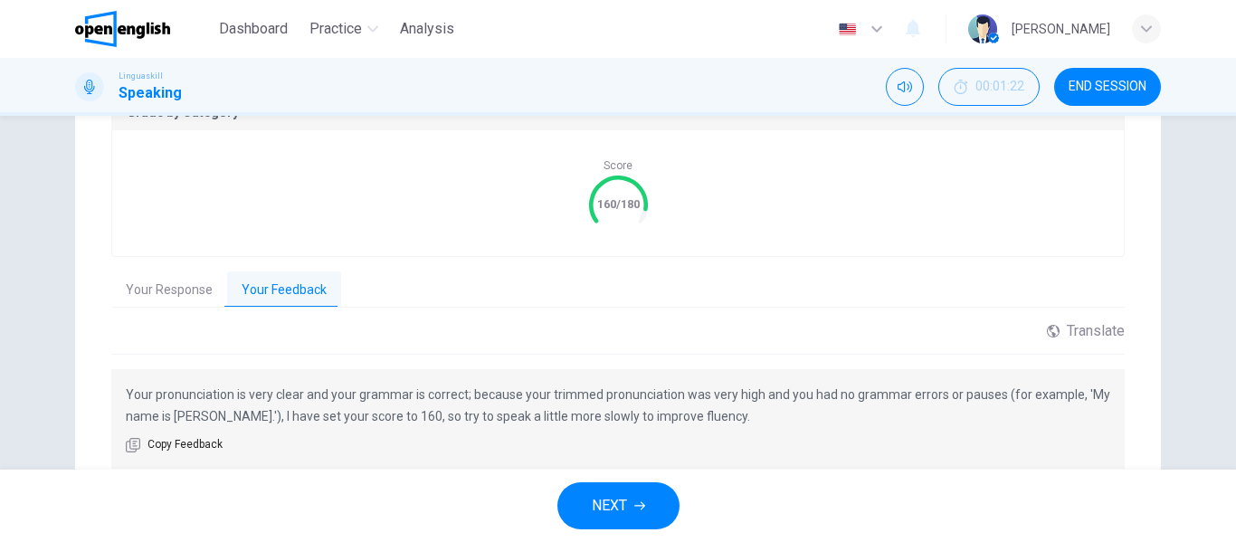
scroll to position [480, 0]
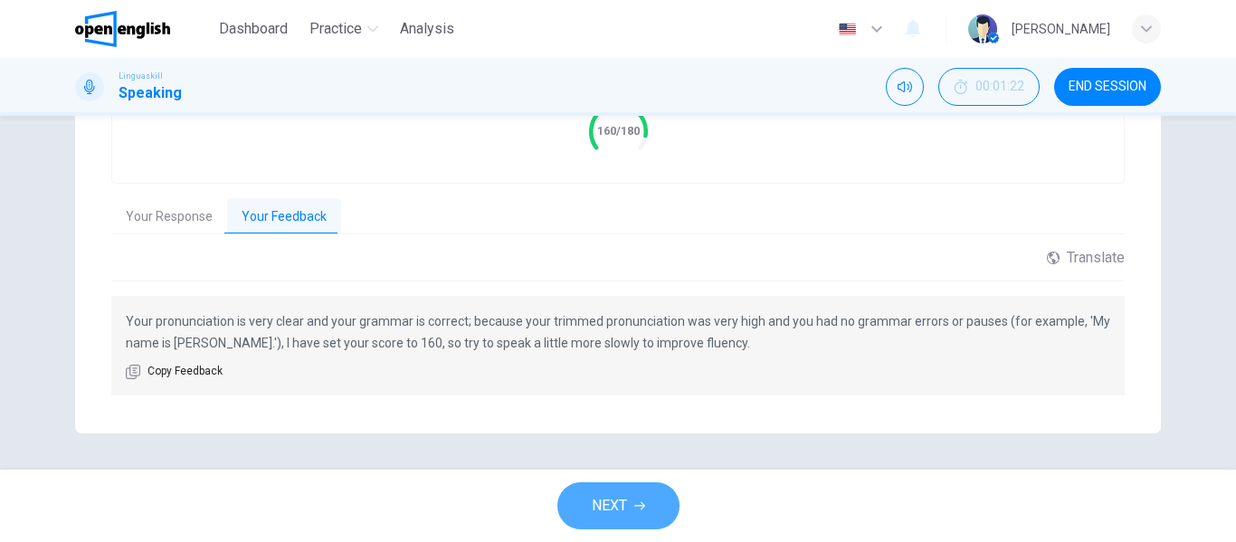
click at [625, 504] on span "NEXT" at bounding box center [609, 505] width 35 height 25
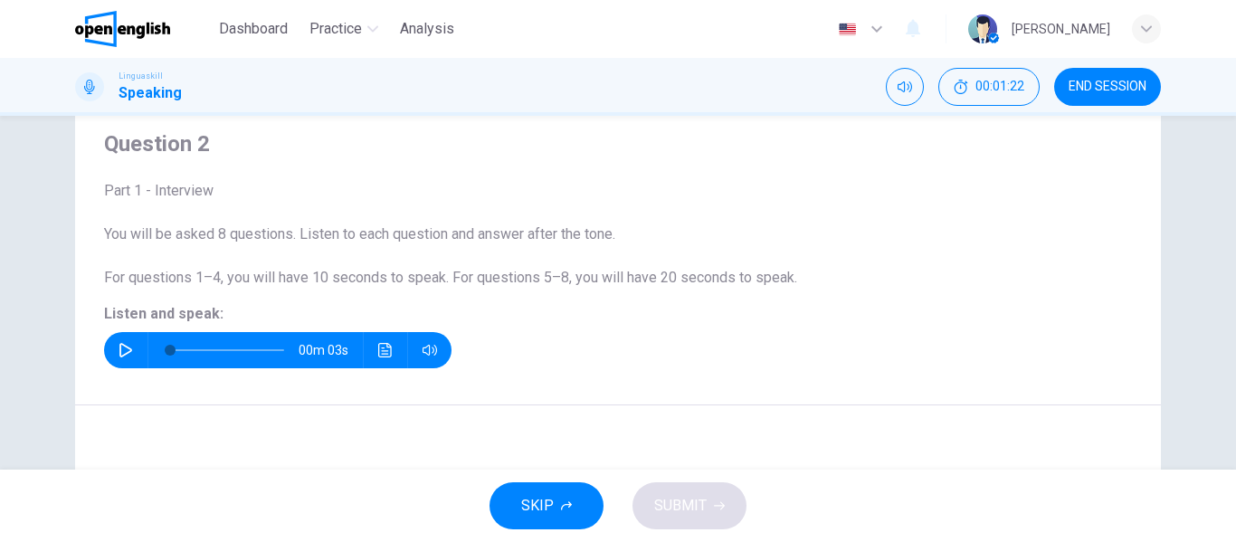
scroll to position [90, 0]
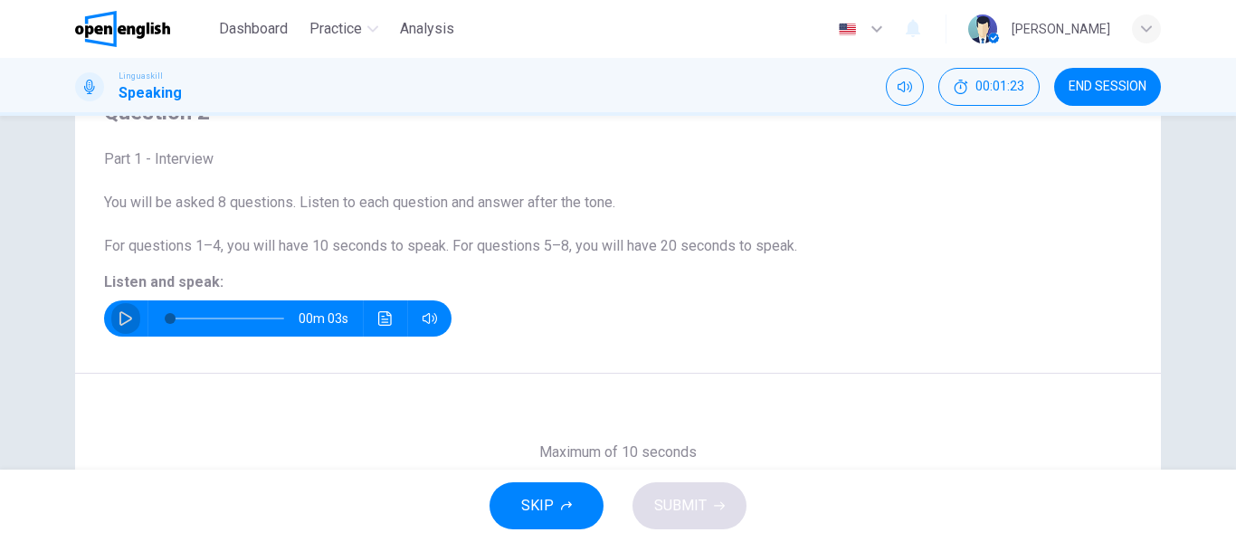
click at [111, 318] on button "button" at bounding box center [125, 318] width 29 height 36
click at [122, 318] on icon "button" at bounding box center [126, 318] width 14 height 14
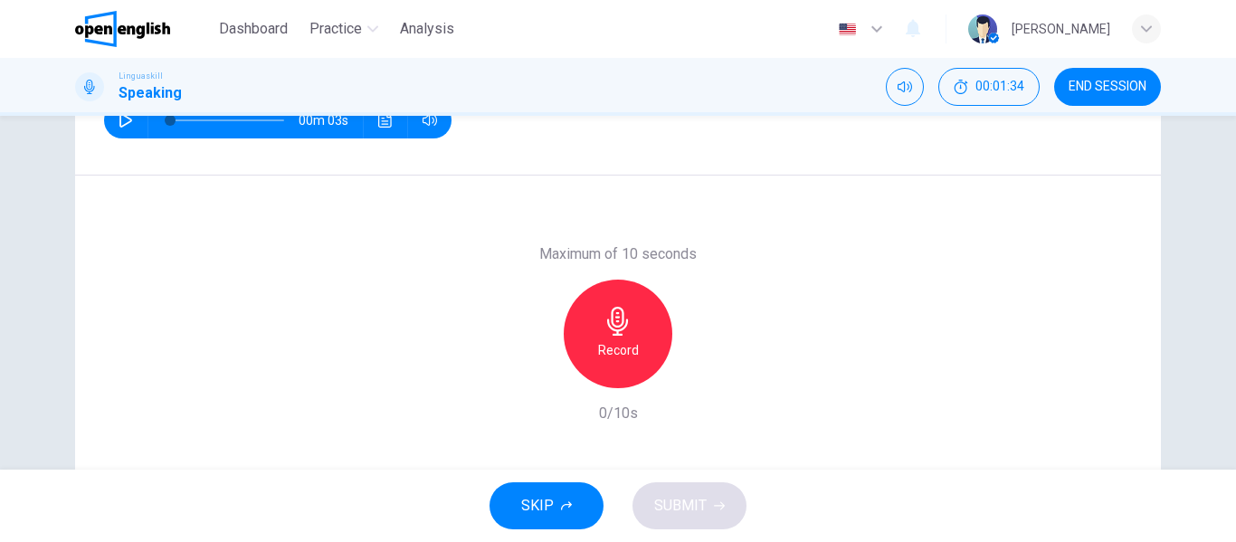
scroll to position [257, 0]
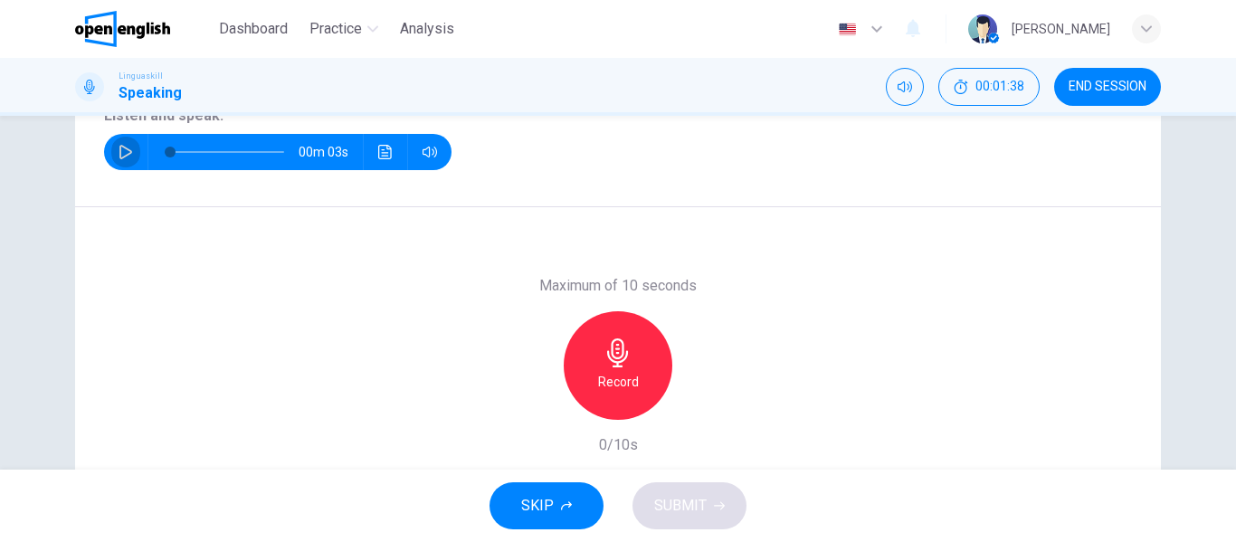
click at [124, 147] on icon "button" at bounding box center [126, 152] width 14 height 14
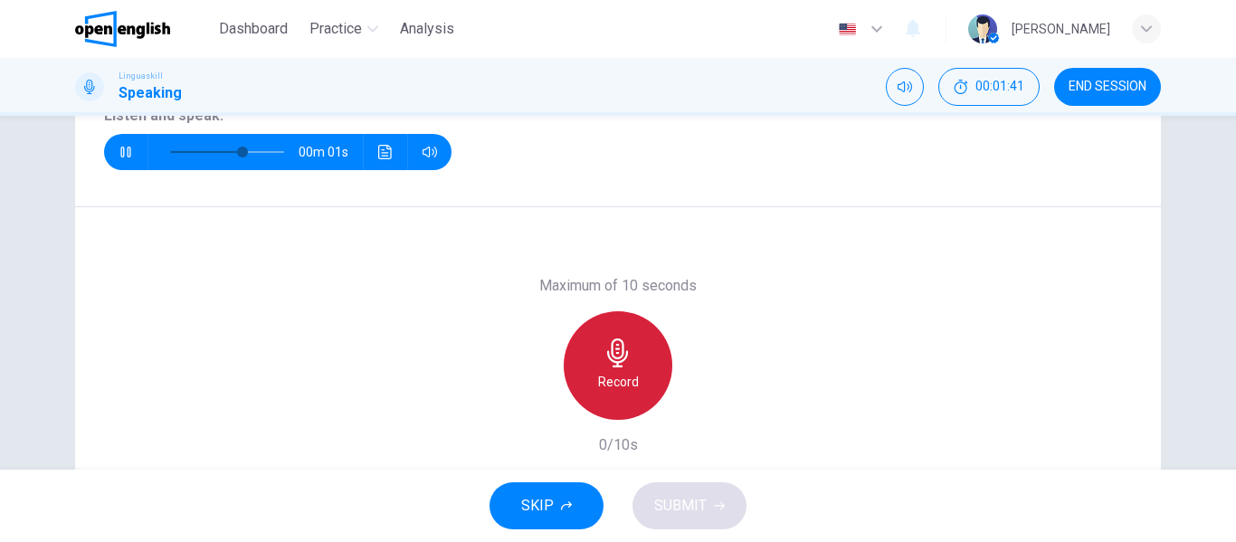
click at [622, 350] on icon "button" at bounding box center [617, 352] width 29 height 29
type input "*"
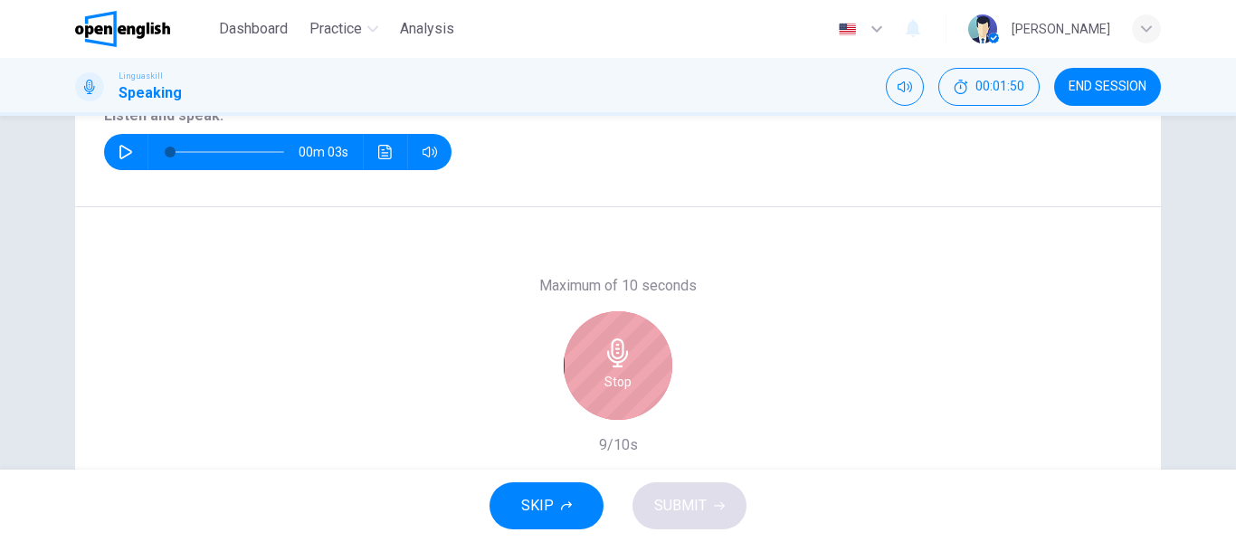
click at [618, 351] on icon "button" at bounding box center [617, 352] width 21 height 29
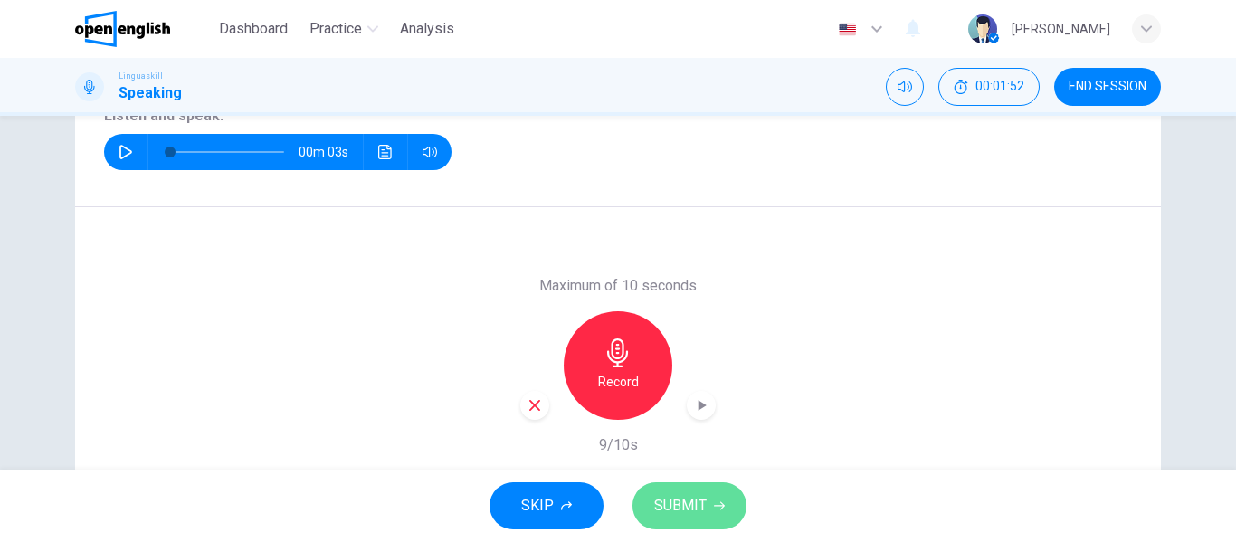
click at [690, 508] on span "SUBMIT" at bounding box center [680, 505] width 52 height 25
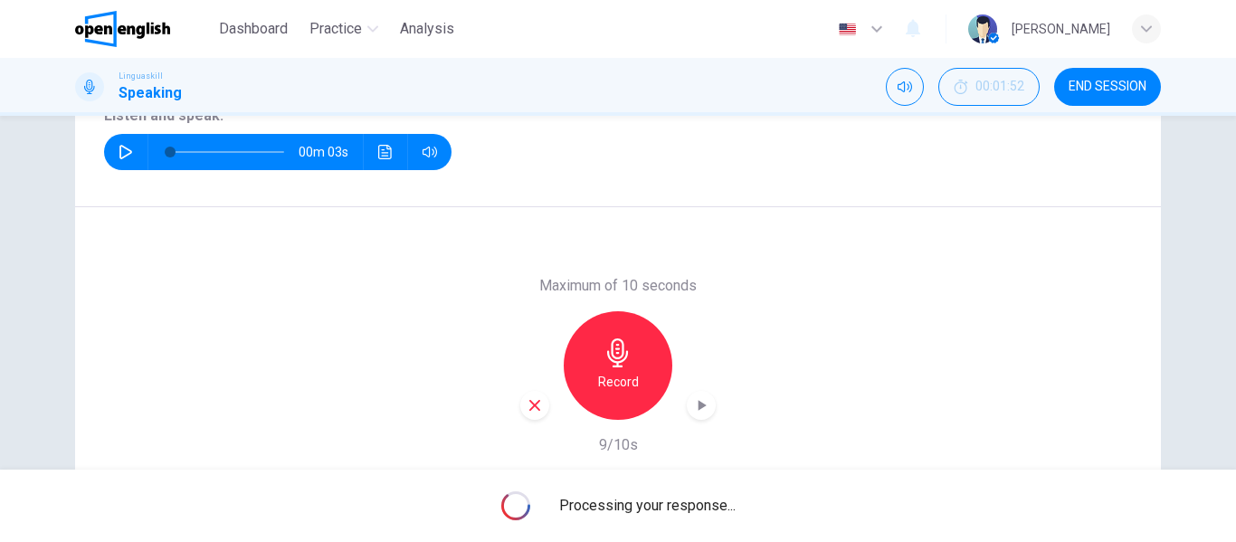
scroll to position [347, 0]
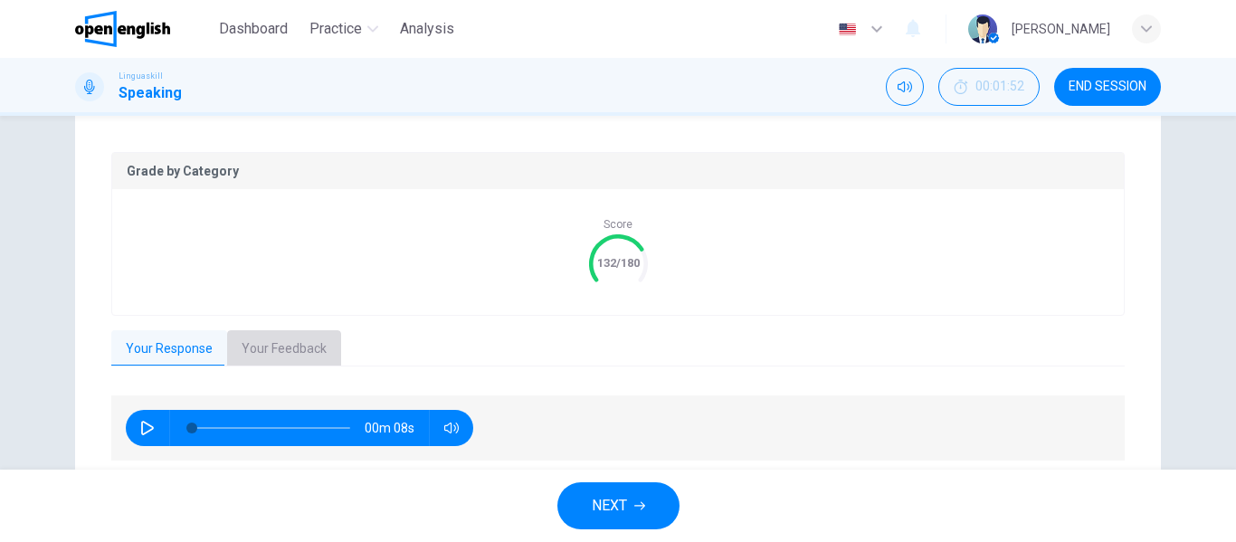
click at [276, 340] on button "Your Feedback" at bounding box center [284, 349] width 114 height 38
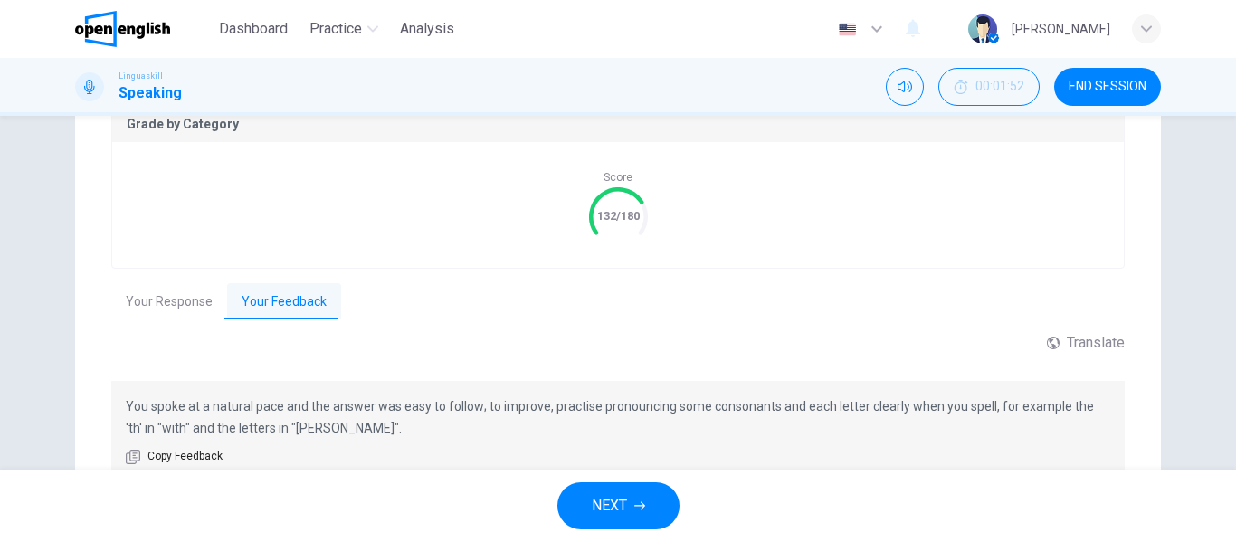
scroll to position [438, 0]
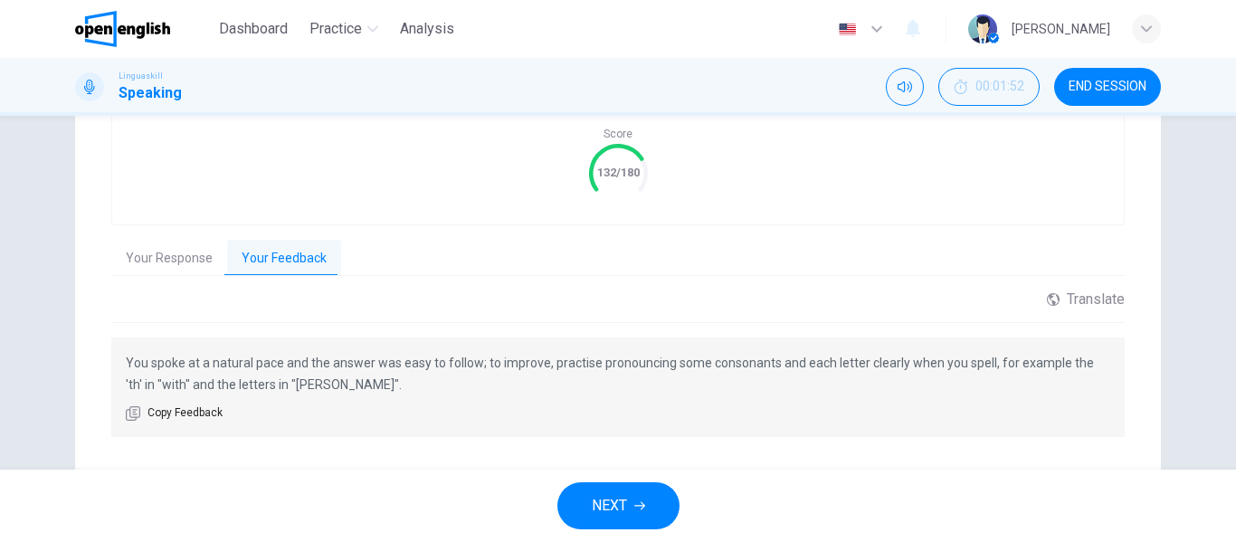
click at [1052, 96] on div "00:01:52 END SESSION" at bounding box center [1023, 87] width 275 height 38
click at [1085, 91] on span "END SESSION" at bounding box center [1108, 87] width 78 height 14
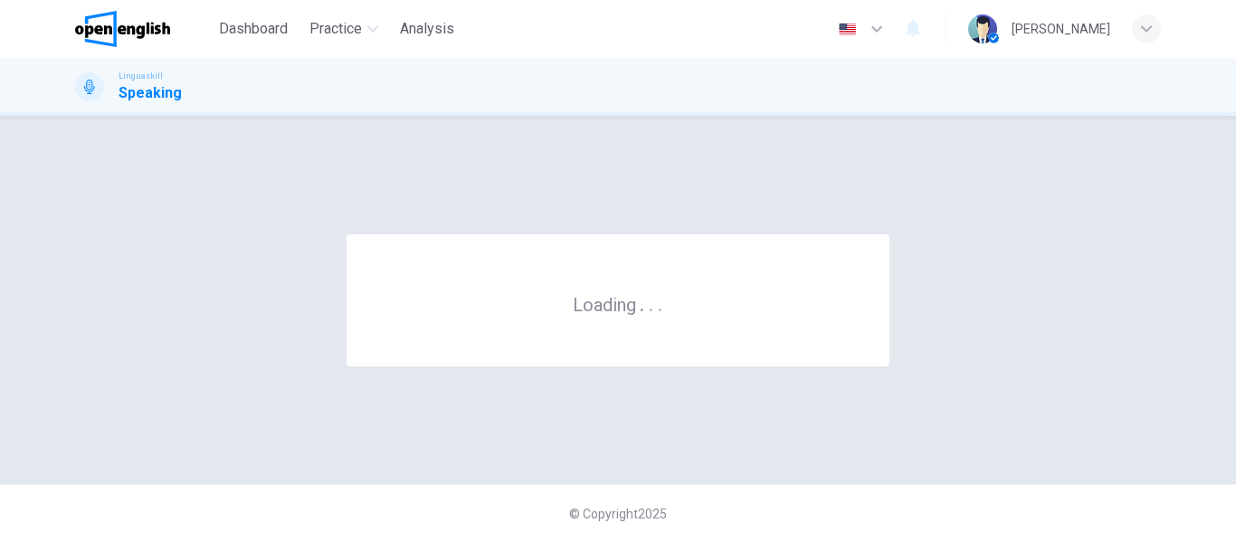
scroll to position [0, 0]
